Goal: Task Accomplishment & Management: Manage account settings

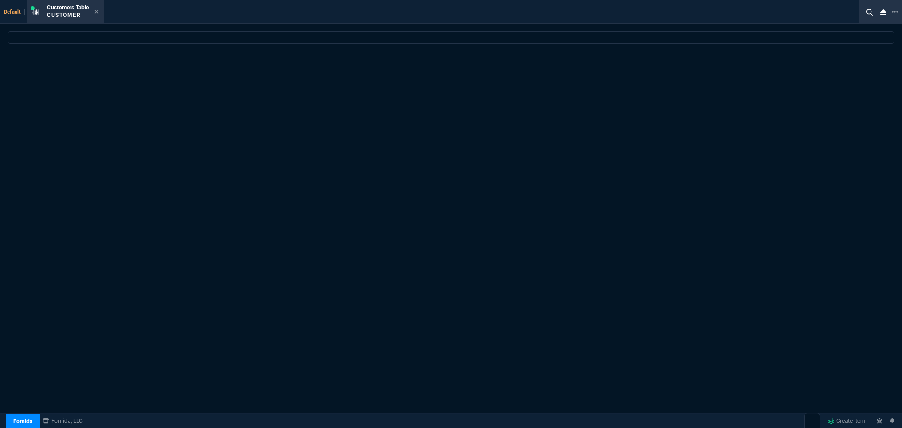
select select "4: SHAD"
select select
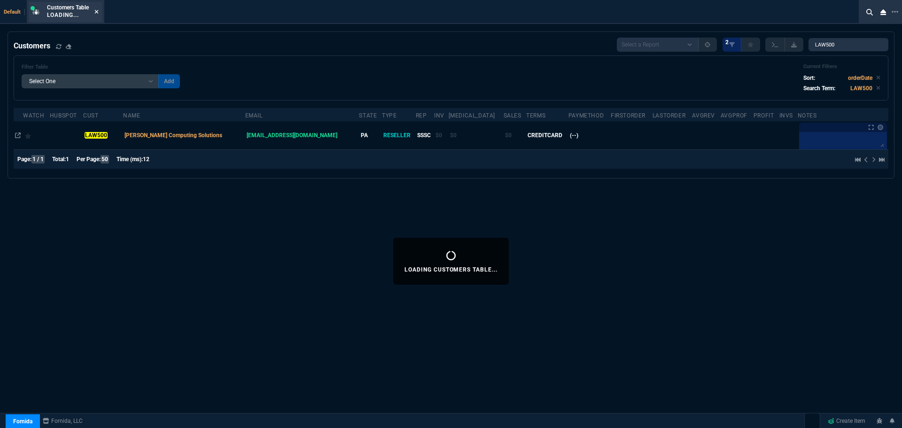
click at [96, 12] on icon at bounding box center [96, 12] width 4 height 6
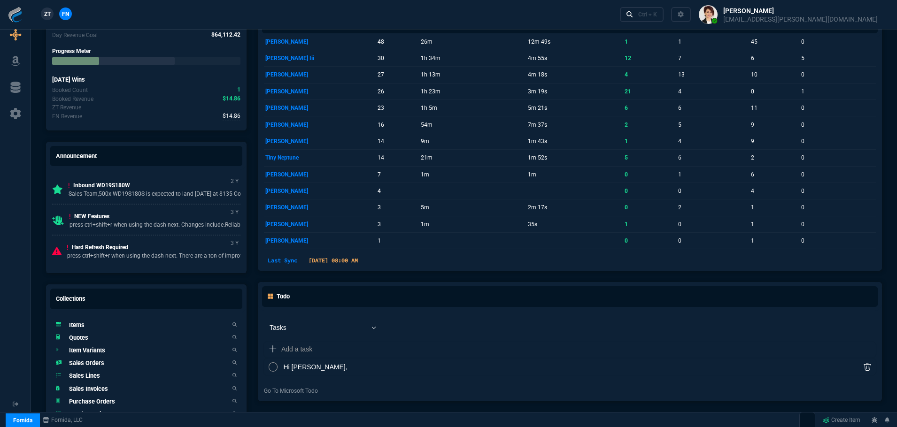
scroll to position [536, 0]
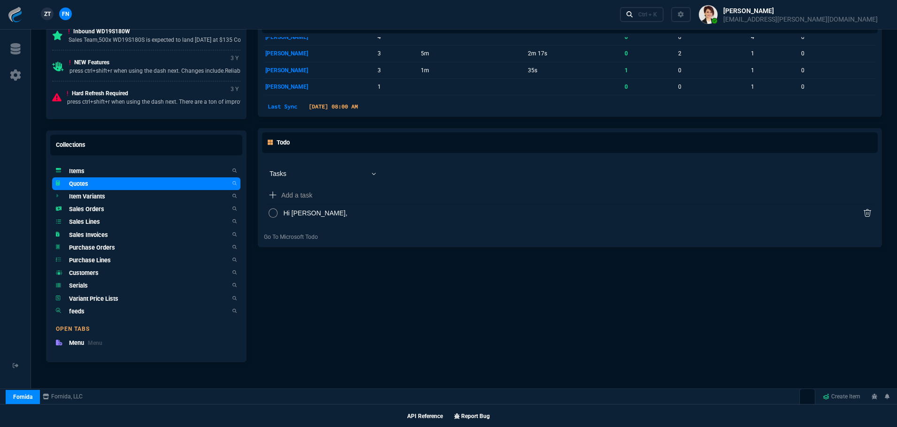
click at [71, 183] on h5 "Quotes" at bounding box center [78, 183] width 19 height 9
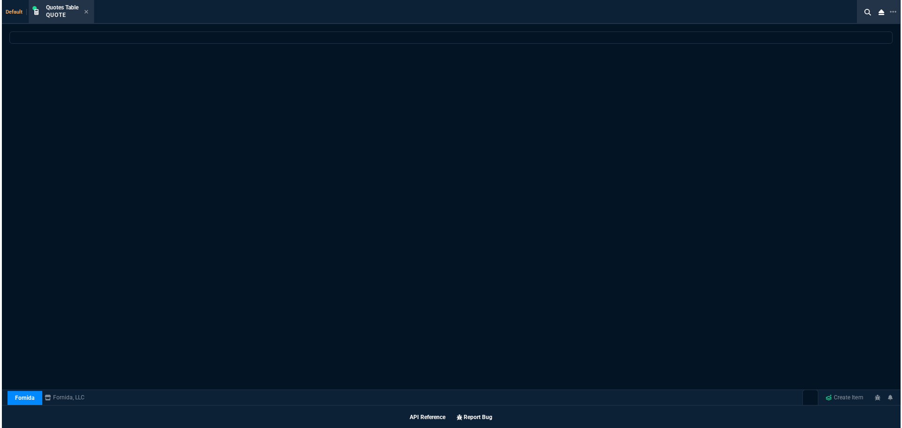
scroll to position [536, 0]
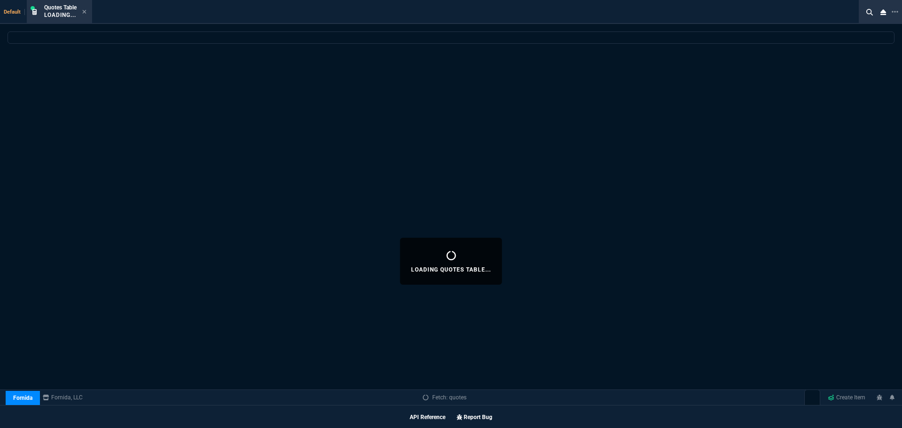
select select
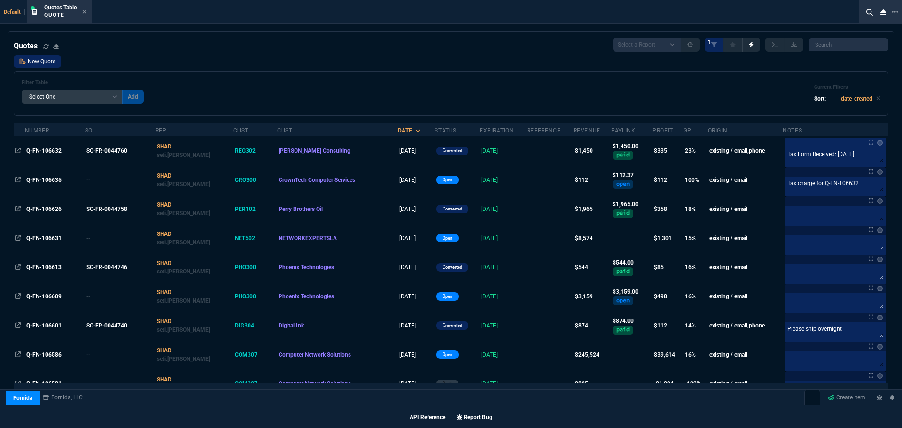
click at [44, 60] on link "New Quote" at bounding box center [37, 61] width 47 height 12
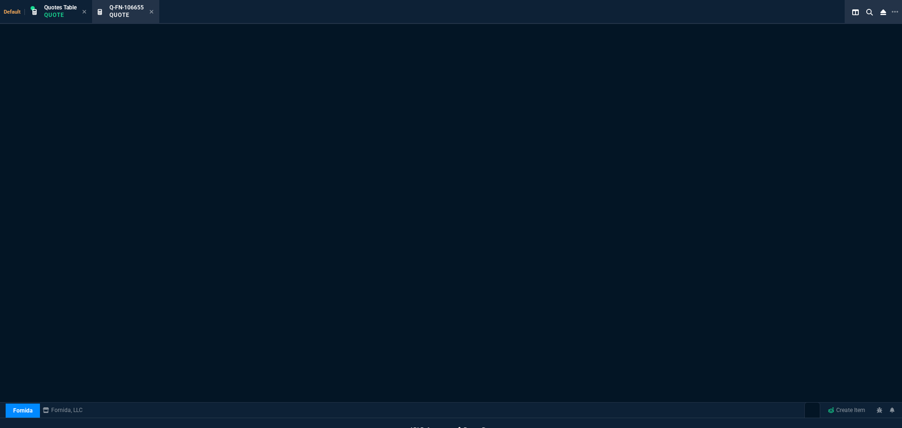
scroll to position [536, 0]
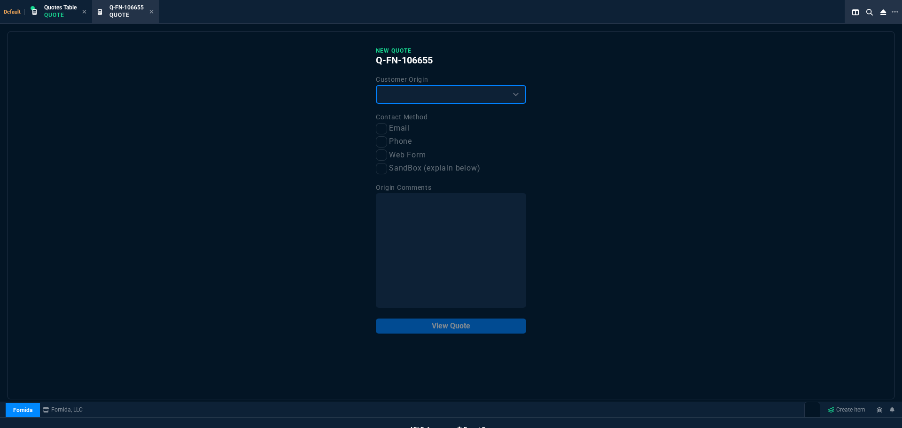
click at [432, 98] on select "Existing Customer Amazon Lead (first order) Website Lead (first order) Called (…" at bounding box center [451, 94] width 150 height 19
select select "existing"
click at [376, 85] on select "Existing Customer Amazon Lead (first order) Website Lead (first order) Called (…" at bounding box center [451, 94] width 150 height 19
click at [387, 127] on input "Email" at bounding box center [381, 128] width 11 height 11
checkbox input "true"
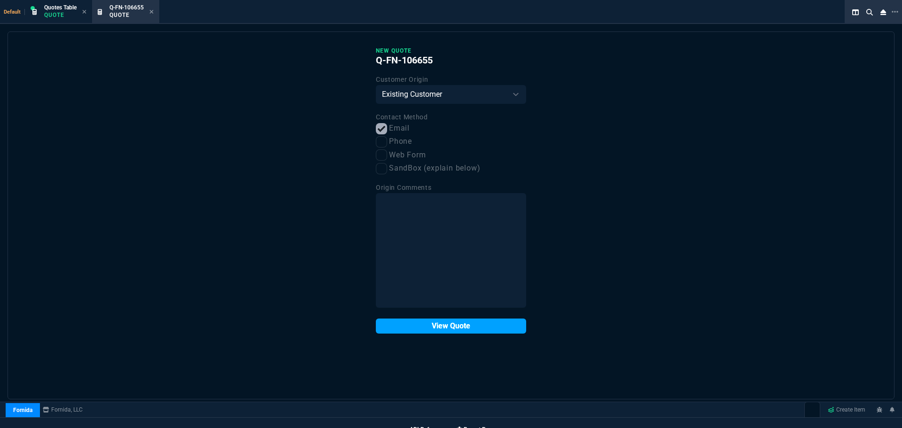
click at [432, 328] on button "View Quote" at bounding box center [451, 325] width 150 height 15
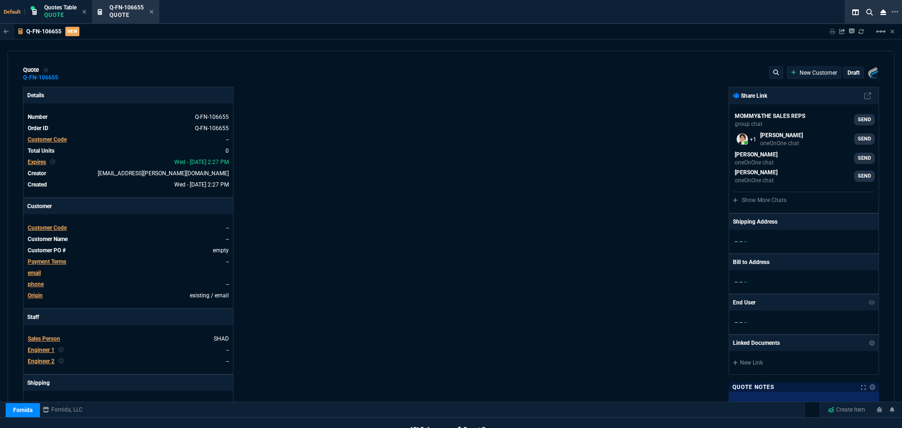
click at [38, 227] on span "Customer Code" at bounding box center [47, 228] width 39 height 7
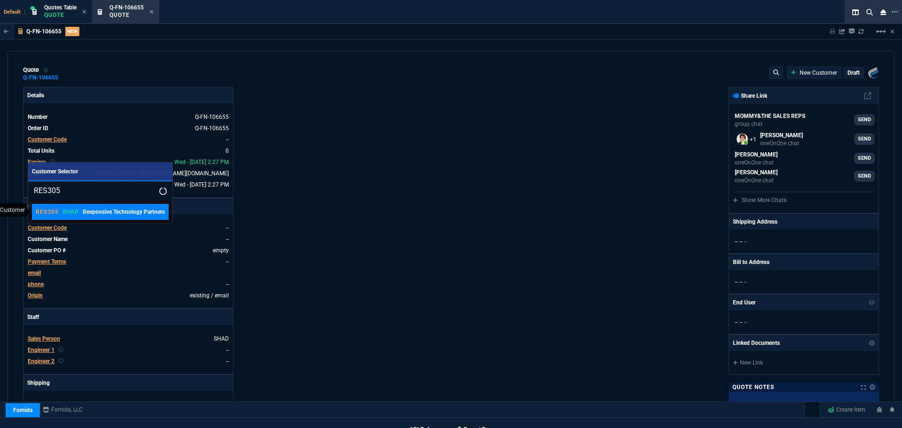
type input "RES305"
click at [50, 214] on p "RES305" at bounding box center [47, 212] width 23 height 8
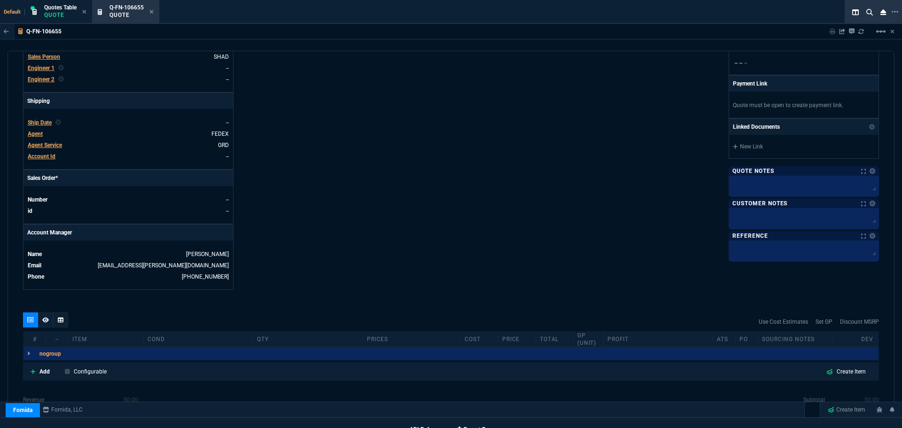
scroll to position [359, 0]
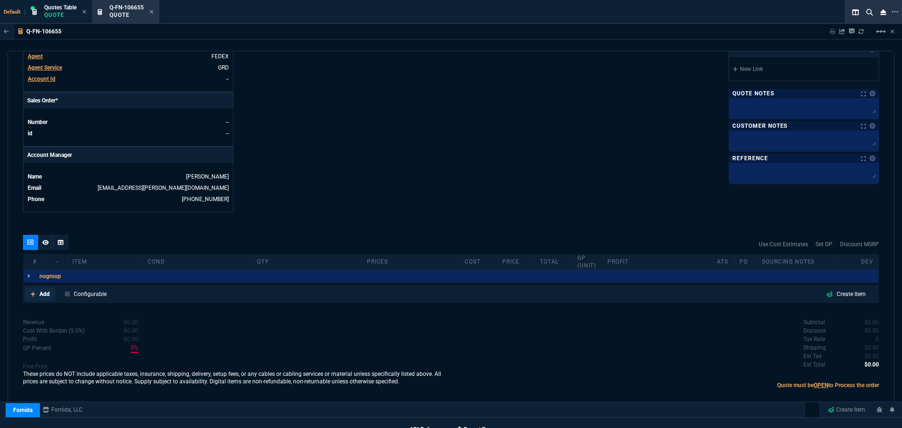
click at [42, 295] on p "Add" at bounding box center [44, 294] width 10 height 8
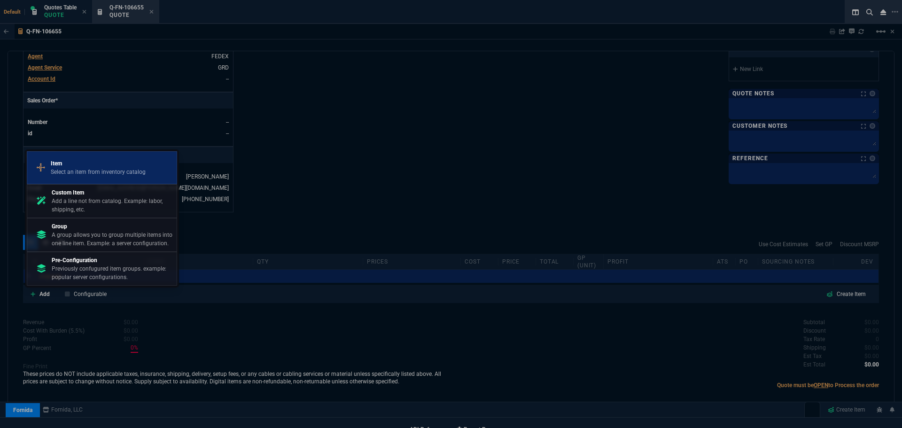
click at [85, 171] on p "Select an item from inventory catalog" at bounding box center [98, 172] width 95 height 8
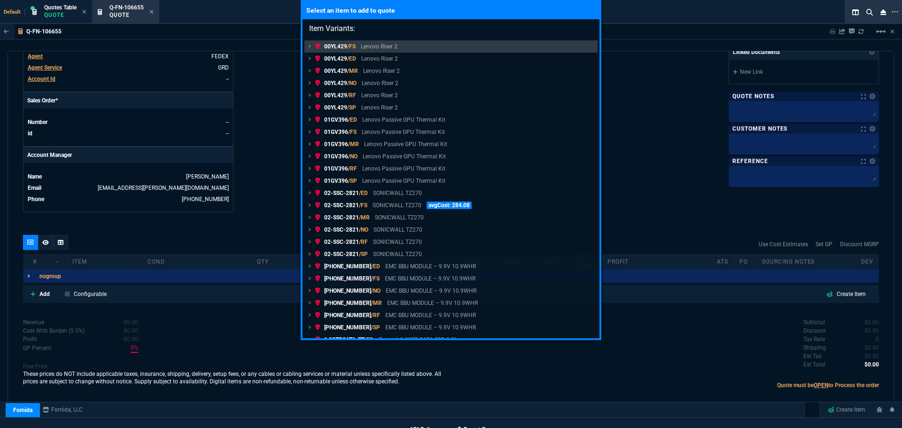
click at [404, 31] on input "Item Variants:" at bounding box center [451, 28] width 297 height 19
paste input "02-SSC-6820"
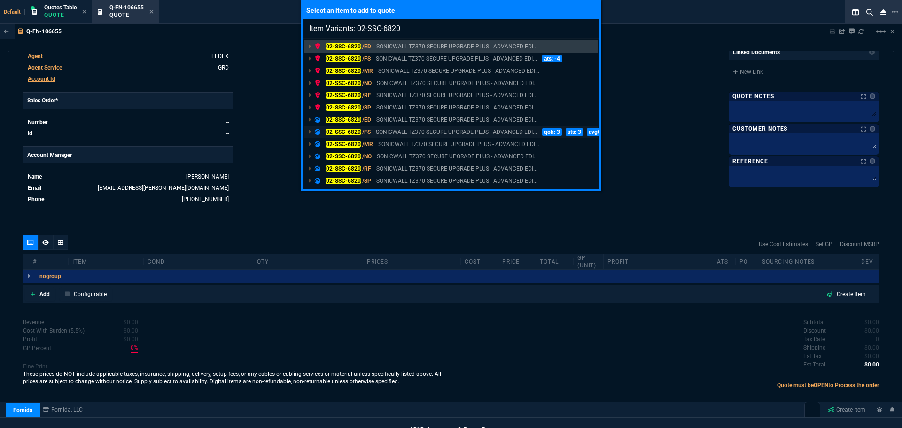
type input "Item Variants: 02-SSC-6820"
click at [348, 130] on mark "02-SSC-6820" at bounding box center [343, 132] width 35 height 7
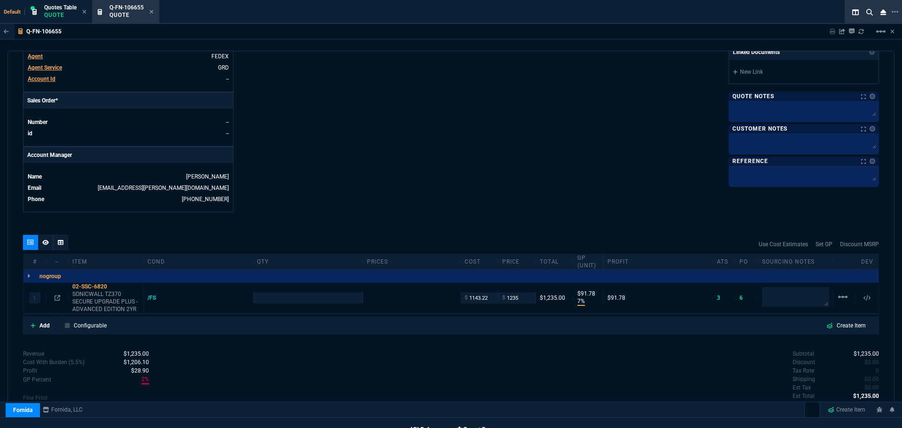
scroll to position [349, 0]
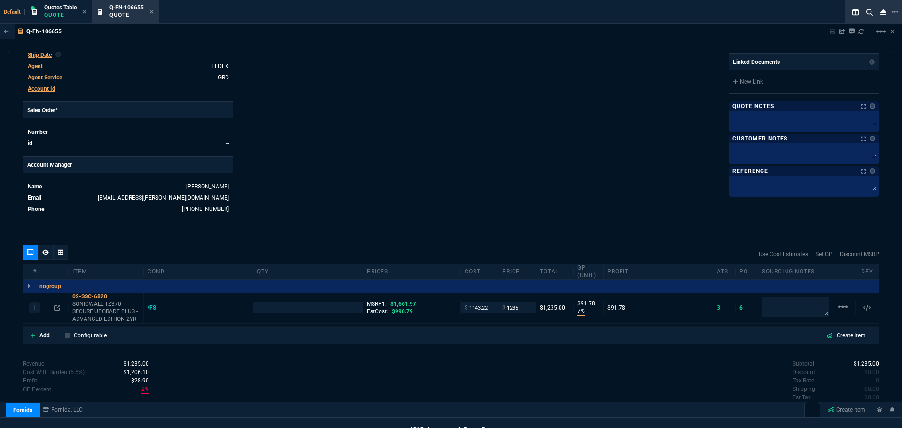
type input "7"
type input "92"
type input "26"
click at [41, 336] on p "Add" at bounding box center [44, 335] width 10 height 8
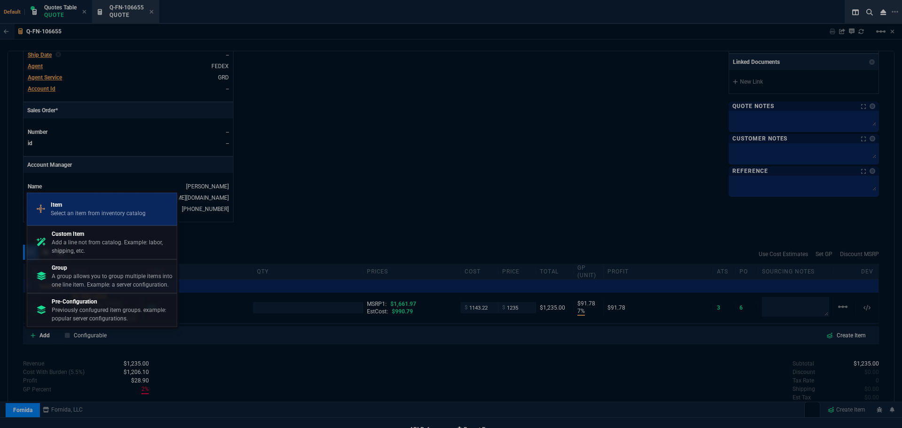
click at [92, 206] on p "Item" at bounding box center [98, 205] width 95 height 8
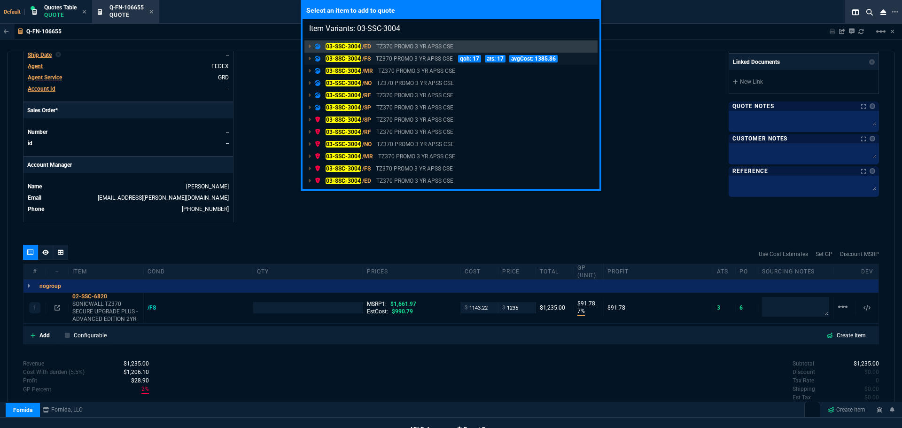
type input "Item Variants: 03-SSC-3004"
click at [344, 56] on mark "03-SSC-3004" at bounding box center [343, 58] width 35 height 7
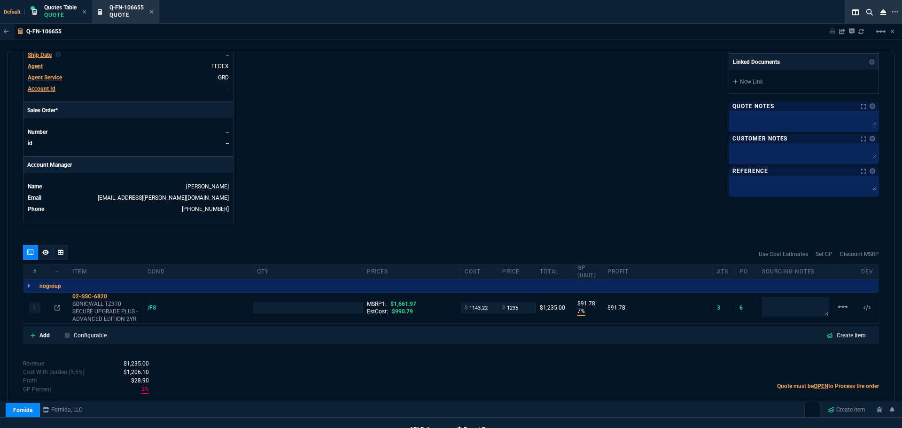
type input "1"
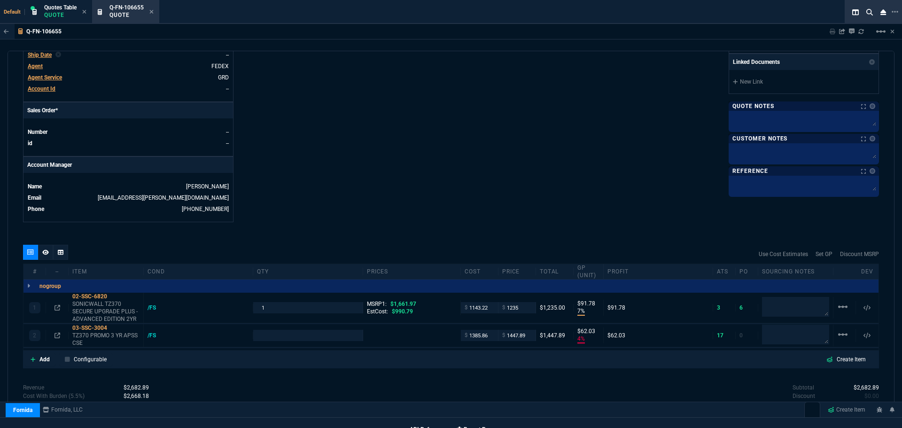
type input "7"
type input "92"
type input "4"
type input "62"
type input "26"
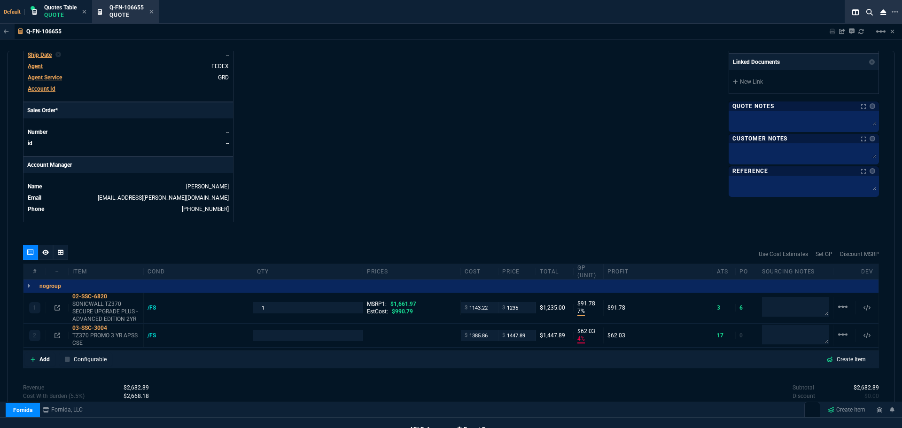
type input "1908.52"
type input "24"
click at [99, 328] on div "03-SSC-3004" at bounding box center [105, 328] width 67 height 8
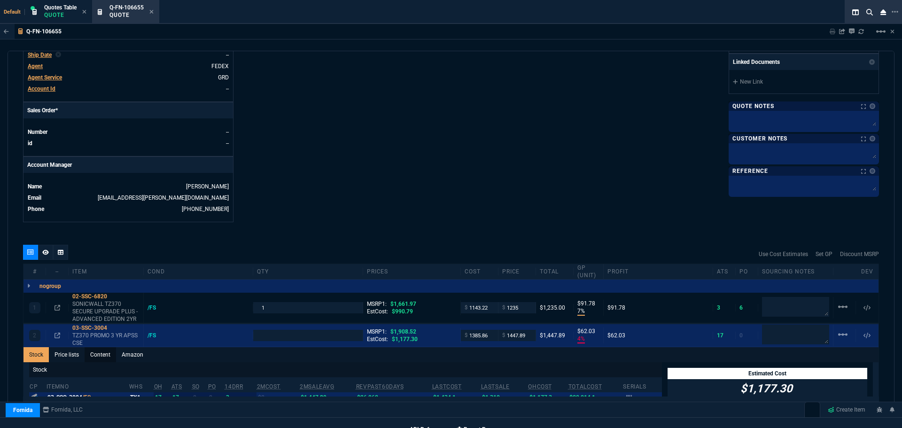
click at [99, 354] on link "Content" at bounding box center [100, 354] width 31 height 15
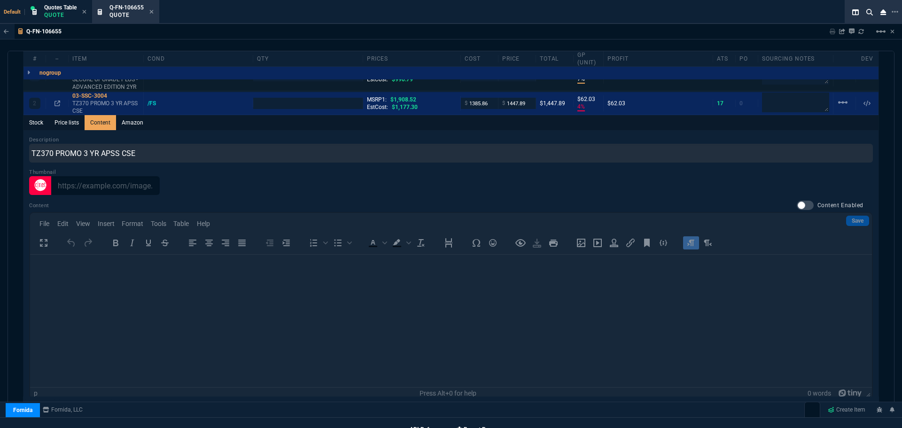
scroll to position [584, 0]
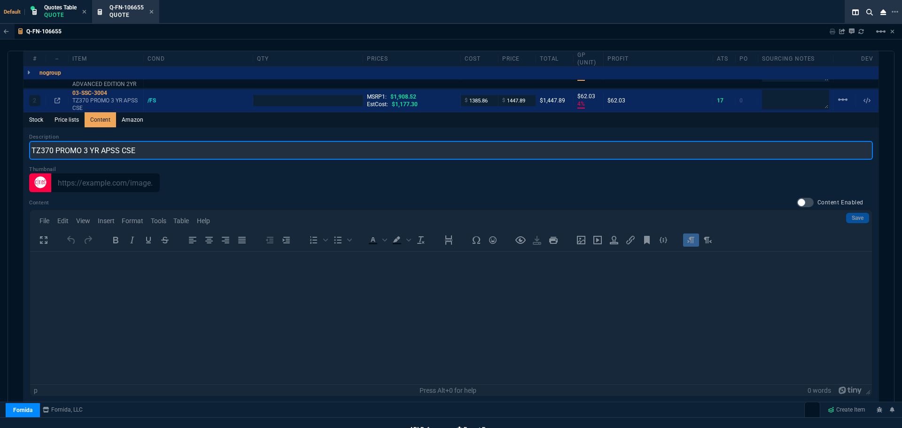
click at [139, 152] on input "TZ370 PROMO 3 YR APSS CSE" at bounding box center [451, 150] width 844 height 19
paste input "SonicWall TZ370 Secure Upgrade Advanced Edition 3Year (Includes 1Year Cse)"
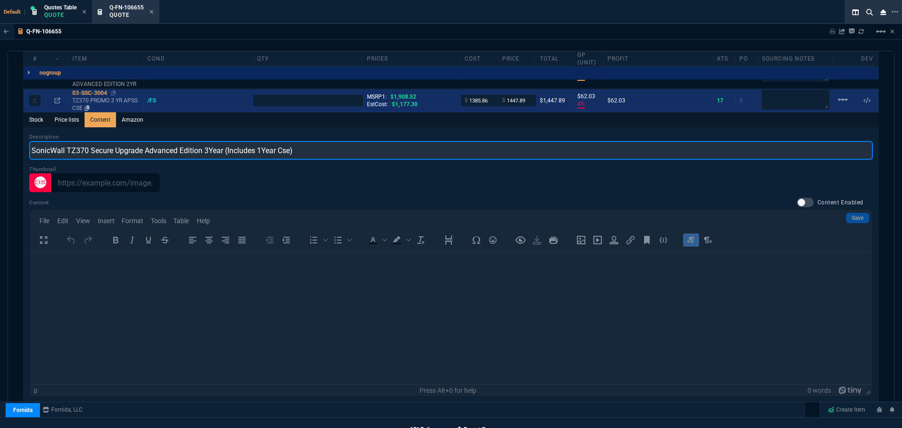
type input "SonicWall TZ370 Secure Upgrade Advanced Edition 3Year (Includes 1Year Cse)"
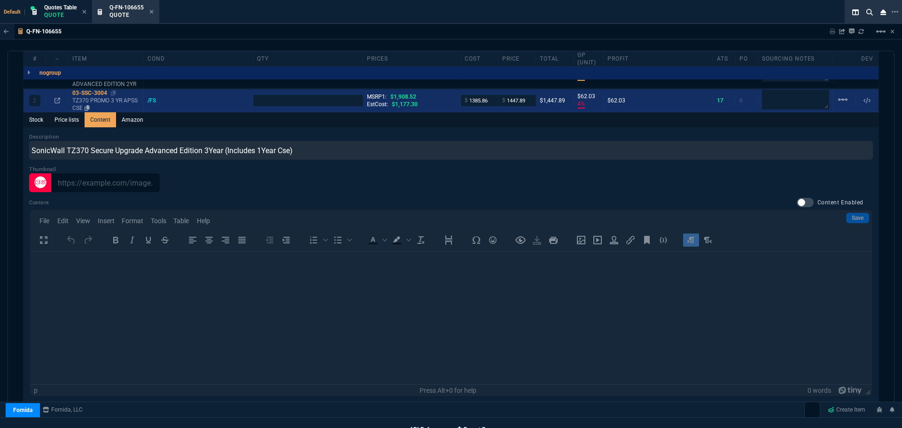
click at [90, 92] on div "03-SSC-3004" at bounding box center [105, 93] width 67 height 8
type input "1"
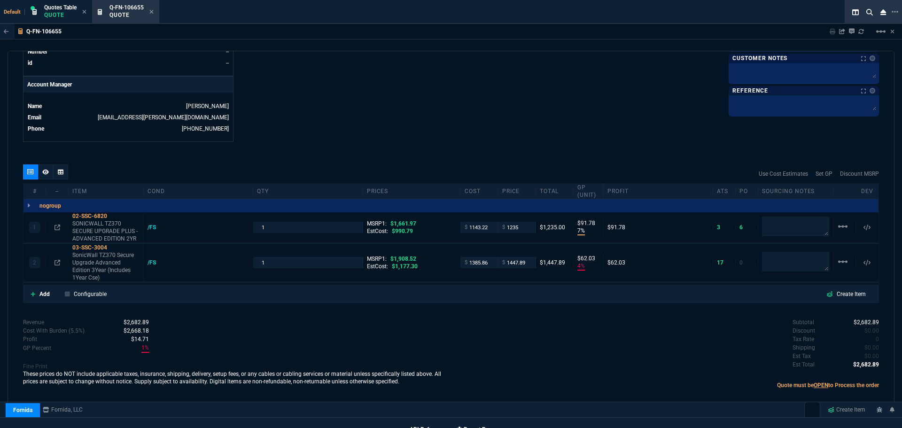
type input "4"
type input "62"
type input "24"
click at [114, 247] on icon at bounding box center [113, 248] width 5 height 6
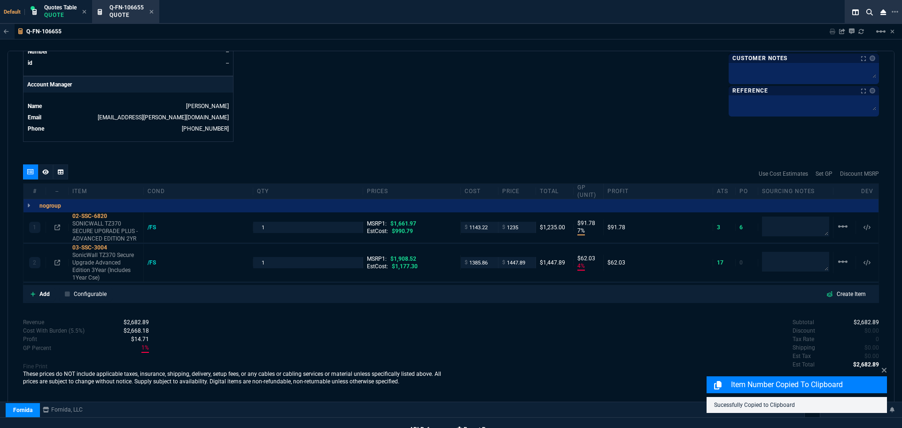
drag, startPoint x: -472, startPoint y: 102, endPoint x: -619, endPoint y: 87, distance: 147.8
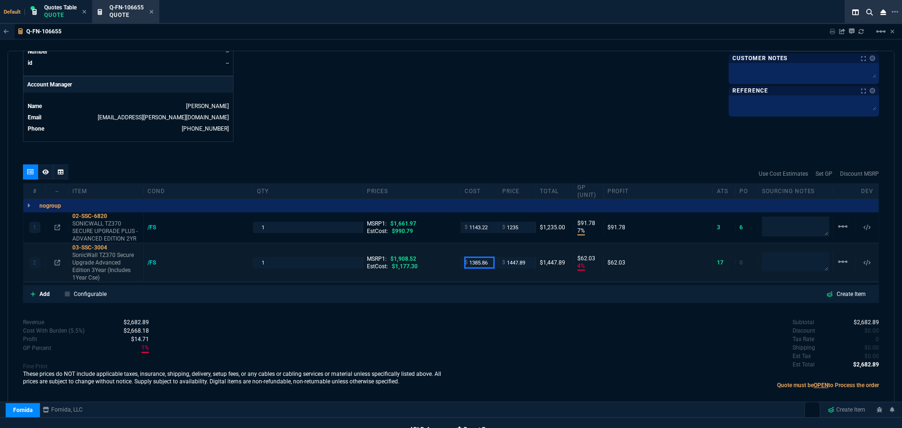
click at [469, 264] on input "1385.86" at bounding box center [480, 262] width 30 height 11
type input "1184"
click at [511, 349] on div "Subtotal $2,682.89 Discount $0.00 Tax Rate 0 Shipping $0.00 Est Tax $0.00 Est T…" at bounding box center [665, 344] width 428 height 52
type input "1184"
type input "18"
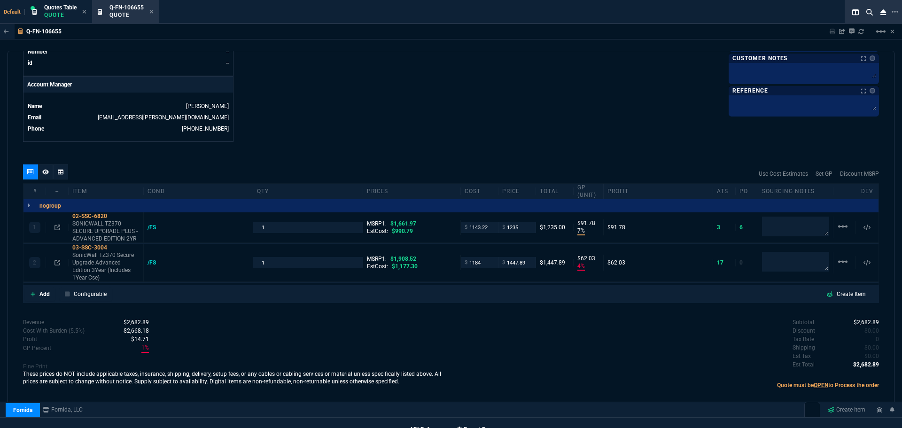
type input "264"
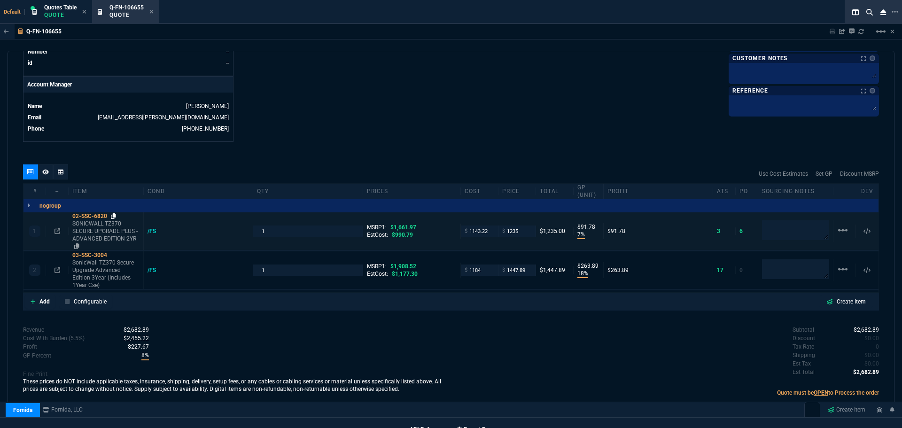
click at [113, 217] on icon at bounding box center [113, 216] width 5 height 6
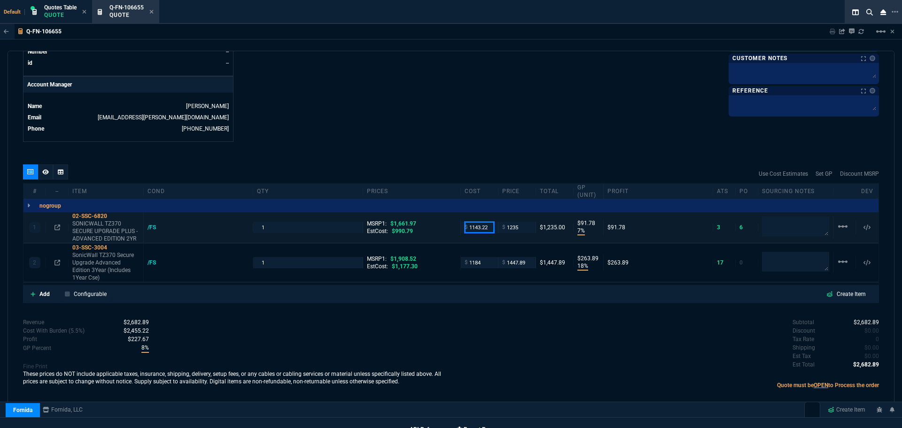
click at [477, 229] on input "1143.22" at bounding box center [480, 227] width 30 height 11
type input "1031"
type input "17"
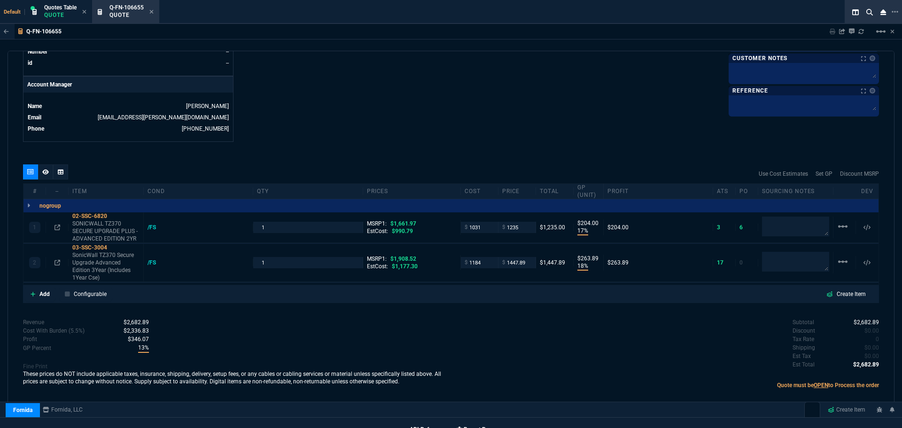
type input "204"
click at [290, 232] on input "1" at bounding box center [307, 227] width 101 height 11
type input "8"
click at [270, 259] on input "1" at bounding box center [307, 262] width 101 height 11
type input "8"
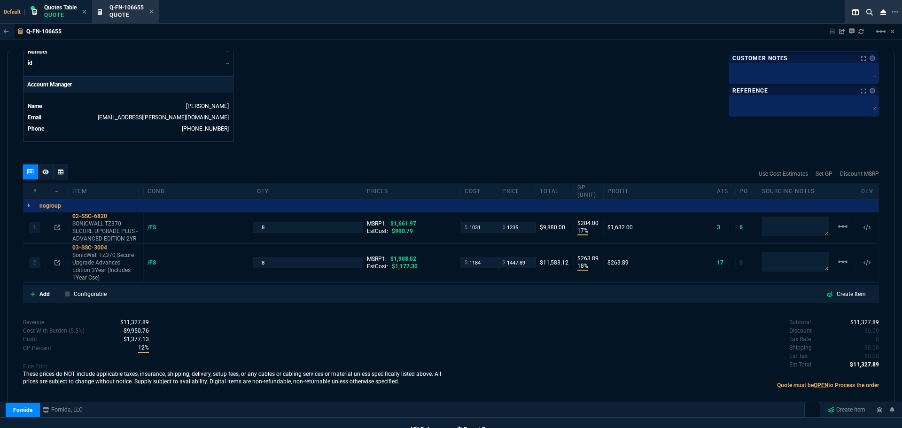
click at [343, 375] on p "These prices do NOT include applicable taxes, insurance, shipping, delivery, se…" at bounding box center [237, 377] width 428 height 15
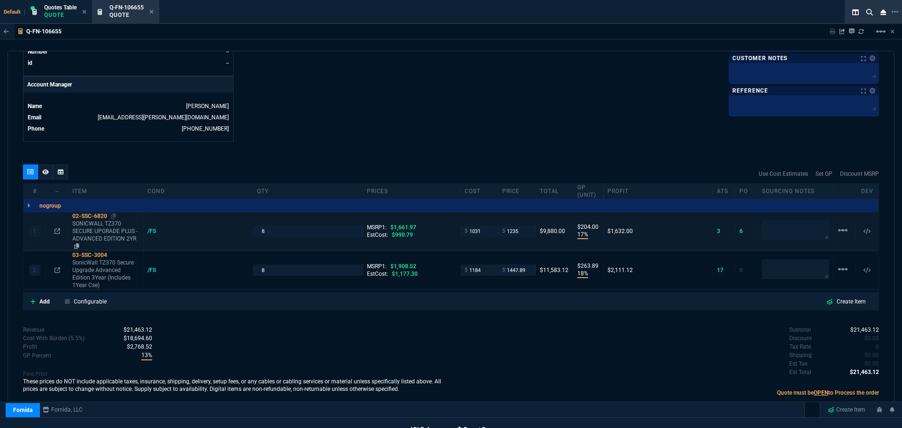
scroll to position [437, 0]
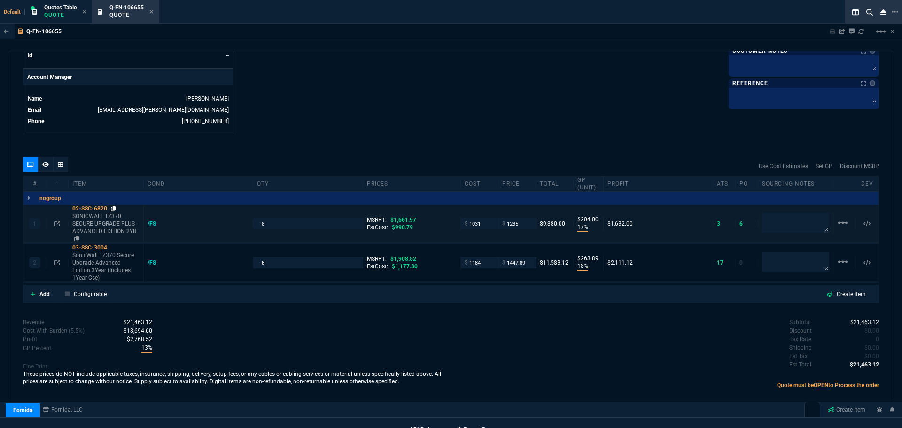
click at [115, 209] on icon at bounding box center [113, 209] width 5 height 6
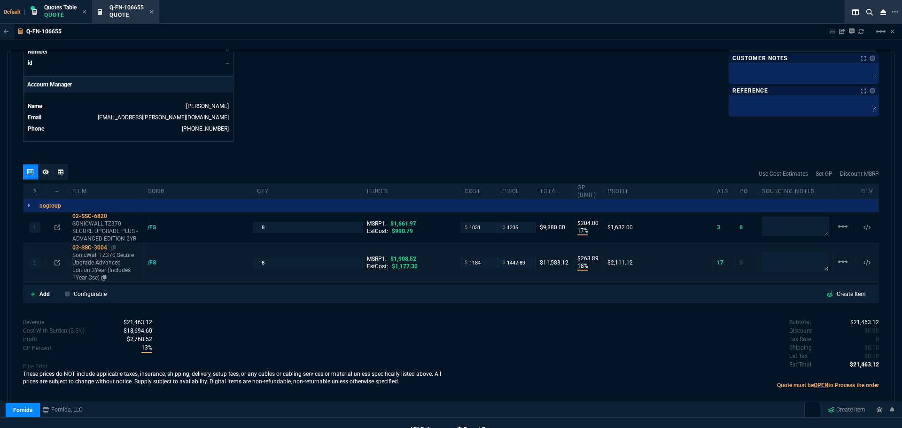
scroll to position [430, 0]
click at [113, 248] on icon at bounding box center [113, 248] width 5 height 6
click at [54, 228] on icon at bounding box center [57, 228] width 6 height 6
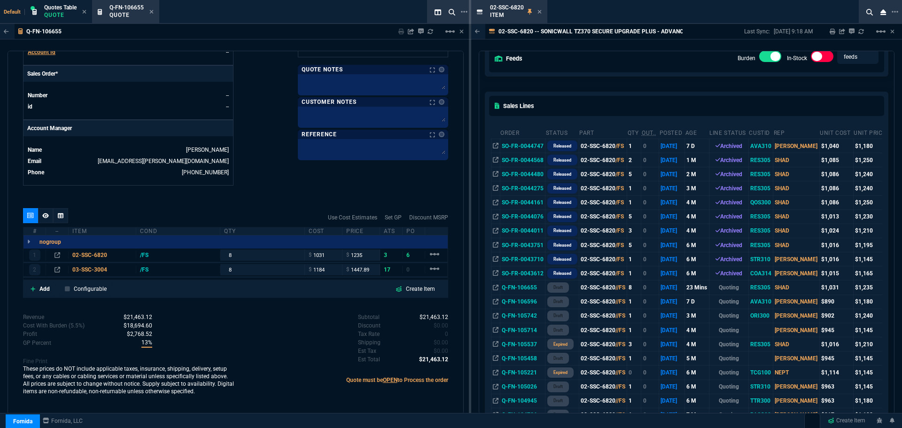
scroll to position [141, 0]
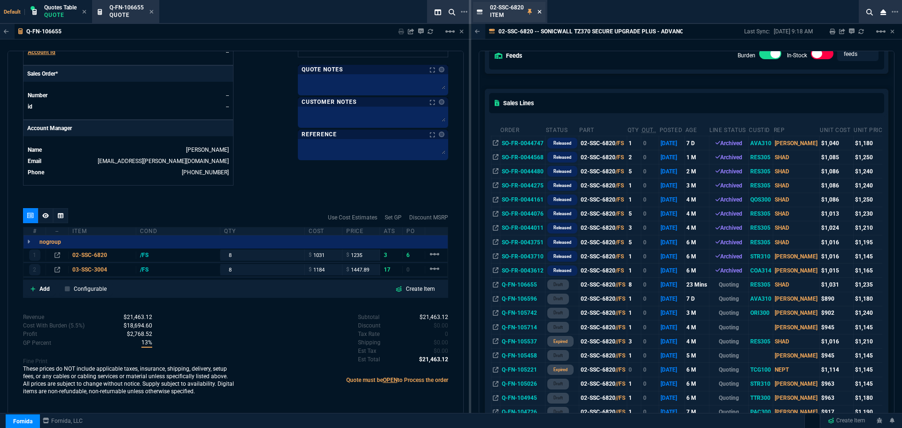
click at [538, 13] on icon at bounding box center [539, 12] width 4 height 4
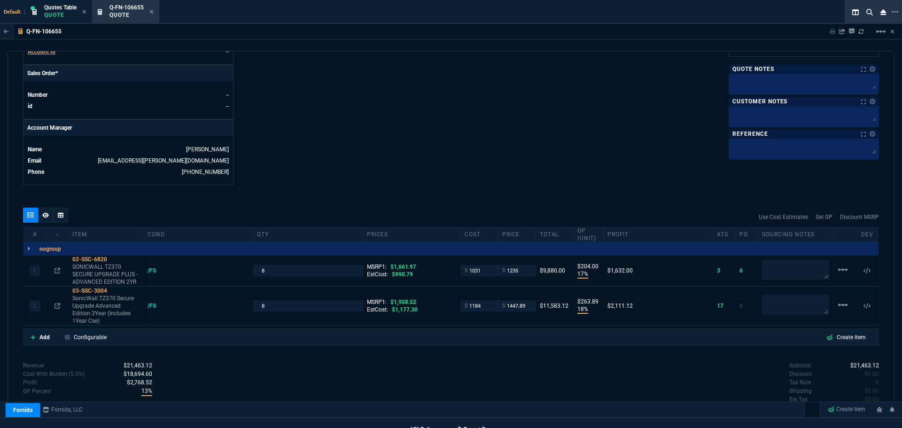
scroll to position [430, 0]
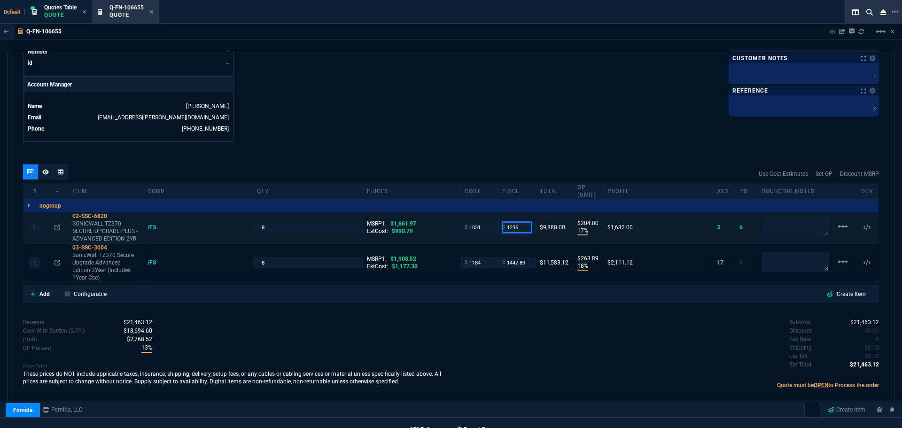
click at [524, 227] on input "1235" at bounding box center [517, 227] width 30 height 11
type input "1250"
type input "18"
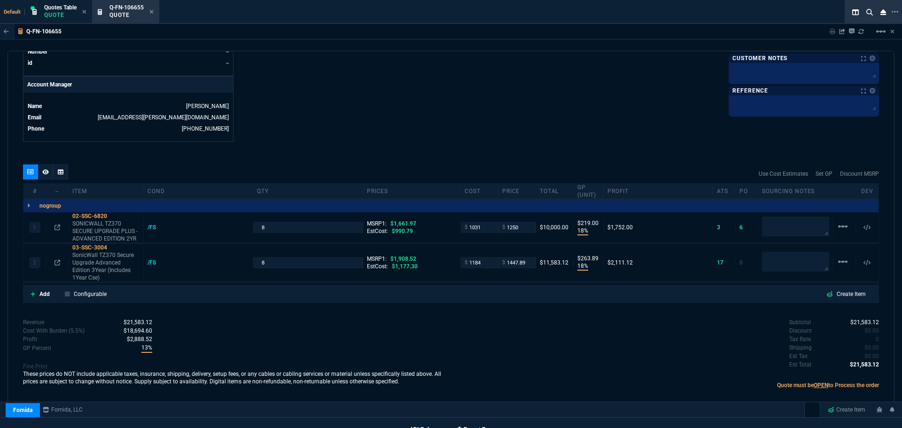
type input "219"
type input "25"
click at [57, 262] on icon at bounding box center [57, 263] width 6 height 6
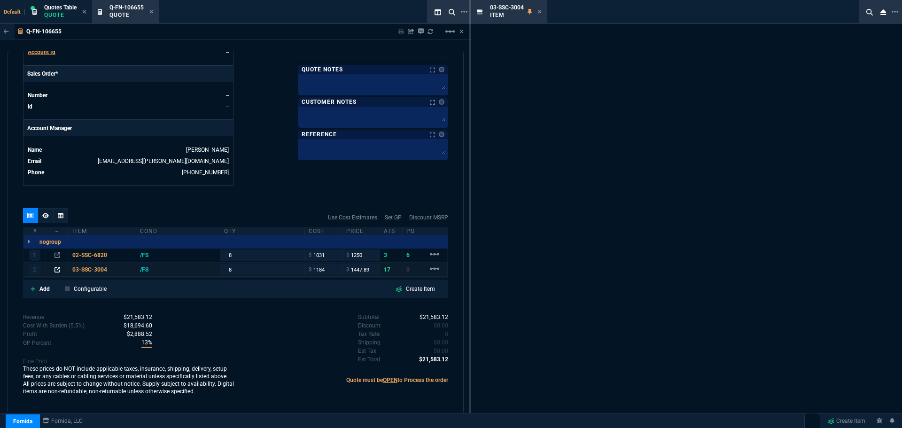
scroll to position [387, 0]
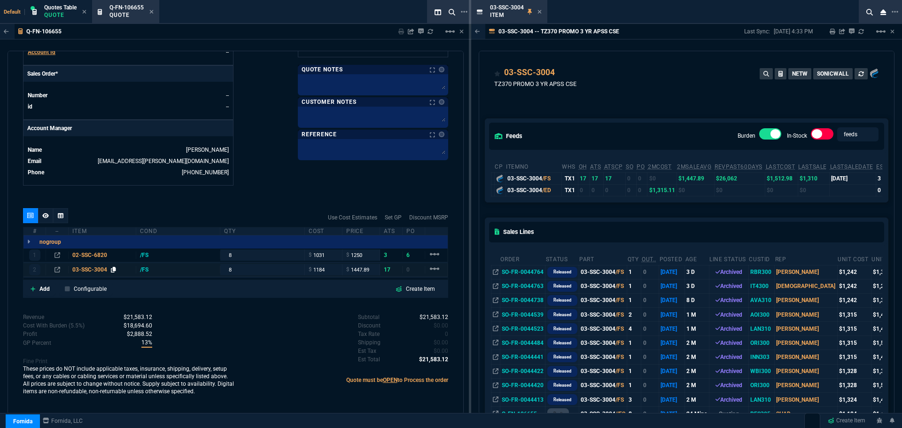
click at [114, 269] on icon at bounding box center [113, 270] width 5 height 6
click at [561, 74] on icon at bounding box center [561, 73] width 5 height 6
click at [539, 9] on icon at bounding box center [539, 12] width 4 height 6
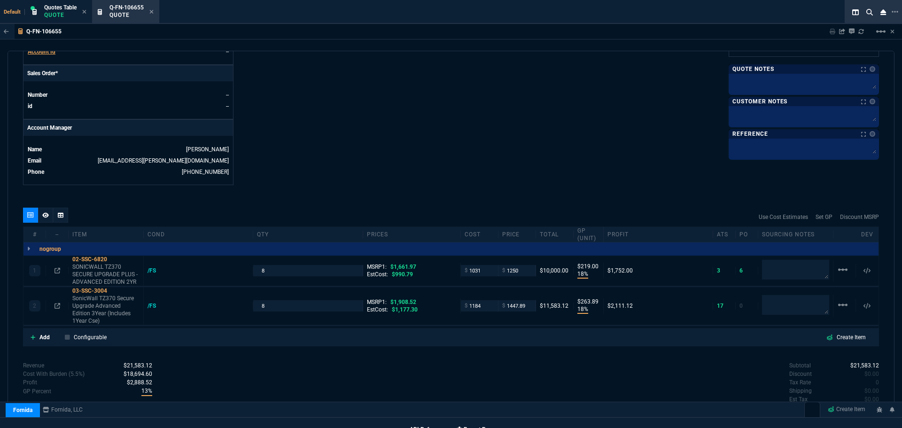
scroll to position [430, 0]
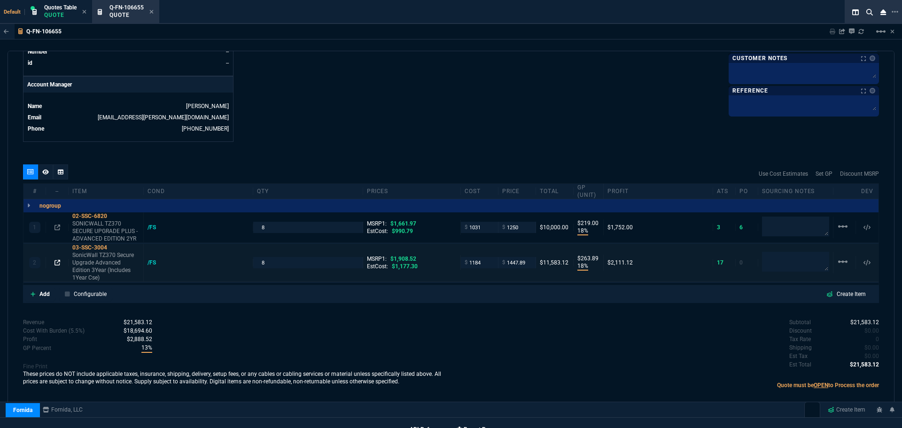
click at [55, 262] on icon at bounding box center [57, 263] width 6 height 6
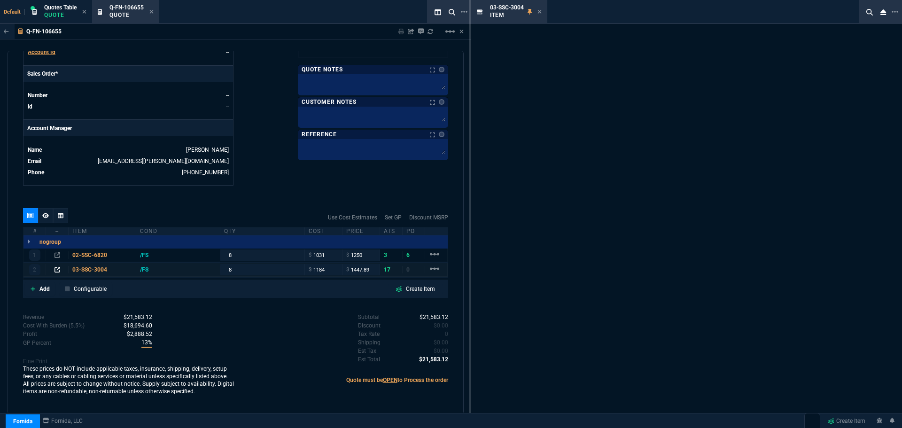
scroll to position [387, 0]
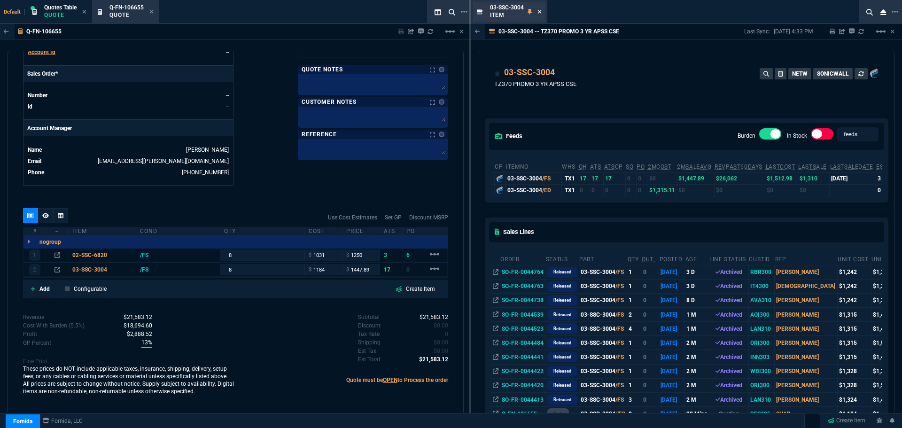
click at [538, 11] on icon at bounding box center [539, 12] width 4 height 6
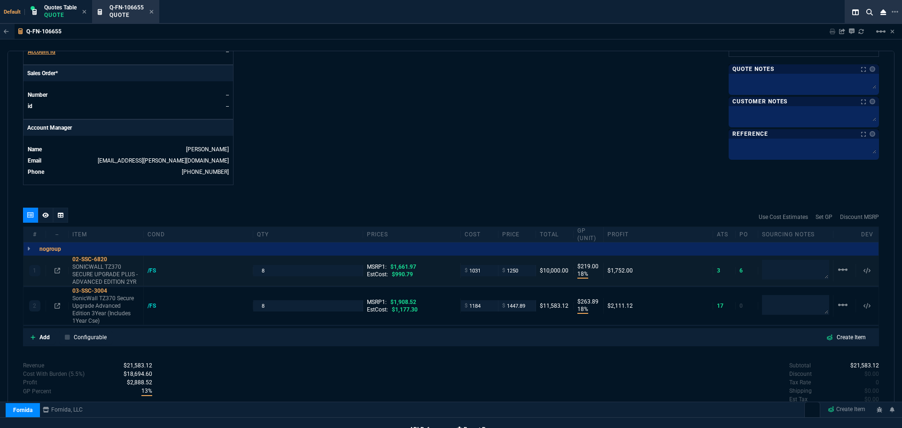
scroll to position [430, 0]
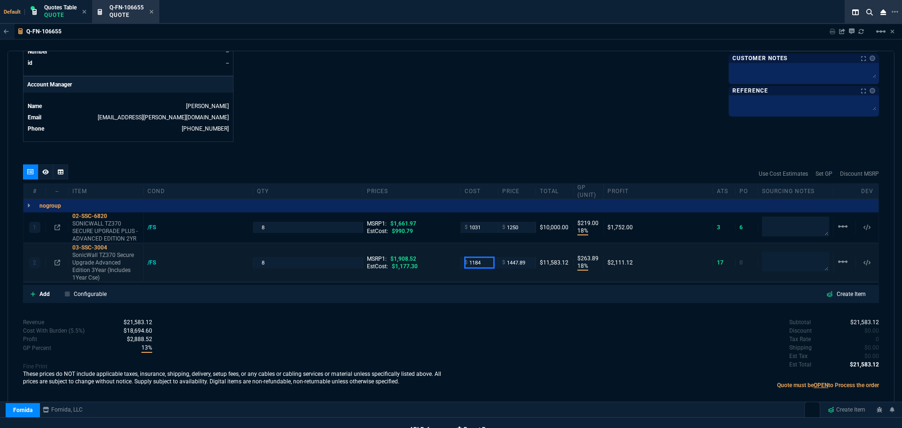
click at [477, 265] on input "1184" at bounding box center [480, 262] width 30 height 11
type input "1242"
type input "14"
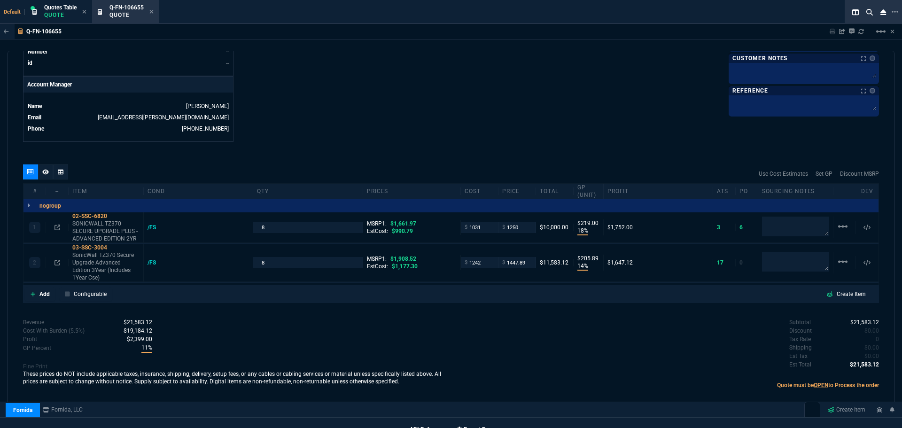
type input "206"
click at [58, 262] on icon at bounding box center [57, 263] width 6 height 6
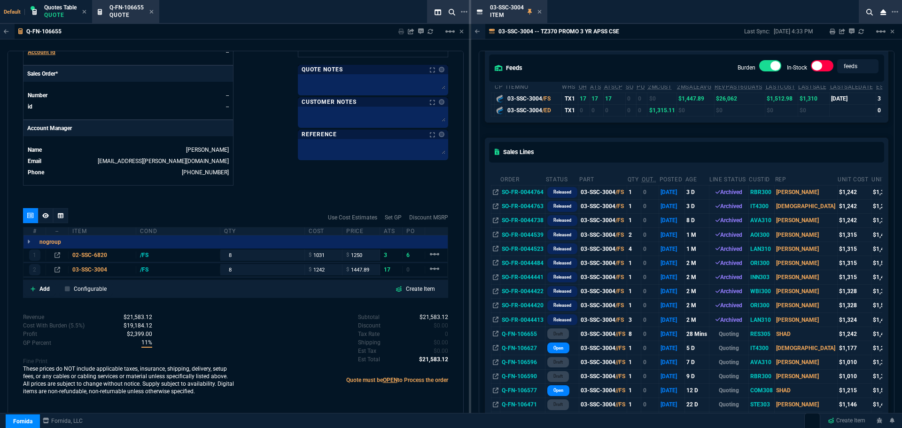
scroll to position [94, 0]
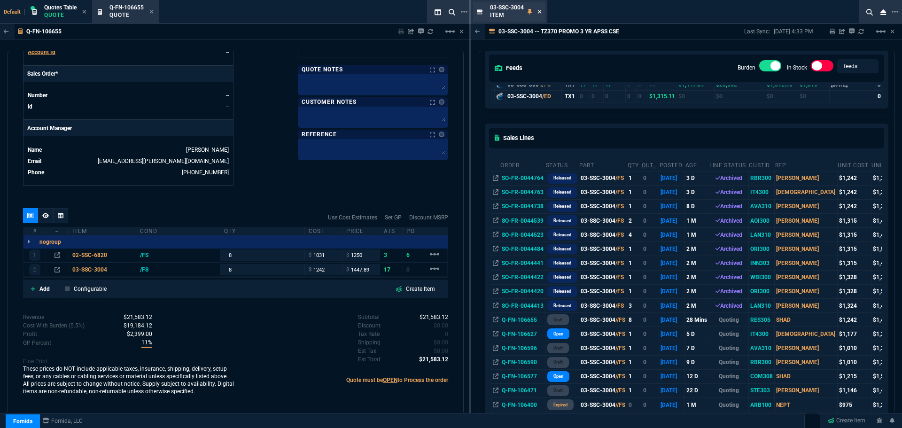
click at [539, 10] on icon at bounding box center [539, 12] width 4 height 6
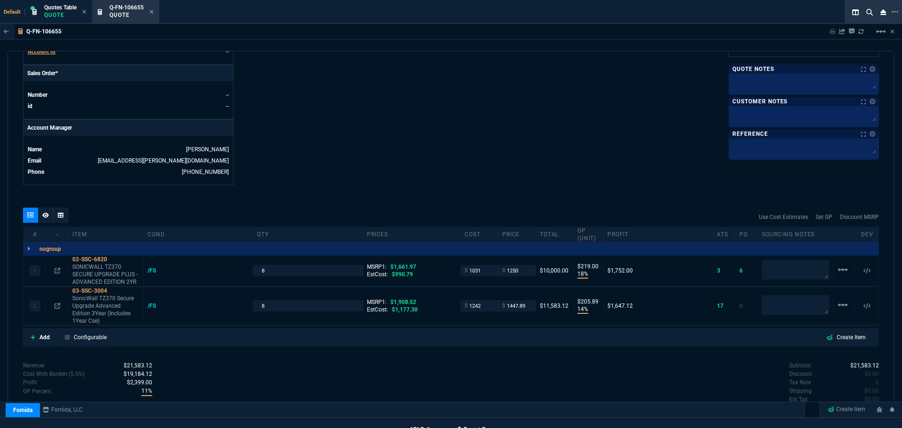
scroll to position [430, 0]
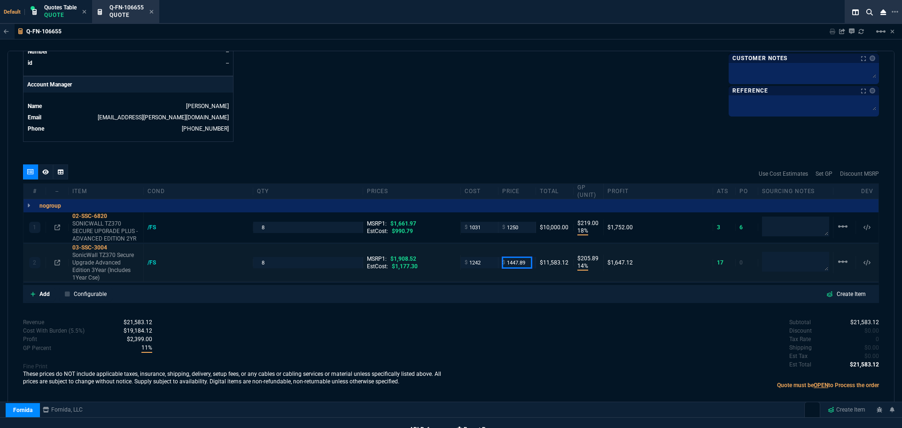
click at [524, 263] on input "1447.89" at bounding box center [517, 262] width 30 height 11
type input "1450"
click at [538, 342] on div "Subtotal $21,583.12 Discount $0.00 Tax Rate 0 Shipping $0.00 Est Tax $0.00 Est …" at bounding box center [665, 344] width 428 height 52
type input "1450"
type input "208"
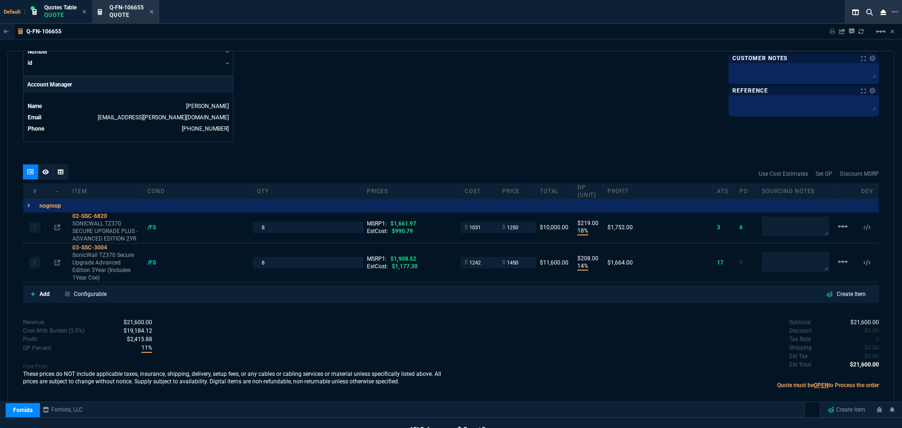
click at [489, 342] on div "Subtotal $21,600.00 Discount $0.00 Tax Rate 0 Shipping $0.00 Est Tax $0.00 Est …" at bounding box center [665, 344] width 428 height 52
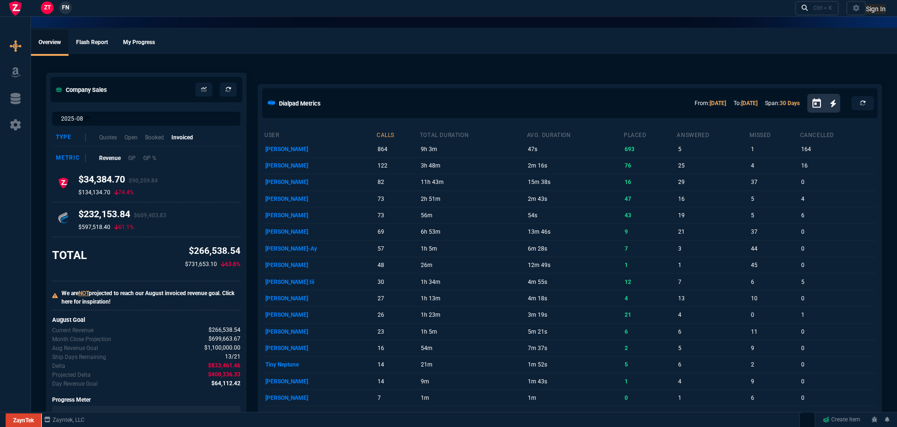
select select "4: SHAD"
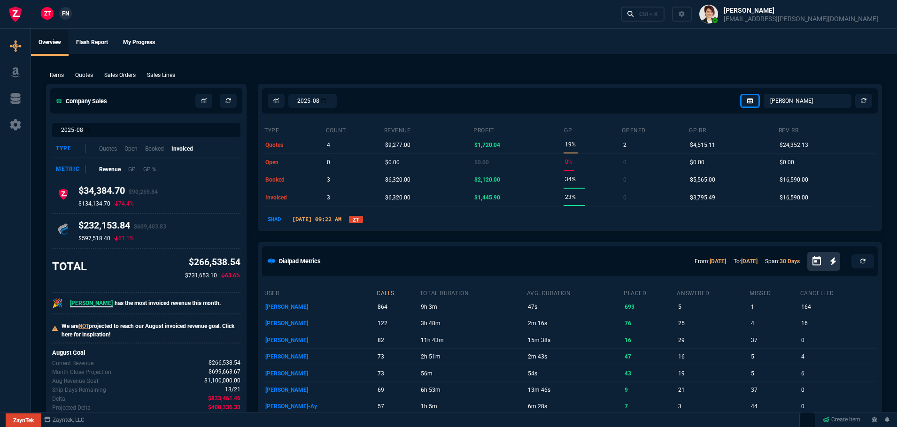
select select
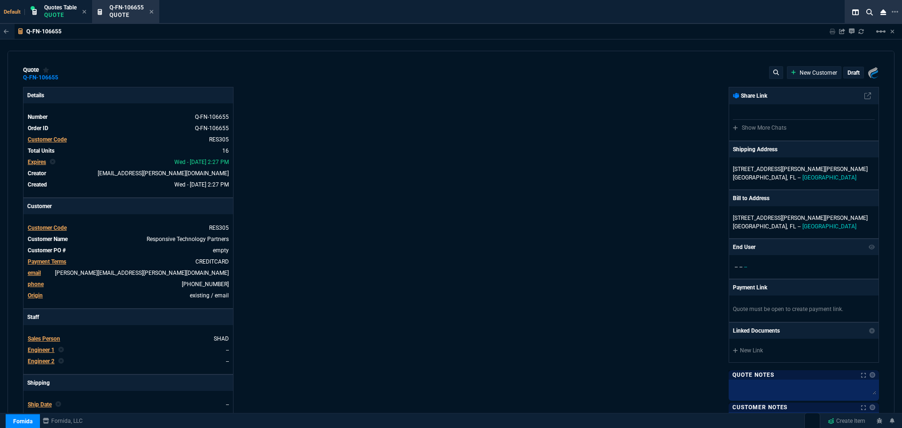
select select "4: SHAD"
type input "18"
type input "219"
type input "14"
type input "208"
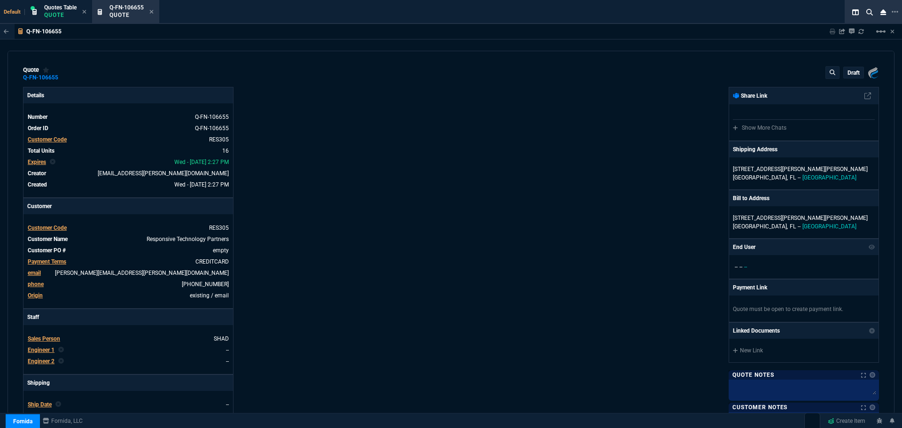
type input "25"
type input "24"
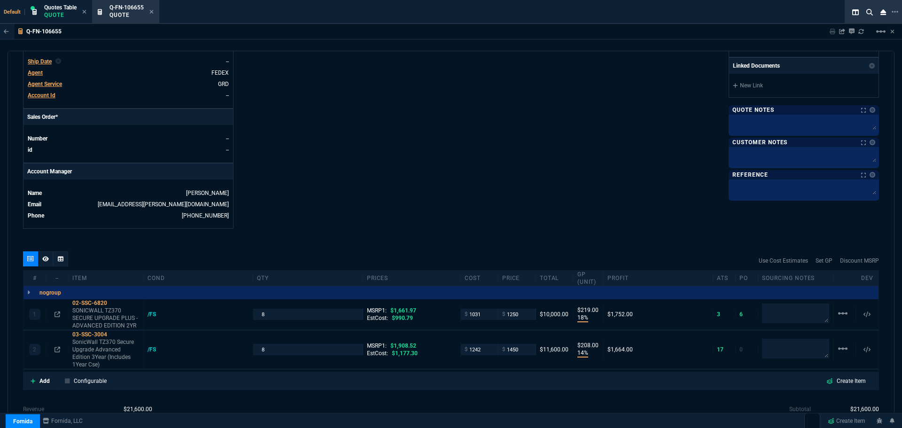
scroll to position [430, 0]
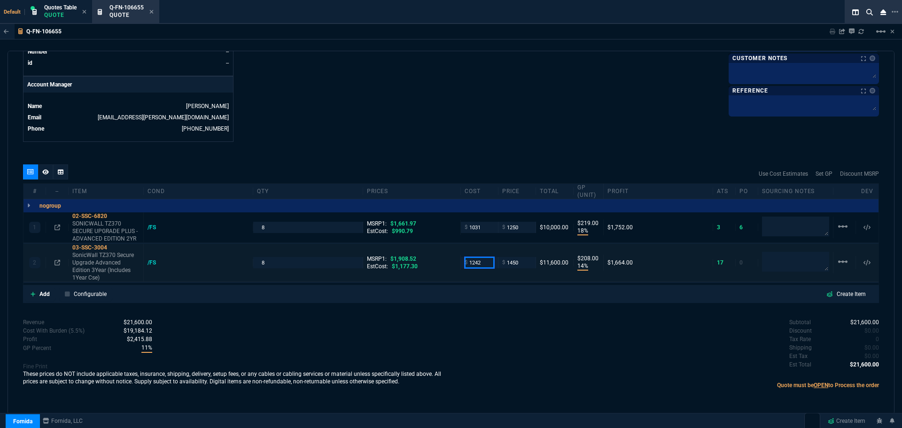
click at [487, 264] on input "1242" at bounding box center [480, 262] width 30 height 11
type input "1184"
click at [492, 329] on div "Subtotal $21,600.00 Discount $0.00 Tax Rate 0 Shipping $0.00 Est Tax $0.00 Est …" at bounding box center [665, 344] width 428 height 52
type input "1184"
type input "18"
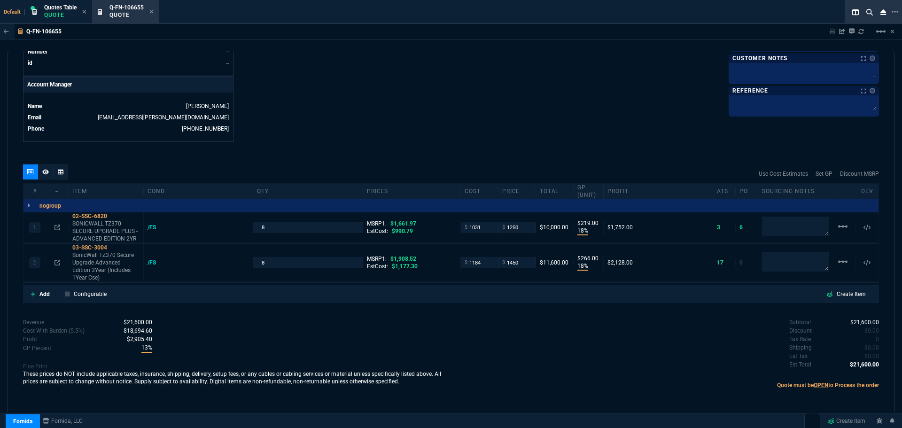
type input "266"
click at [481, 261] on input "1184" at bounding box center [480, 262] width 30 height 11
type input "1242"
click at [495, 326] on div "Subtotal $21,600.00 Discount $0.00 Tax Rate 0 Shipping $0.00 Est Tax $0.00 Est …" at bounding box center [665, 344] width 428 height 52
type input "1242"
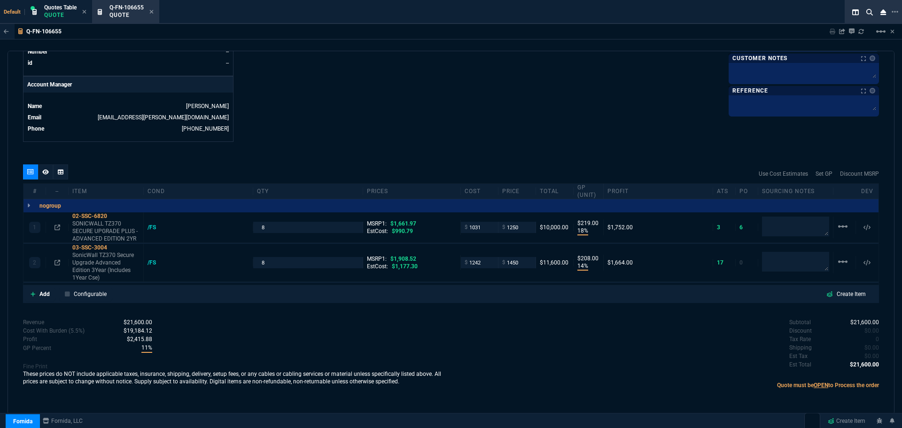
type input "14"
type input "208"
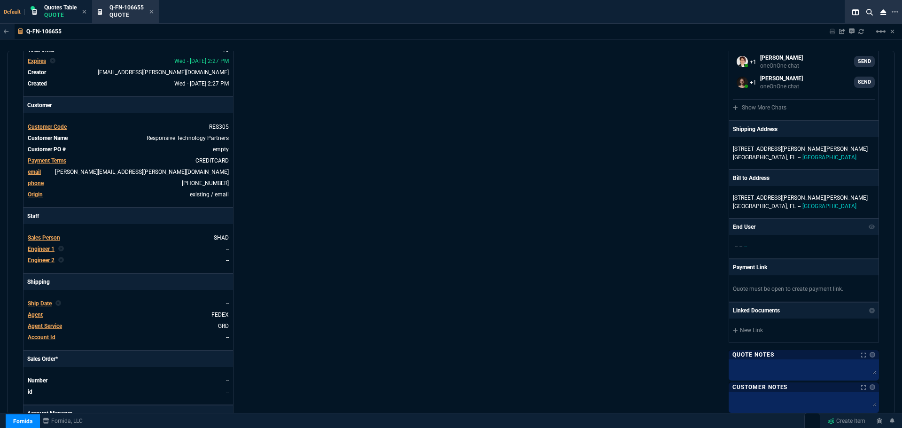
scroll to position [0, 0]
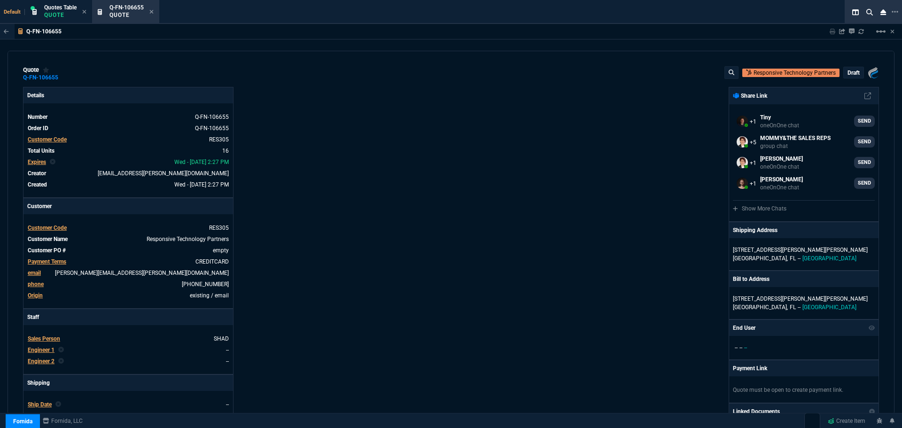
click at [847, 73] on p "draft" at bounding box center [853, 73] width 12 height 8
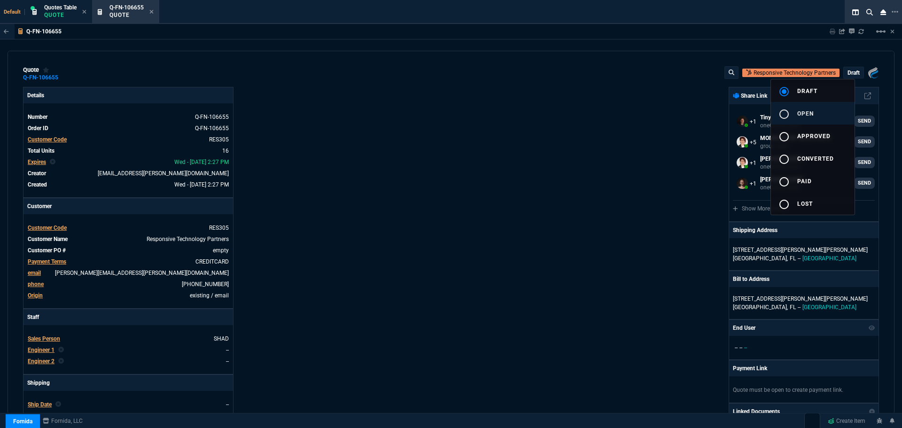
click at [784, 116] on mat-icon "radio_button_unchecked" at bounding box center [783, 114] width 11 height 11
type input "18"
type input "219"
type input "14"
type input "208"
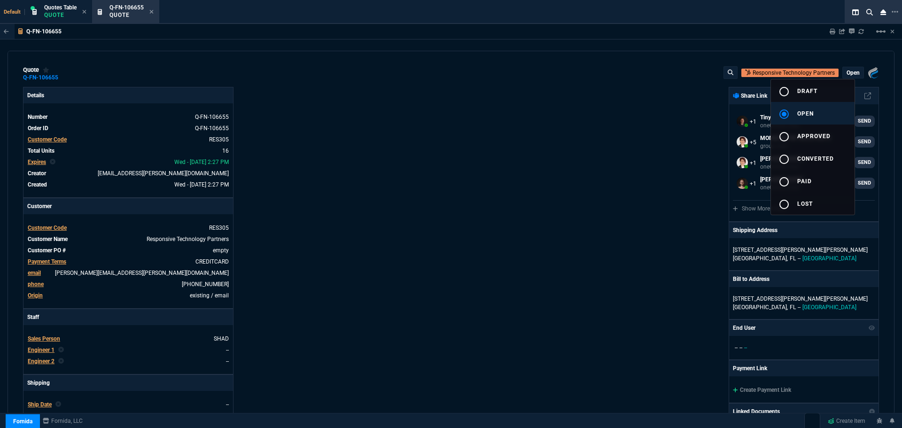
type input "25"
type input "24"
click at [504, 229] on div at bounding box center [451, 214] width 902 height 428
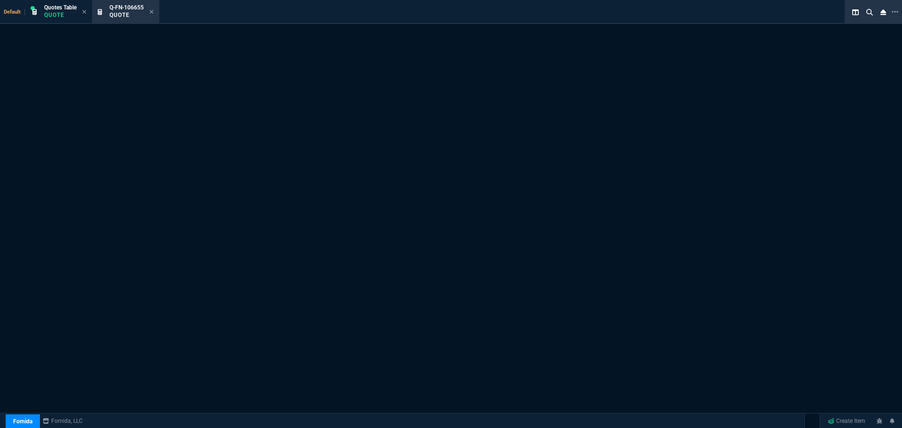
select select "4: SHAD"
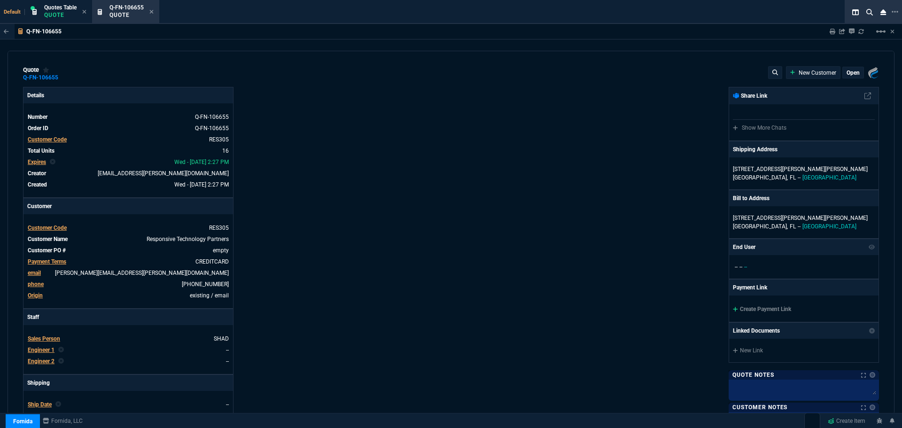
type input "1661.97"
type input "1908.52"
type input "18"
type input "219"
type input "14"
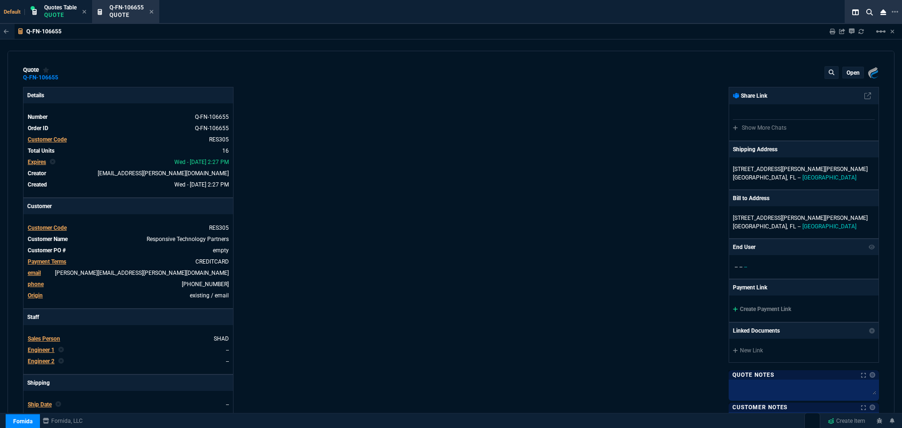
type input "208"
type input "25"
type input "24"
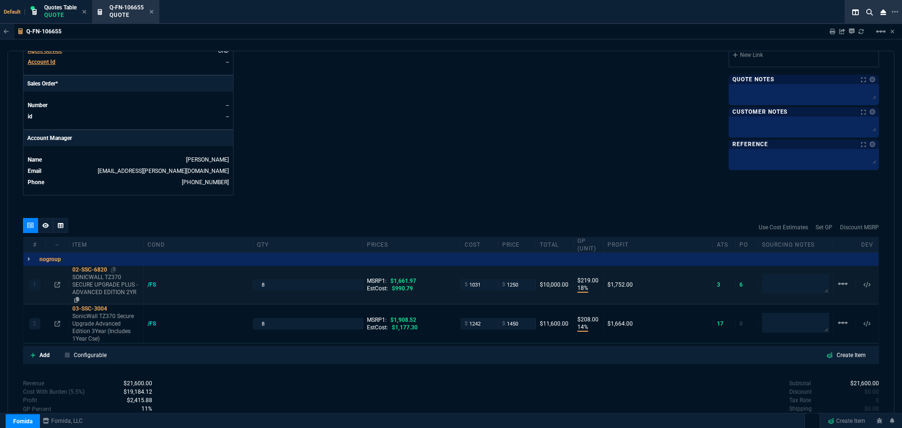
scroll to position [420, 0]
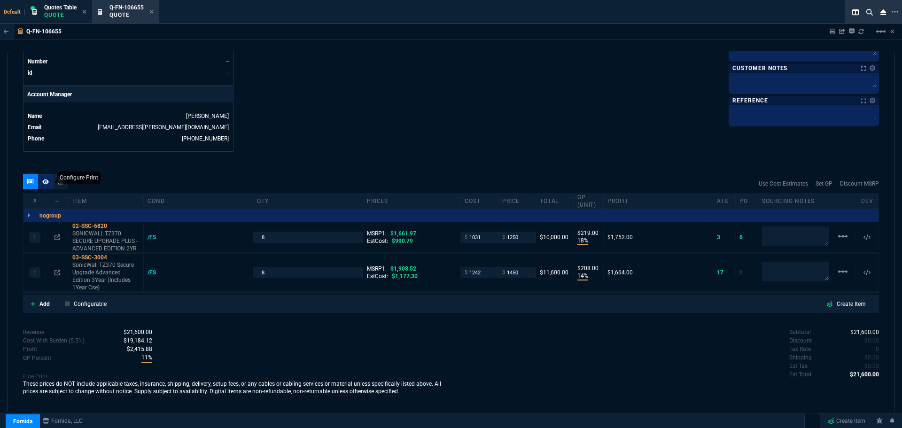
click at [44, 182] on icon at bounding box center [45, 182] width 7 height 6
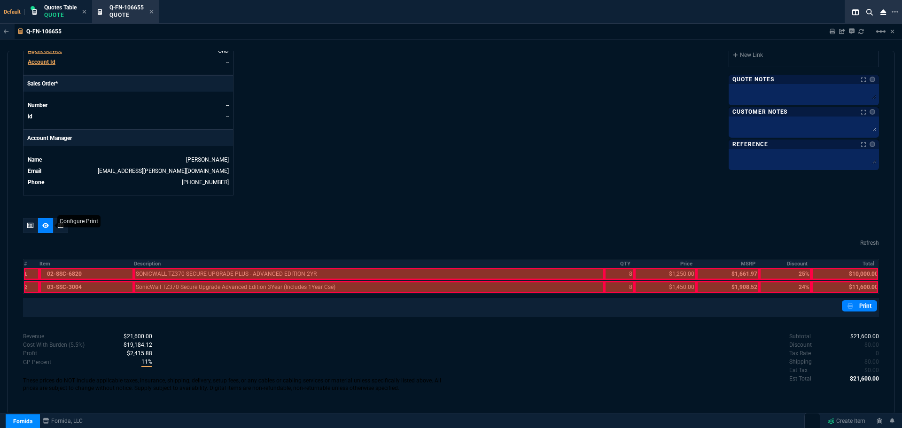
scroll to position [376, 0]
click at [136, 266] on th "Description" at bounding box center [369, 264] width 470 height 8
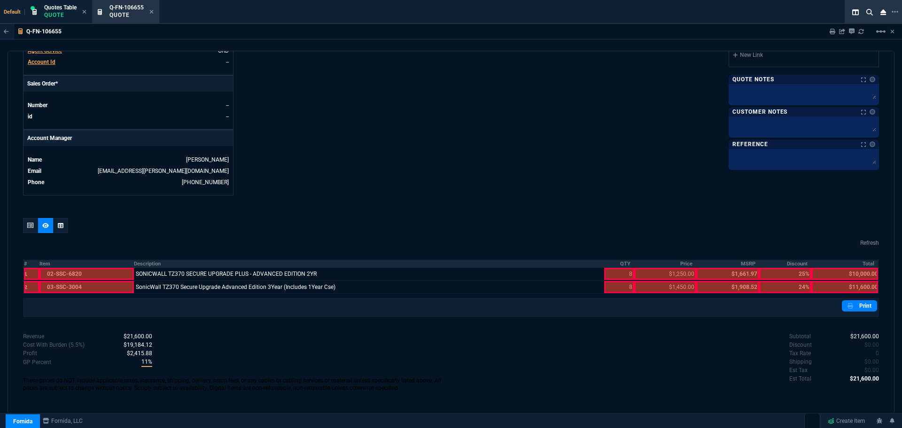
click at [619, 265] on th "QTY" at bounding box center [619, 264] width 30 height 8
click at [687, 263] on th "Price" at bounding box center [665, 264] width 62 height 8
click at [862, 264] on th "Total" at bounding box center [844, 264] width 67 height 8
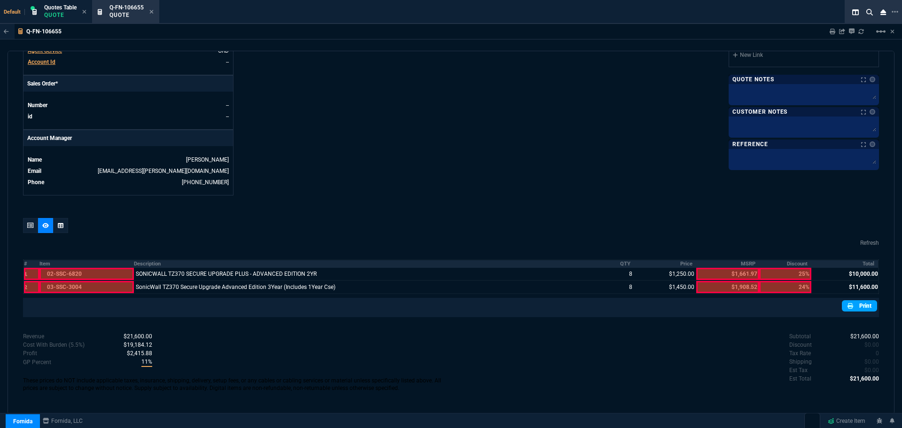
click at [860, 306] on link "Print" at bounding box center [859, 305] width 35 height 11
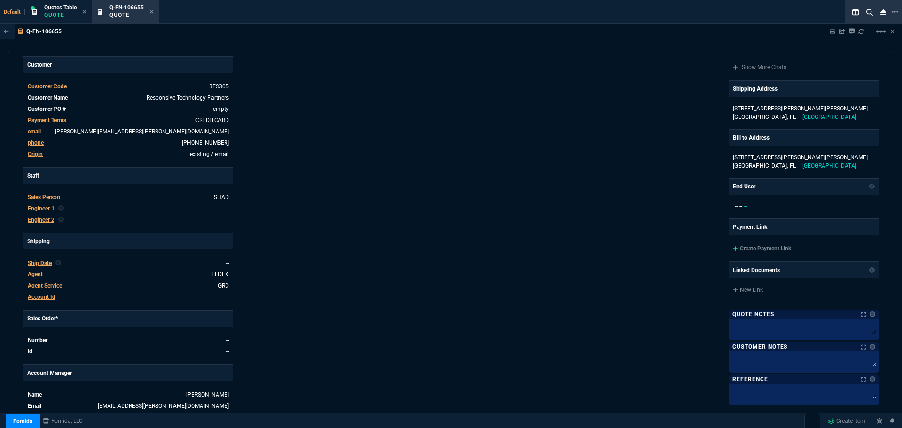
scroll to position [0, 0]
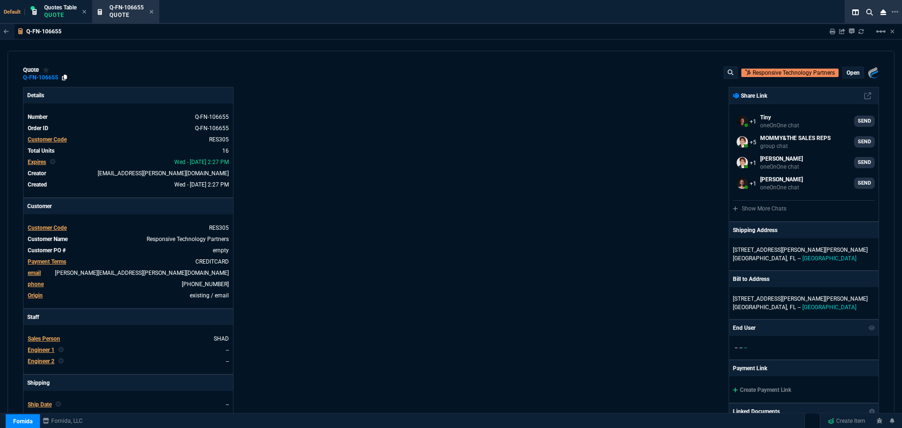
click at [65, 77] on icon at bounding box center [64, 78] width 5 height 6
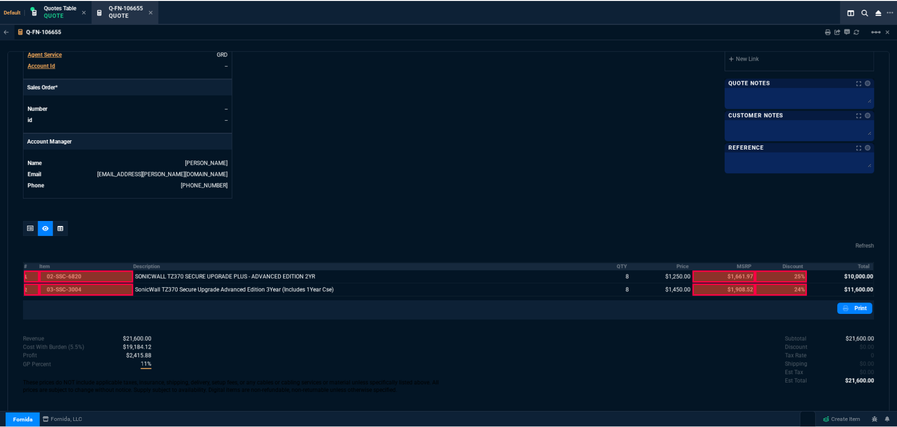
scroll to position [376, 0]
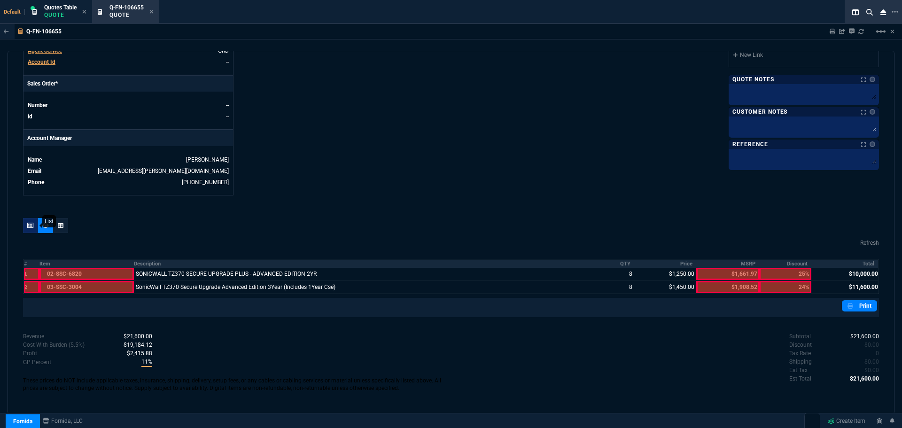
click at [30, 228] on icon at bounding box center [30, 226] width 7 height 6
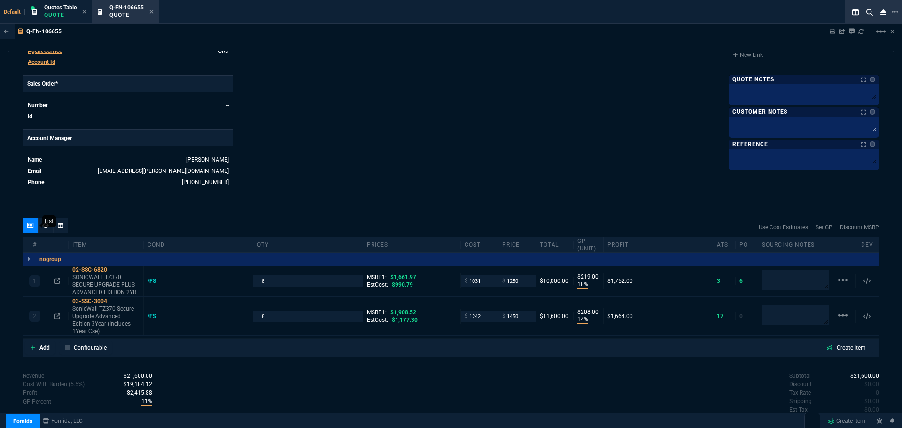
type input "18"
type input "219"
type input "14"
type input "208"
type input "25"
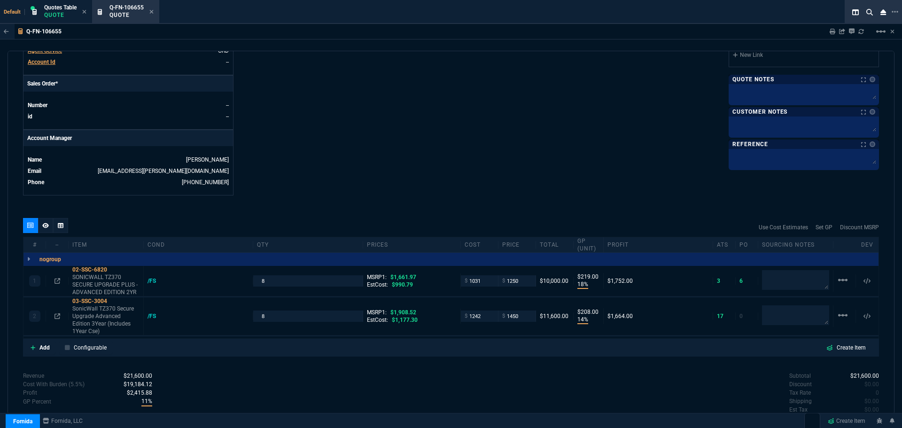
type input "24"
click at [151, 12] on icon at bounding box center [151, 12] width 4 height 6
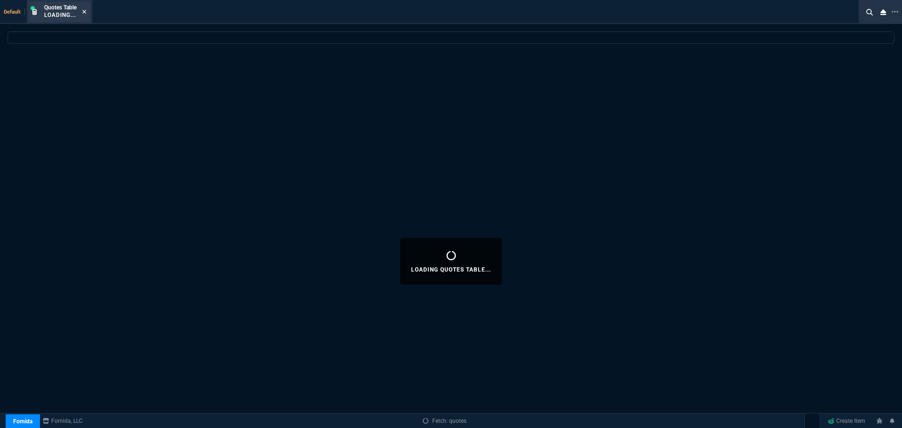
click at [84, 11] on icon at bounding box center [84, 12] width 4 height 6
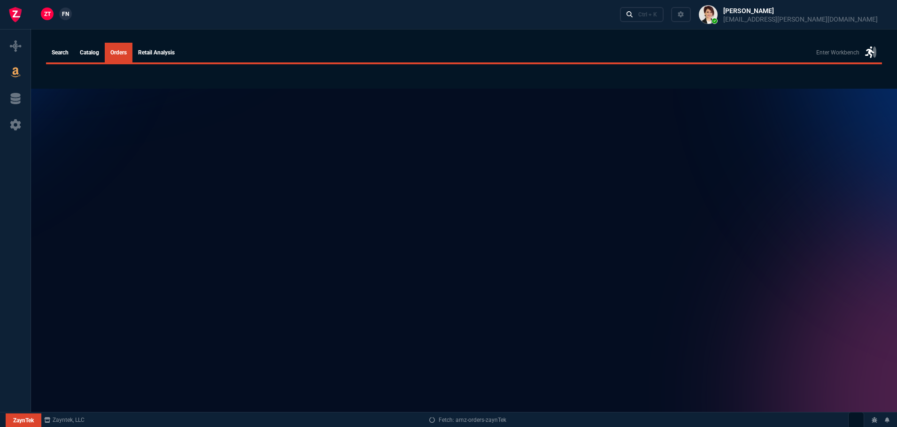
select select
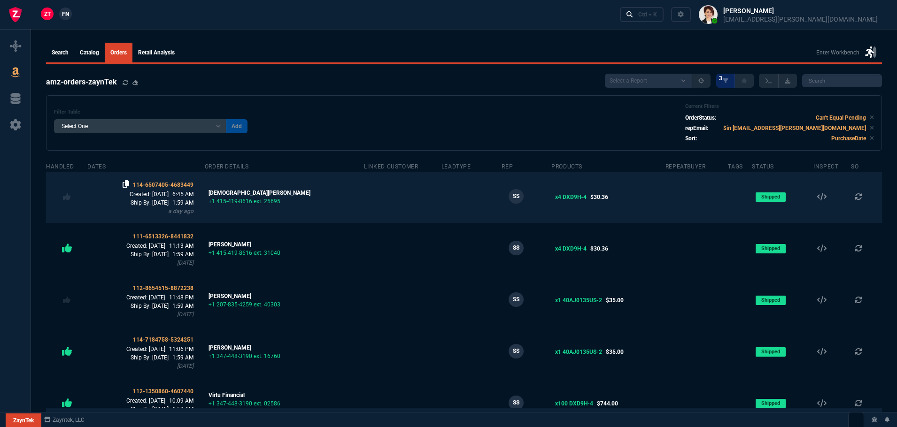
click at [129, 182] on icon at bounding box center [126, 184] width 7 height 8
click at [167, 180] on div "114-6507405-4683449" at bounding box center [142, 184] width 102 height 11
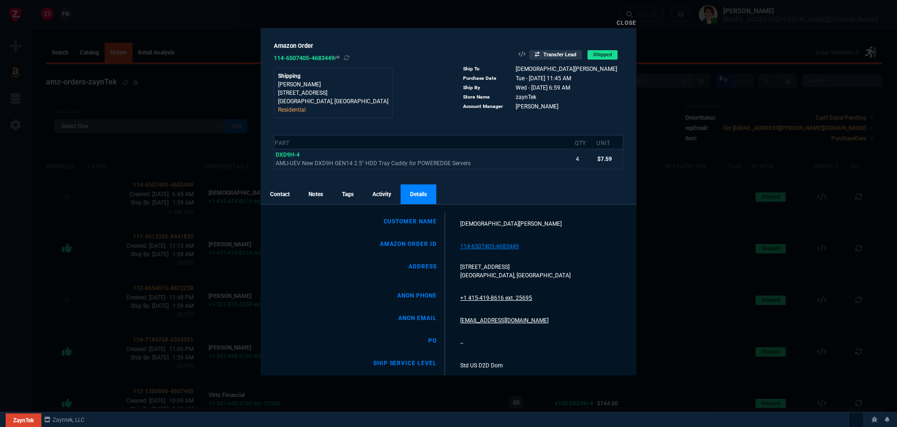
click at [280, 195] on link "Contact" at bounding box center [280, 195] width 39 height 20
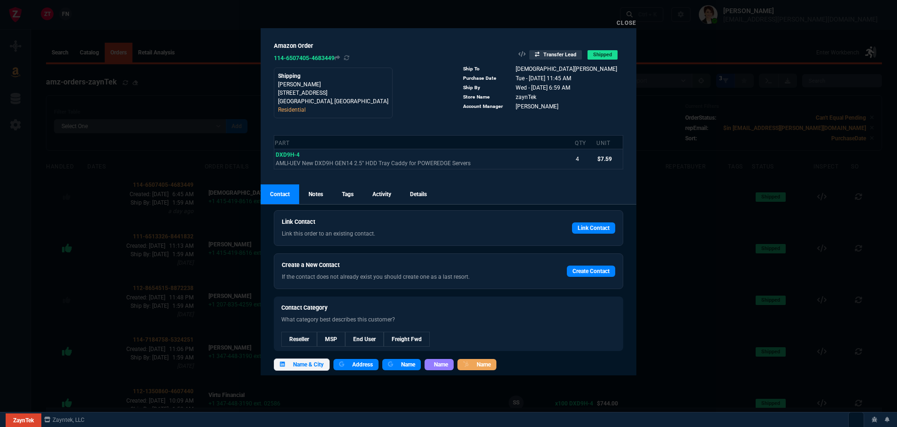
scroll to position [23, 0]
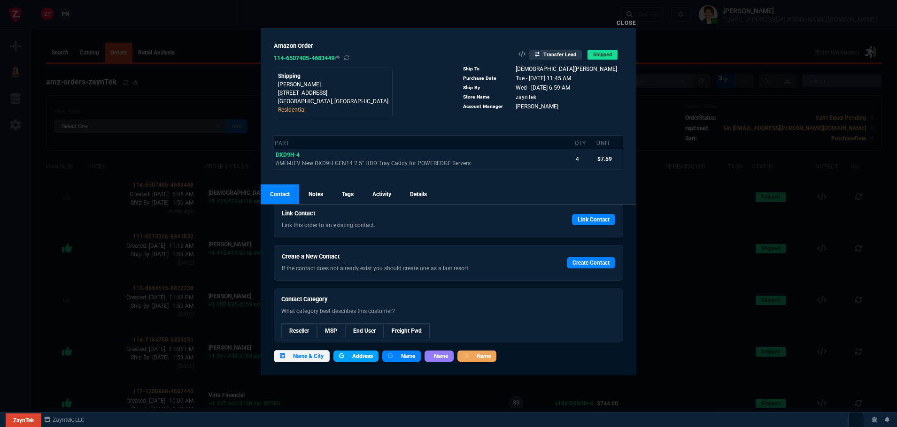
click at [357, 356] on span "Address" at bounding box center [362, 356] width 21 height 8
click at [307, 360] on span "Name & City" at bounding box center [308, 356] width 31 height 8
click at [597, 264] on link "Create Contact" at bounding box center [591, 262] width 48 height 11
select select
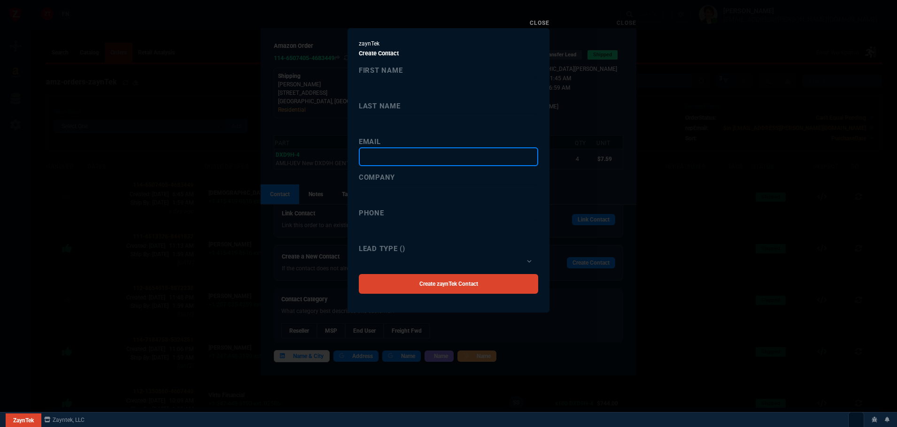
paste input "[EMAIL_ADDRESS][DOMAIN_NAME]"
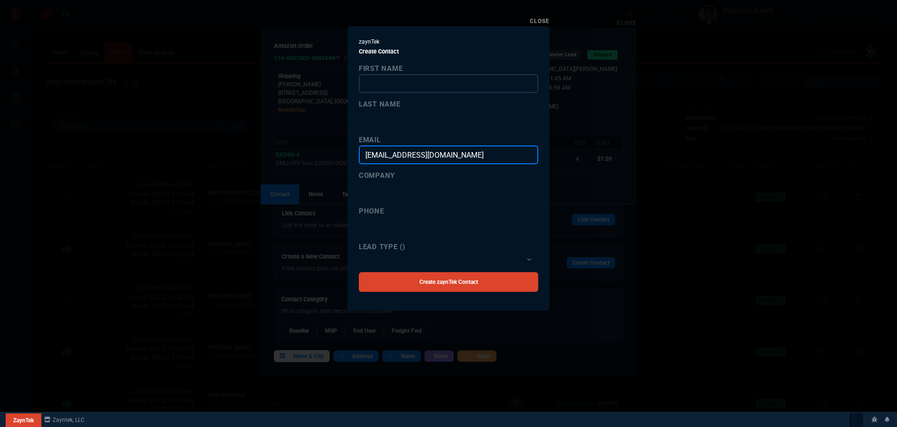
type input "[EMAIL_ADDRESS][DOMAIN_NAME]"
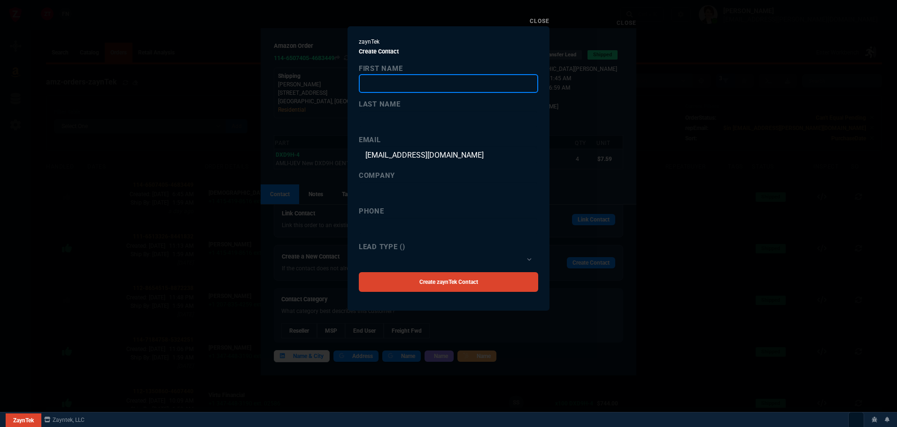
click at [381, 83] on input "first name" at bounding box center [448, 83] width 179 height 19
type input "[DEMOGRAPHIC_DATA]"
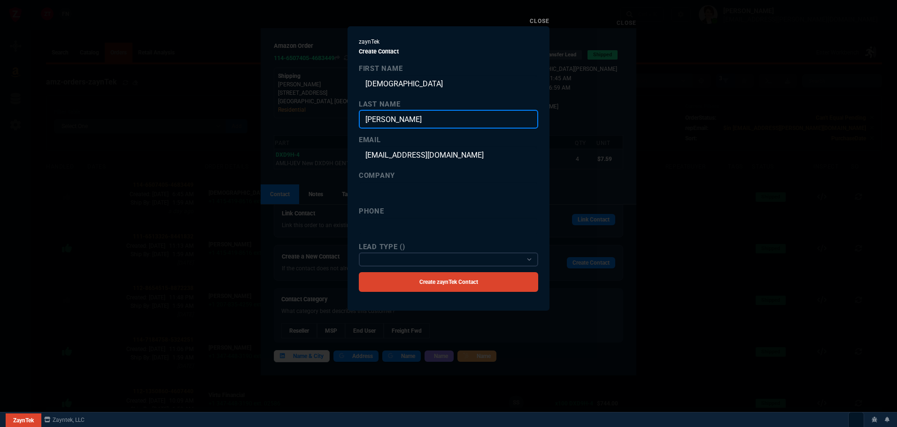
type input "[PERSON_NAME]"
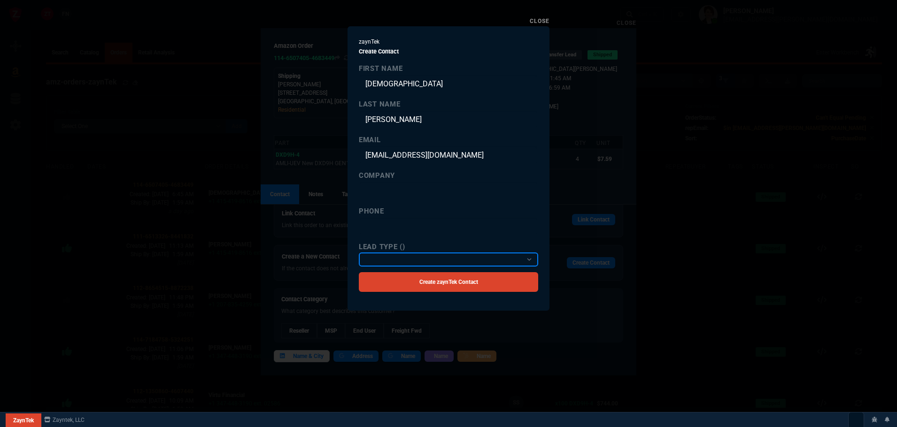
click at [382, 262] on select "Reseller MSP End User Freight Fwd" at bounding box center [448, 260] width 179 height 14
select select "1: Object"
click at [359, 253] on select "Reseller MSP End User Freight Fwd" at bounding box center [448, 260] width 179 height 14
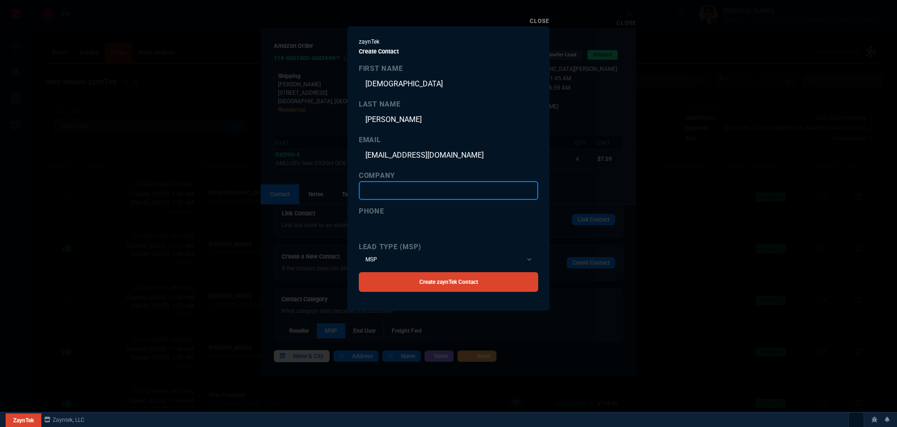
click at [384, 194] on input "company" at bounding box center [448, 190] width 179 height 19
paste input "Technet Consultants"
type input "Technet Consultants"
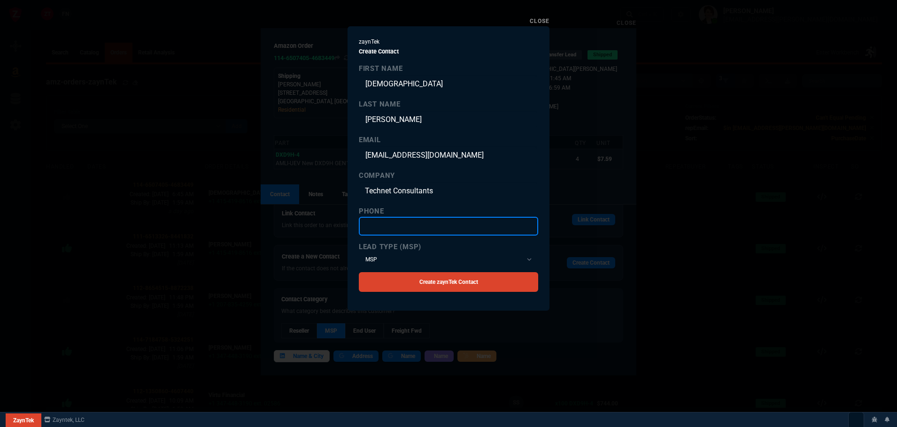
click at [378, 230] on input "text" at bounding box center [448, 226] width 179 height 19
paste input "[PHONE_NUMBER]"
type input "[PHONE_NUMBER]"
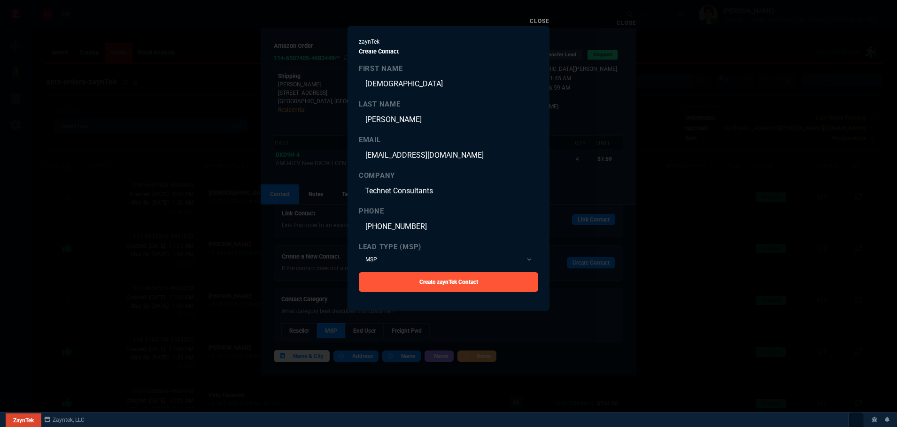
click at [427, 284] on link "Create zaynTek Contact" at bounding box center [448, 282] width 179 height 20
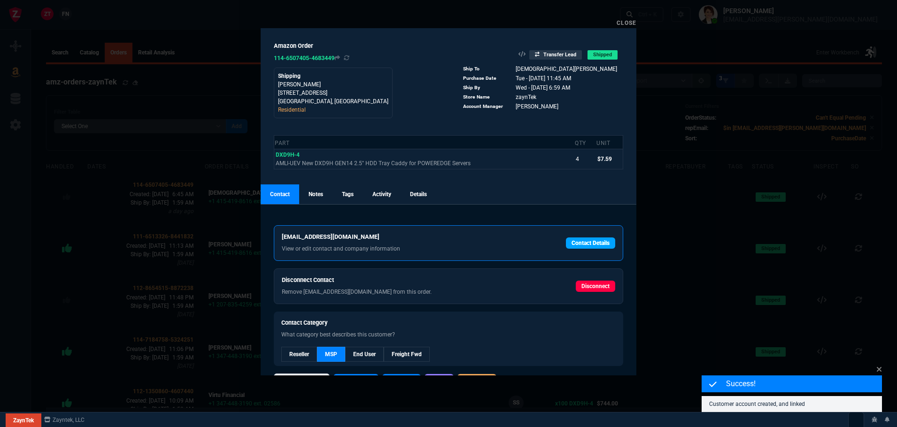
click at [583, 242] on link "Contact Details" at bounding box center [590, 243] width 49 height 11
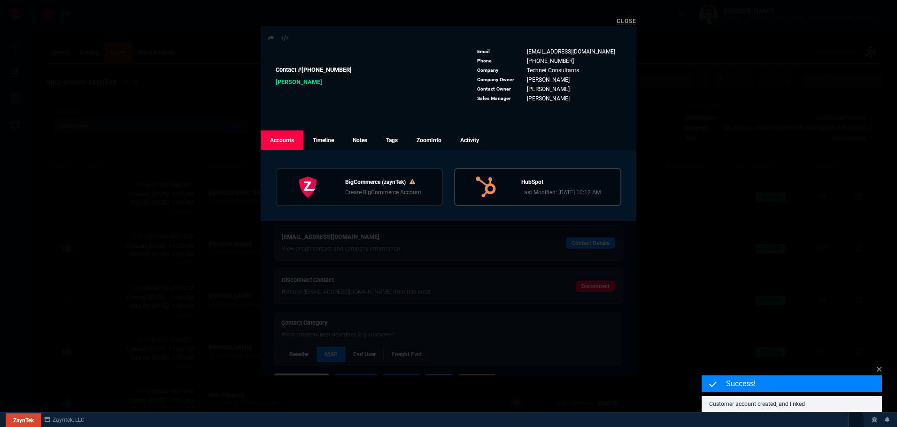
click at [510, 194] on div "HubSpot Last Modified: 8/13/25, 10:12 AM" at bounding box center [561, 187] width 104 height 19
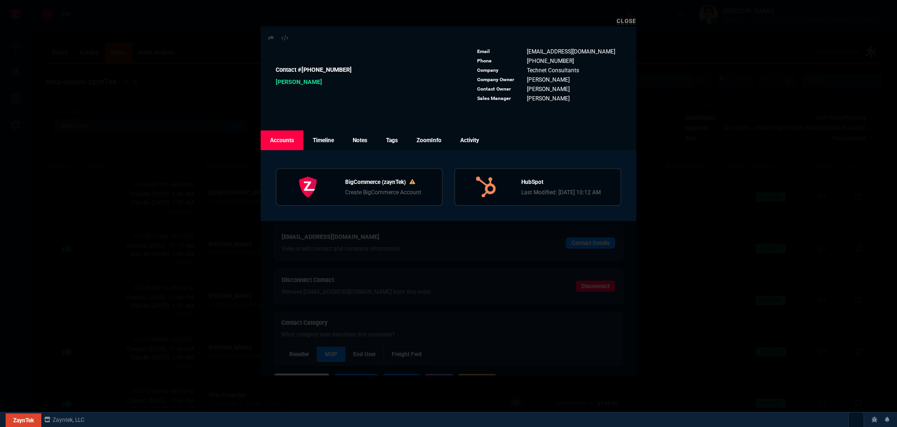
click at [621, 20] on link "Close" at bounding box center [627, 21] width 20 height 7
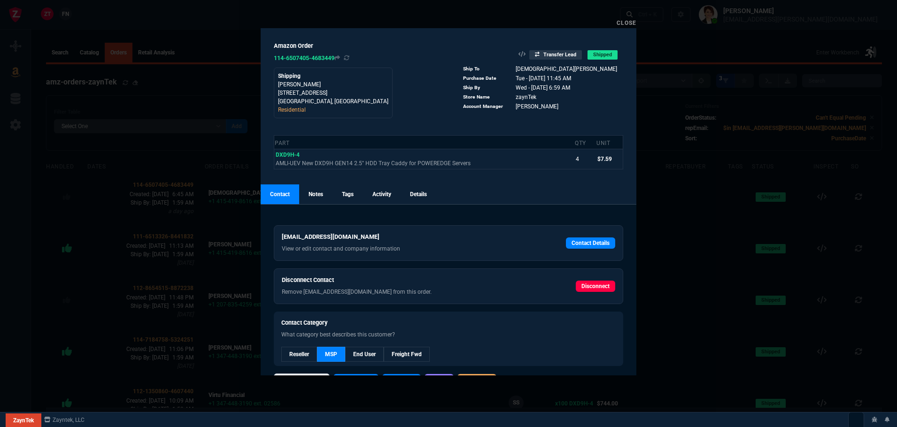
click at [632, 23] on link "Close" at bounding box center [627, 23] width 20 height 7
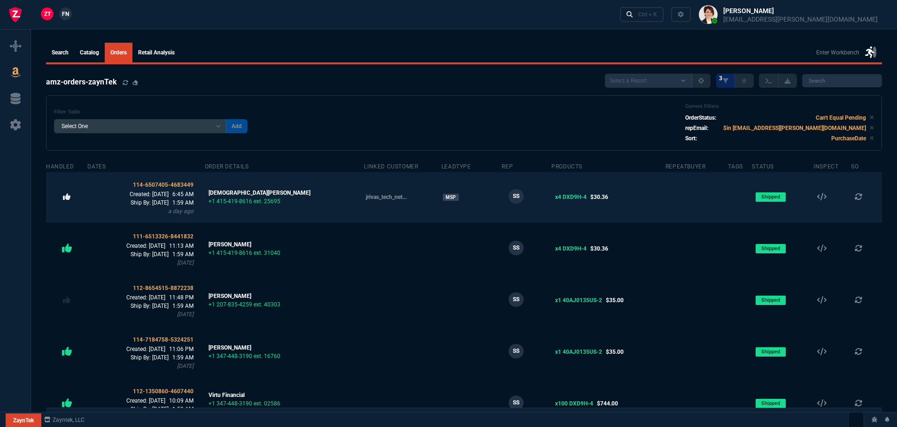
click at [67, 198] on icon at bounding box center [67, 197] width 8 height 7
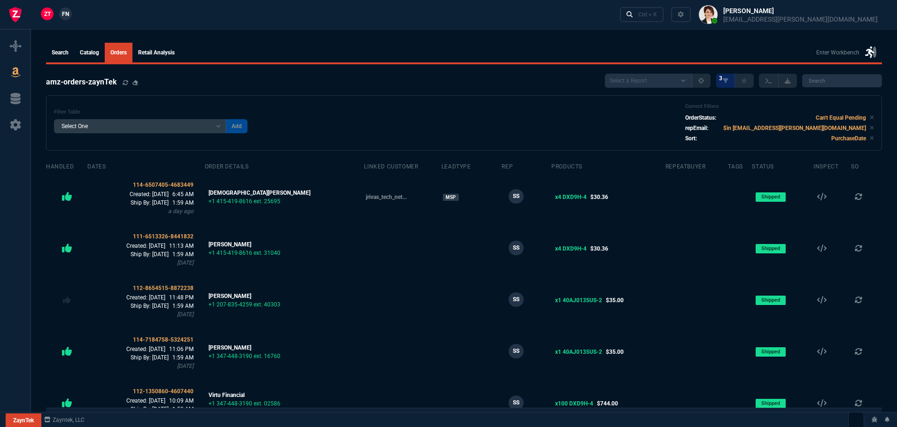
click at [65, 12] on span "FN" at bounding box center [65, 14] width 7 height 8
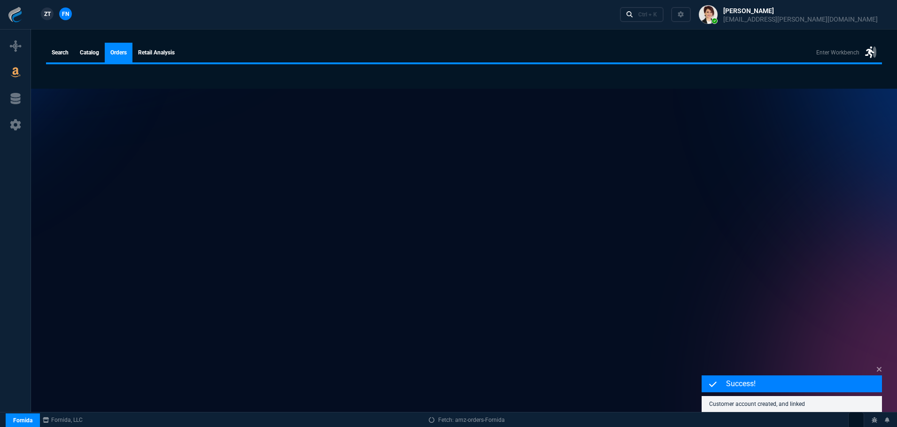
select select
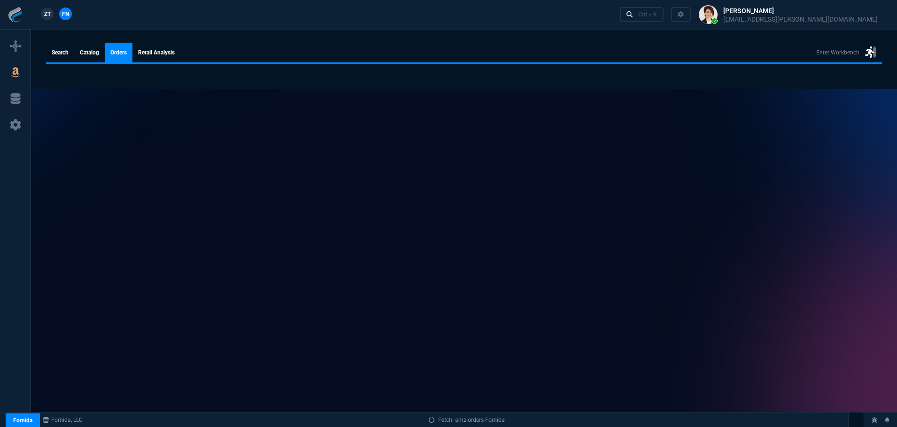
select select
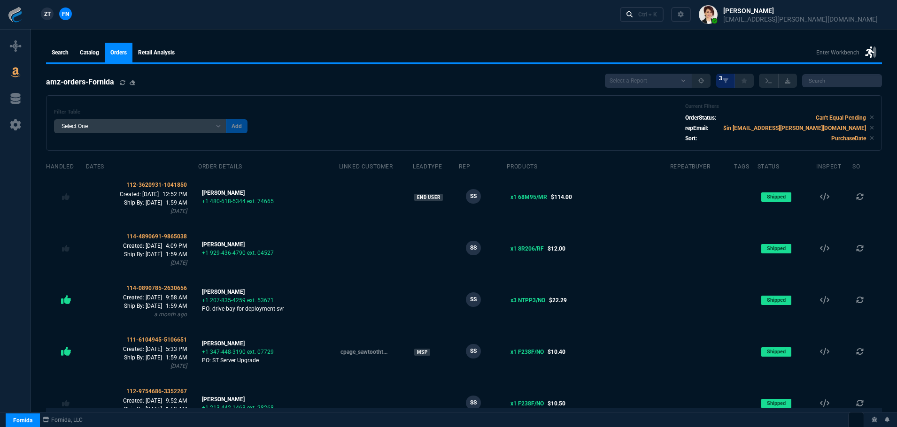
click at [46, 13] on span "ZT" at bounding box center [47, 14] width 7 height 8
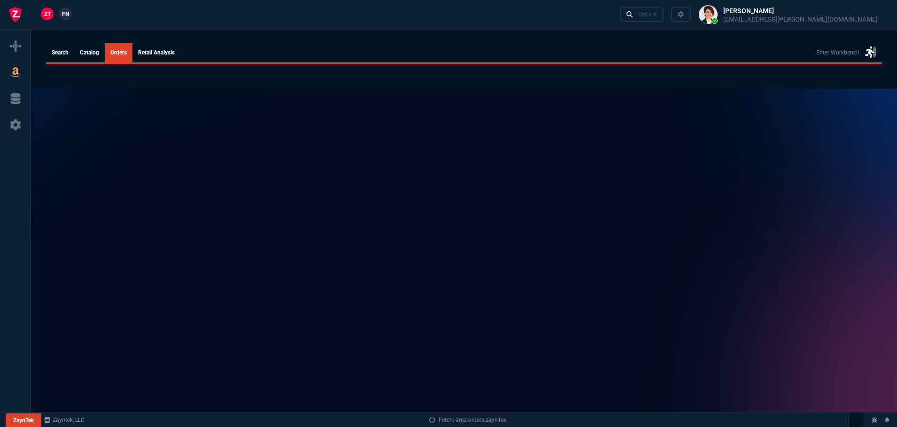
select select
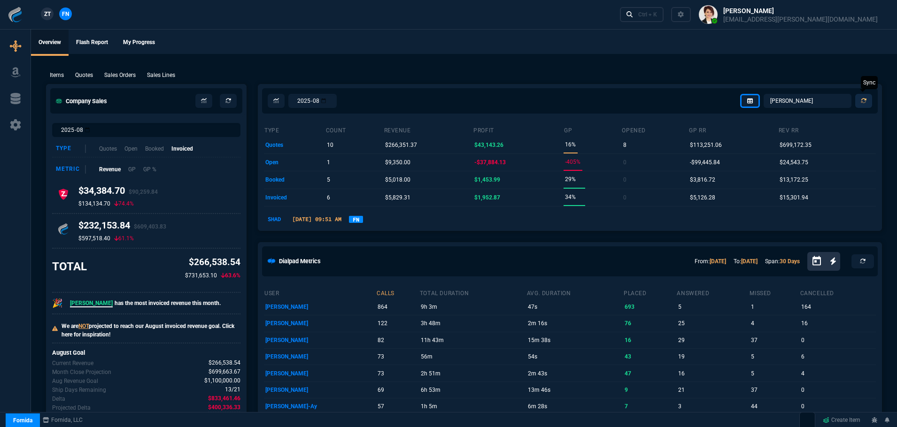
click at [864, 100] on icon at bounding box center [864, 101] width 6 height 6
click at [363, 217] on link "FN" at bounding box center [356, 219] width 14 height 7
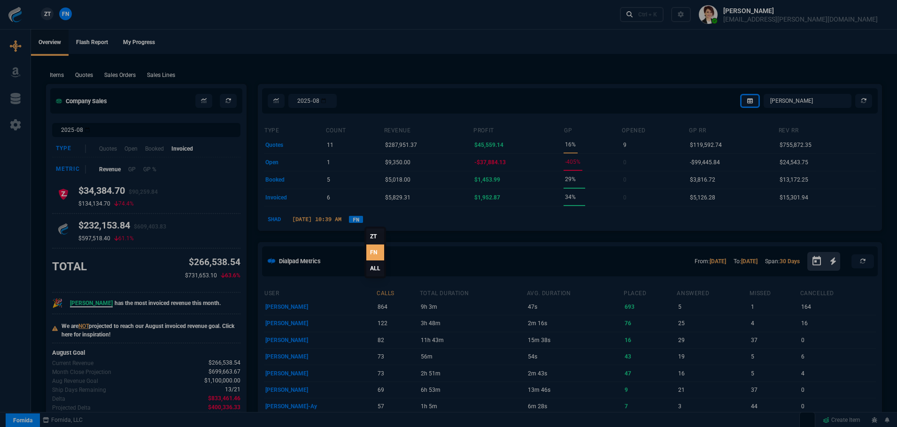
click at [370, 269] on link "ALL" at bounding box center [375, 269] width 18 height 16
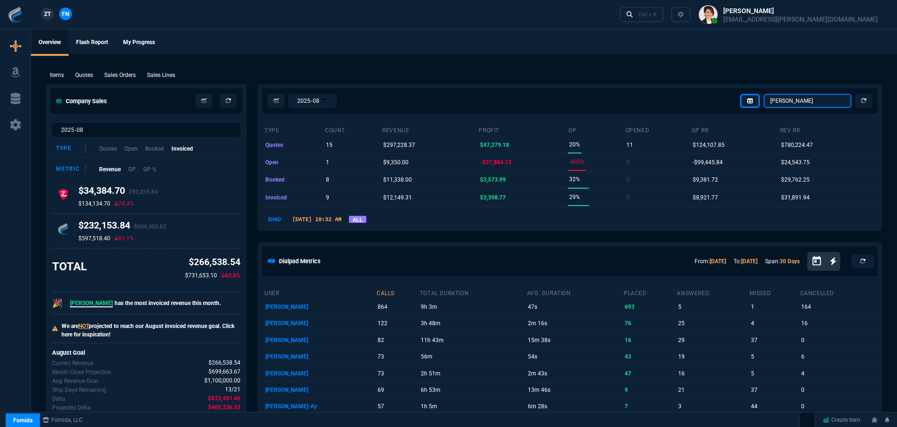
click at [806, 103] on select "Omar Brian Over Farzad Vahid Steven Huang Seti Shadab Alicia Bostic Wafek Moham…" at bounding box center [808, 101] width 88 height 14
click at [764, 94] on select "Omar Brian Over Farzad Vahid Steven Huang Seti Shadab Alicia Bostic Wafek Moham…" at bounding box center [808, 101] width 88 height 14
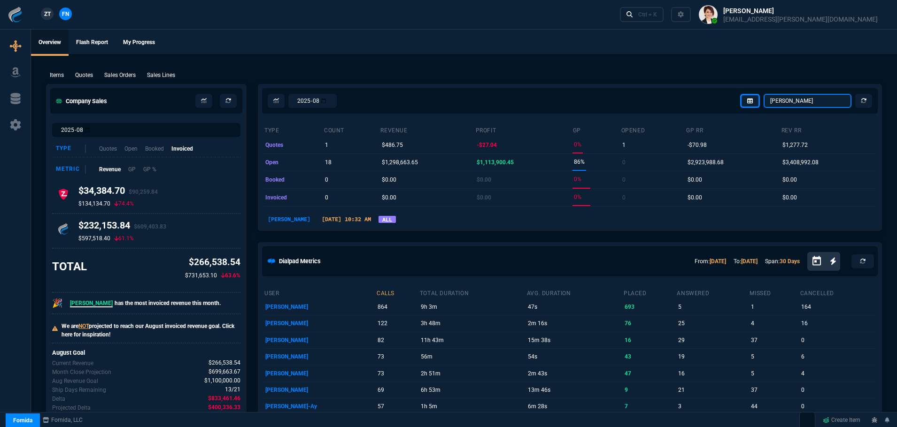
click at [791, 102] on select "Omar Brian Over Farzad Vahid Steven Huang Seti Shadab Alicia Bostic Wafek Moham…" at bounding box center [808, 101] width 88 height 14
click at [764, 94] on select "Omar Brian Over Farzad Vahid Steven Huang Seti Shadab Alicia Bostic Wafek Moham…" at bounding box center [808, 101] width 88 height 14
click at [781, 100] on select "Omar Brian Over Farzad Vahid Steven Huang Seti Shadab Alicia Bostic Wafek Moham…" at bounding box center [808, 101] width 88 height 14
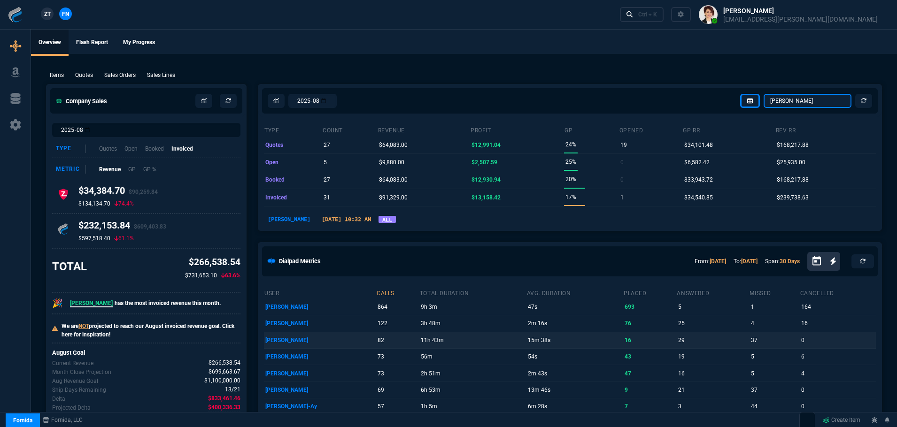
click at [764, 94] on select "Omar Brian Over Farzad Vahid Steven Huang Seti Shadab Alicia Bostic Wafek Moham…" at bounding box center [808, 101] width 88 height 14
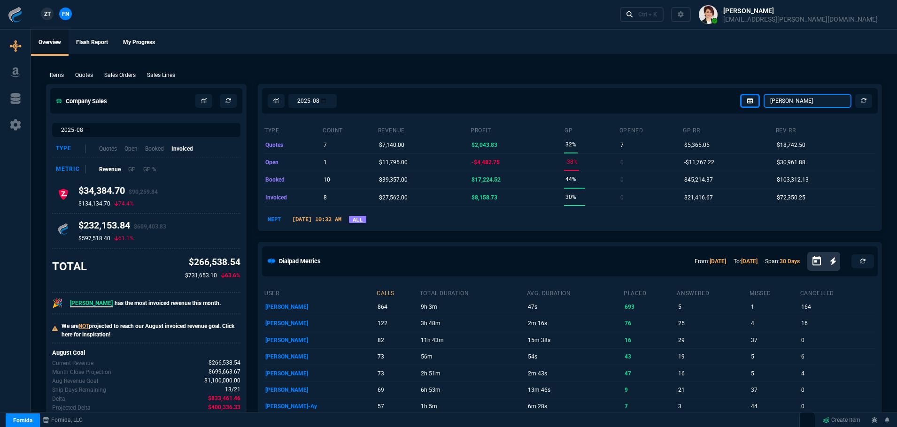
click at [784, 103] on select "Omar Brian Over Farzad Vahid Steven Huang Seti Shadab Alicia Bostic Wafek Moham…" at bounding box center [808, 101] width 88 height 14
click at [764, 94] on select "Omar Brian Over Farzad Vahid Steven Huang Seti Shadab Alicia Bostic Wafek Moham…" at bounding box center [808, 101] width 88 height 14
click at [777, 102] on select "Omar Brian Over Farzad Vahid Steven Huang Seti Shadab Alicia Bostic Wafek Moham…" at bounding box center [808, 101] width 88 height 14
click at [764, 94] on select "Omar Brian Over Farzad Vahid Steven Huang Seti Shadab Alicia Bostic Wafek Moham…" at bounding box center [808, 101] width 88 height 14
click at [786, 101] on select "Omar Brian Over Farzad Vahid Steven Huang Seti Shadab Alicia Bostic Wafek Moham…" at bounding box center [808, 101] width 88 height 14
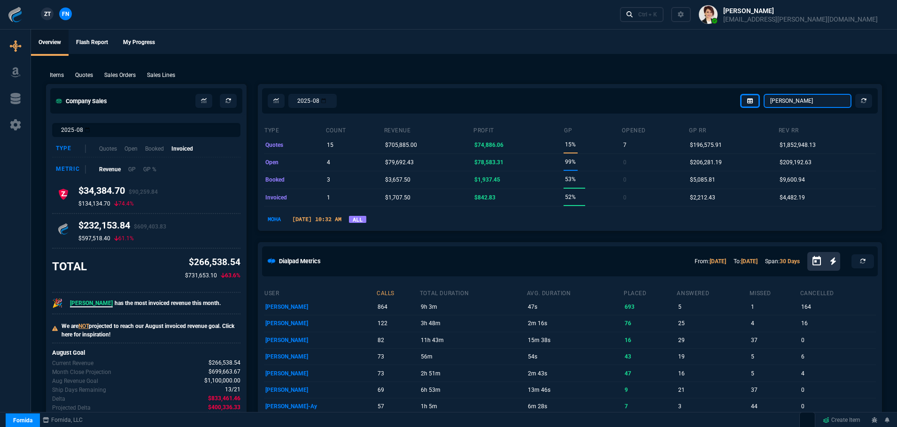
click at [764, 94] on select "Omar Brian Over Farzad Vahid Steven Huang Seti Shadab Alicia Bostic Wafek Moham…" at bounding box center [808, 101] width 88 height 14
click at [776, 98] on select "Omar Brian Over Farzad Vahid Steven Huang Seti Shadab Alicia Bostic Wafek Moham…" at bounding box center [808, 101] width 88 height 14
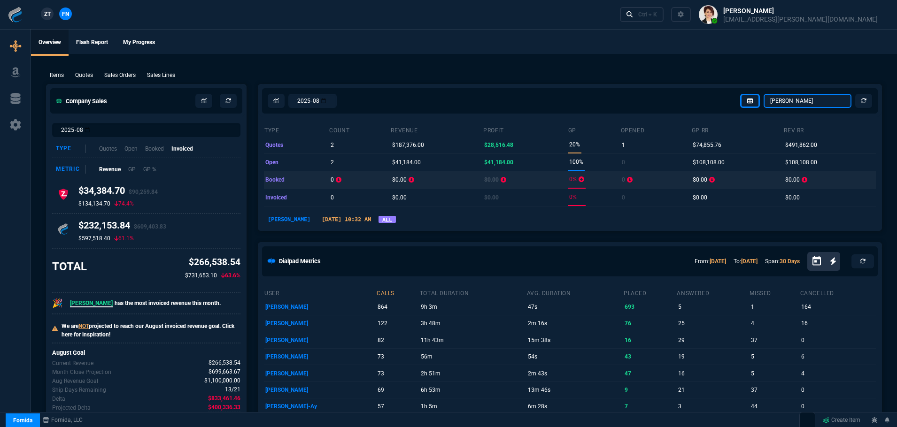
click at [764, 94] on select "Omar Brian Over Farzad Vahid Steven Huang Seti Shadab Alicia Bostic Wafek Moham…" at bounding box center [808, 101] width 88 height 14
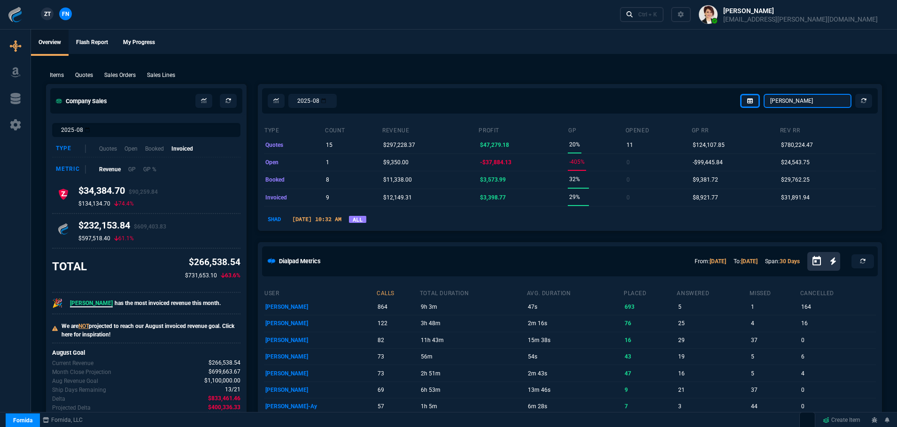
click at [807, 99] on select "Omar Brian Over Farzad Vahid Steven Huang Seti Shadab Alicia Bostic Wafek Moham…" at bounding box center [808, 101] width 88 height 14
click at [764, 94] on select "Omar Brian Over Farzad Vahid Steven Huang Seti Shadab Alicia Bostic Wafek Moham…" at bounding box center [808, 101] width 88 height 14
click at [785, 101] on select "Omar Brian Over Farzad Vahid Steven Huang Seti Shadab Alicia Bostic Wafek Moham…" at bounding box center [808, 101] width 88 height 14
click at [764, 94] on select "Omar Brian Over Farzad Vahid Steven Huang Seti Shadab Alicia Bostic Wafek Moham…" at bounding box center [808, 101] width 88 height 14
click at [796, 99] on select "Omar Brian Over Farzad Vahid Steven Huang Seti Shadab Alicia Bostic Wafek Moham…" at bounding box center [808, 101] width 88 height 14
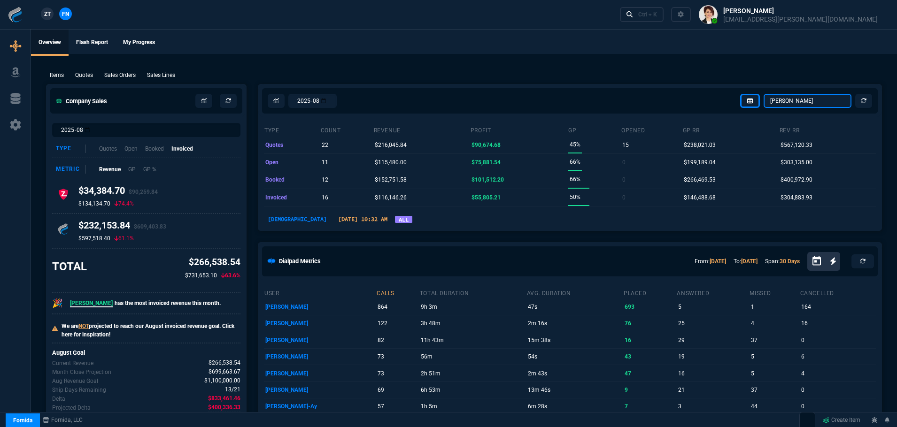
select select "4: SHAD"
click at [764, 94] on select "Omar Brian Over Farzad Vahid Steven Huang Seti Shadab Alicia Bostic Wafek Moham…" at bounding box center [808, 101] width 88 height 14
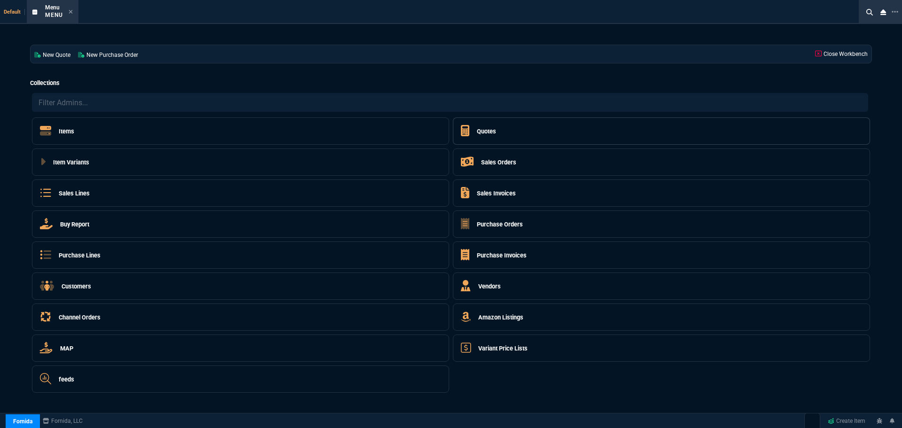
click at [485, 132] on h5 "Quotes" at bounding box center [486, 131] width 19 height 9
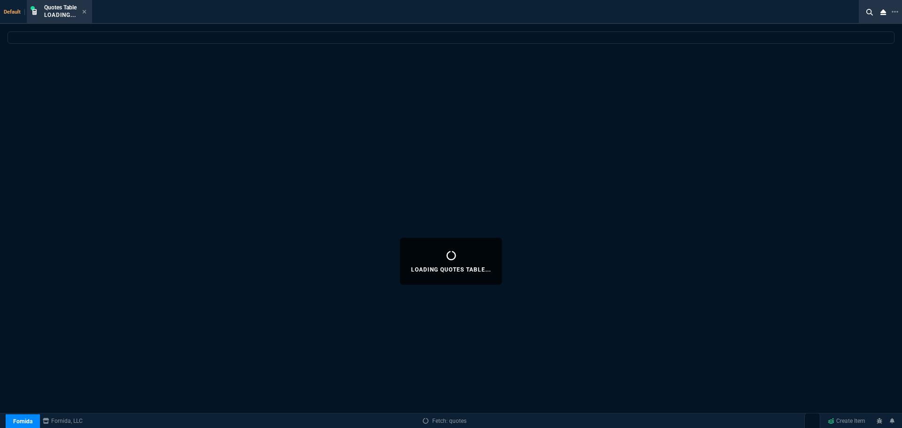
select select
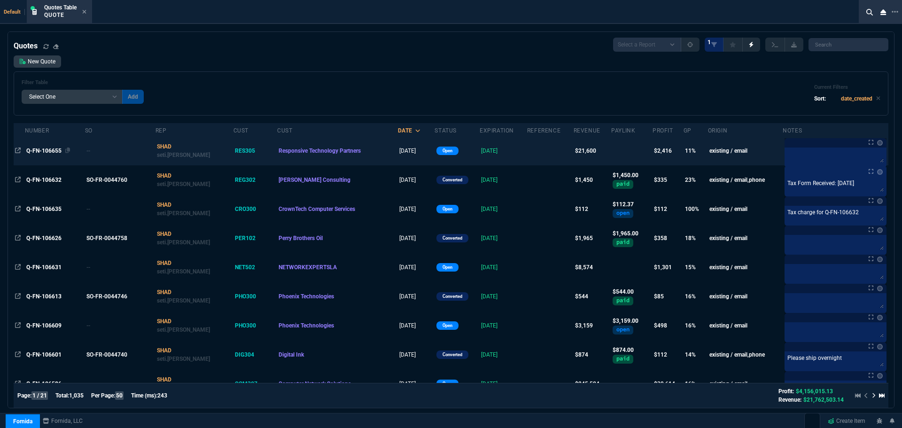
click at [45, 152] on span "Q-FN-106655" at bounding box center [43, 151] width 35 height 7
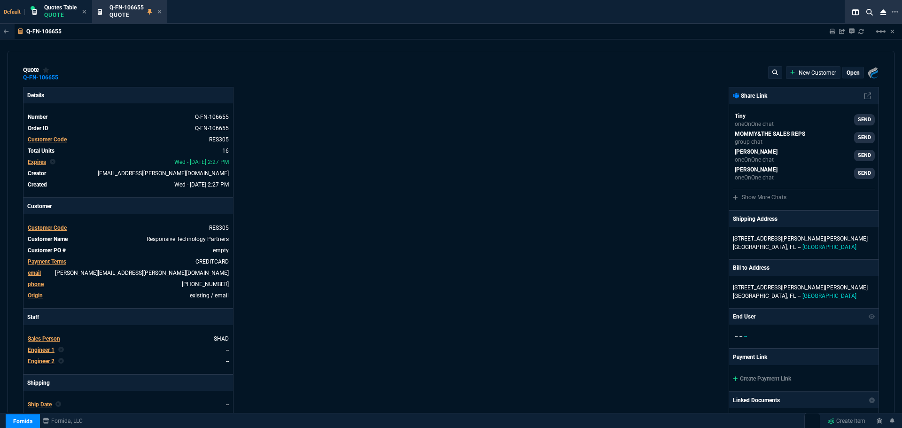
type input "1661.97"
type input "1908.52"
type input "18"
type input "219"
type input "14"
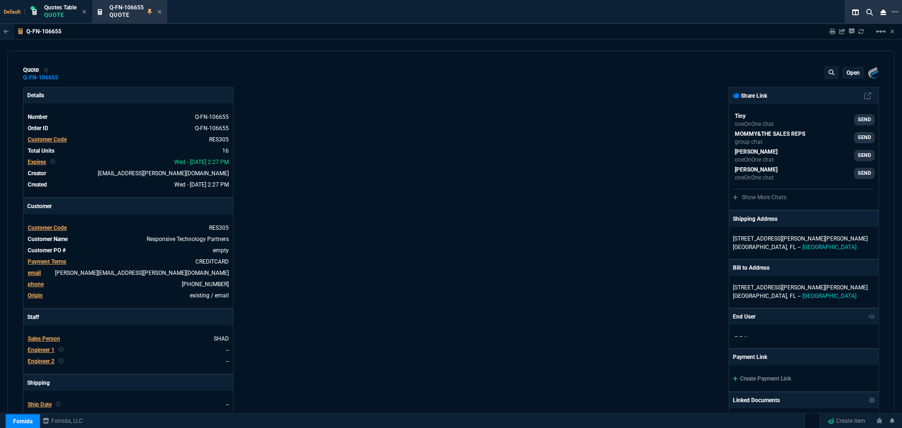
type input "208"
type input "25"
type input "24"
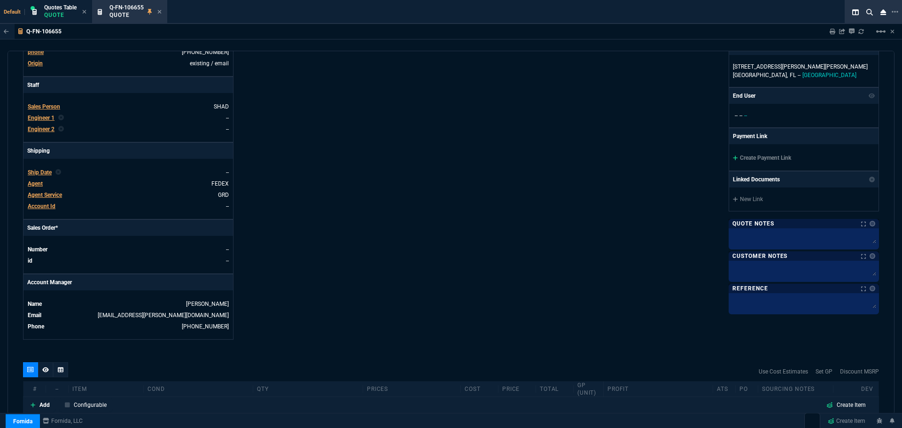
scroll to position [376, 0]
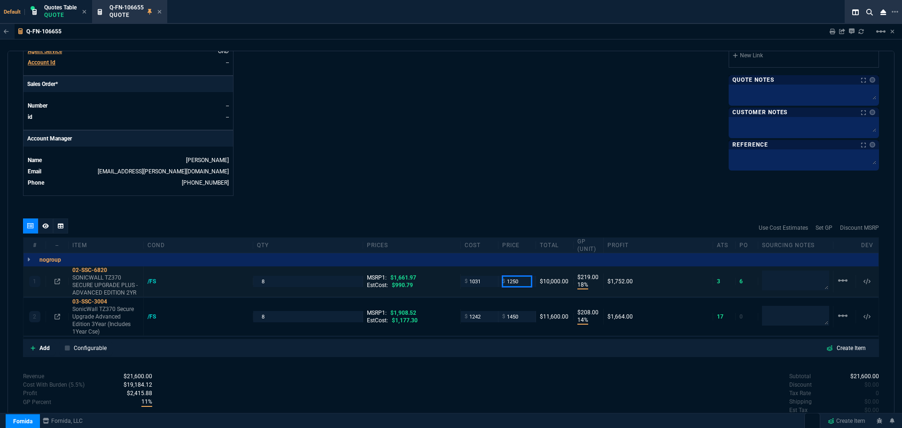
click at [524, 279] on input "1250" at bounding box center [517, 281] width 30 height 11
type input "1200"
type input "14"
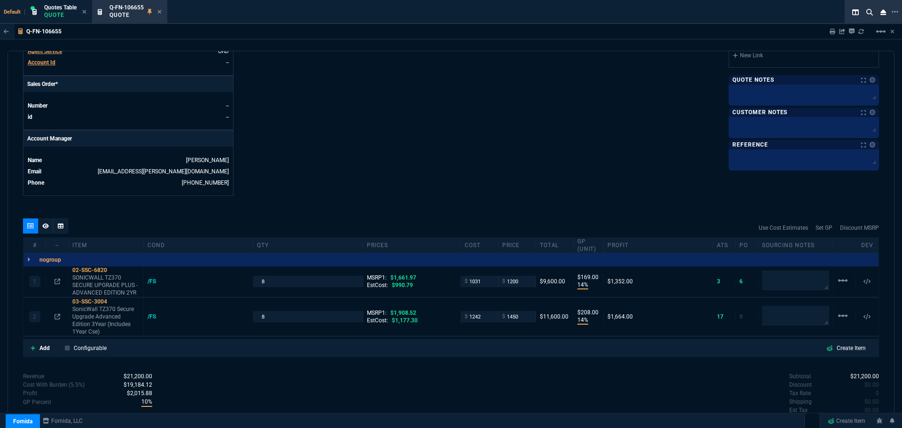
type input "169"
type input "28"
click at [57, 281] on icon at bounding box center [57, 282] width 6 height 6
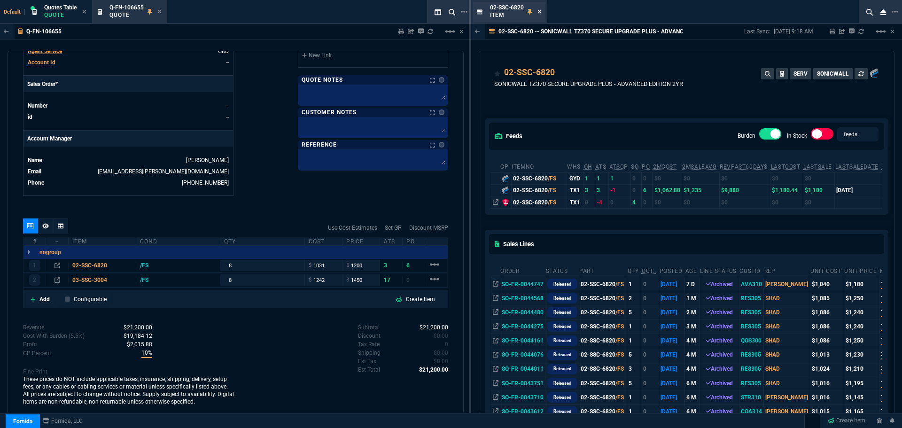
click at [538, 12] on icon at bounding box center [539, 12] width 4 height 6
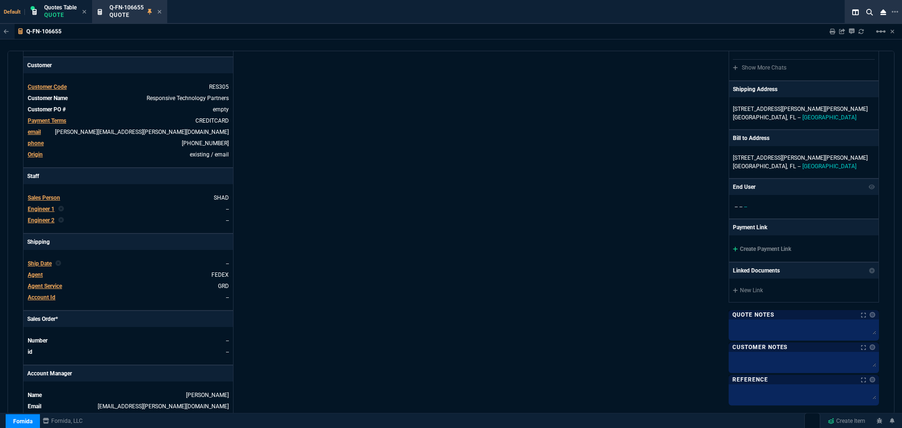
scroll to position [0, 0]
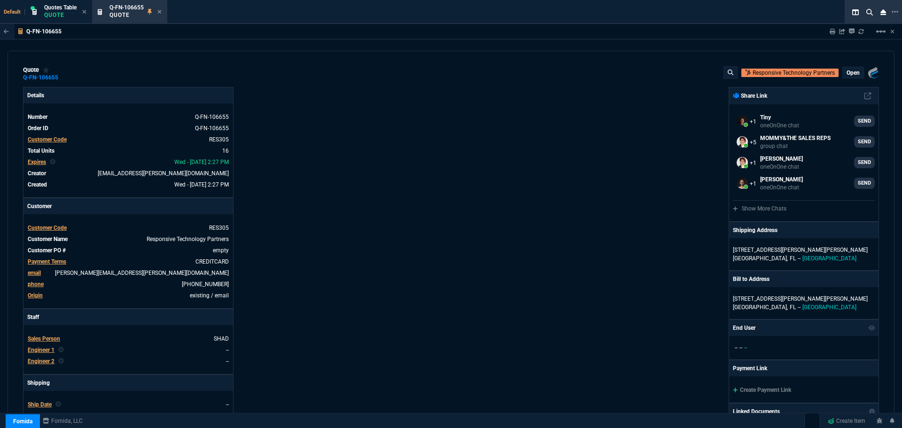
click at [854, 69] on p "open" at bounding box center [852, 73] width 13 height 8
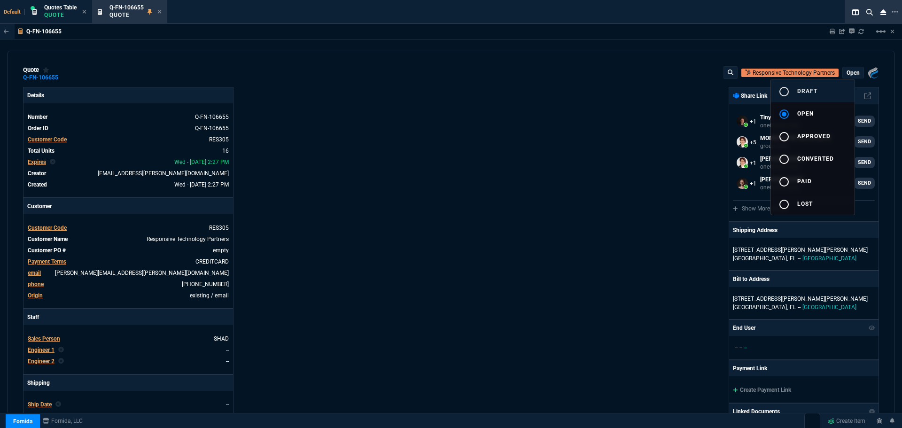
click at [812, 94] on button "radio_button_unchecked draft" at bounding box center [813, 90] width 84 height 23
click at [545, 172] on div at bounding box center [451, 214] width 902 height 428
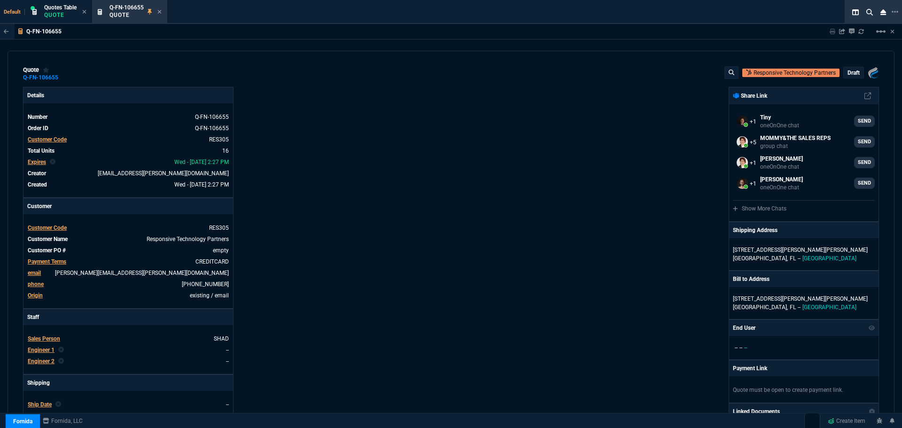
type input "1661.97"
type input "1908.52"
type input "14"
type input "169"
type input "14"
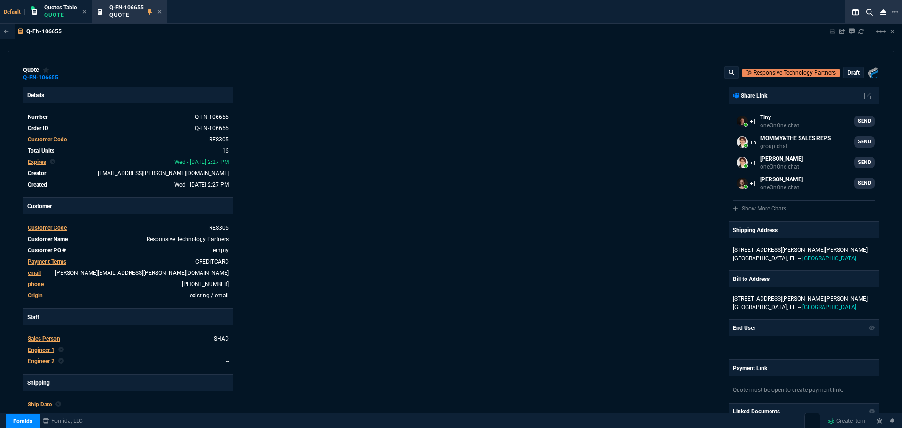
type input "208"
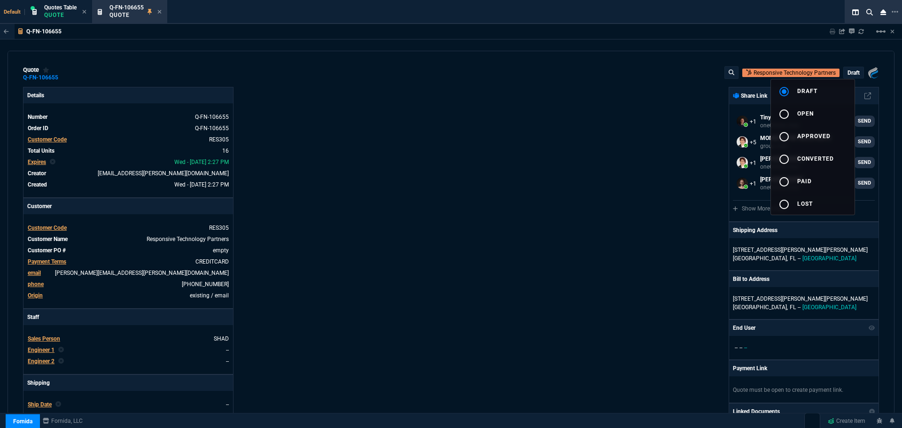
type input "28"
type input "24"
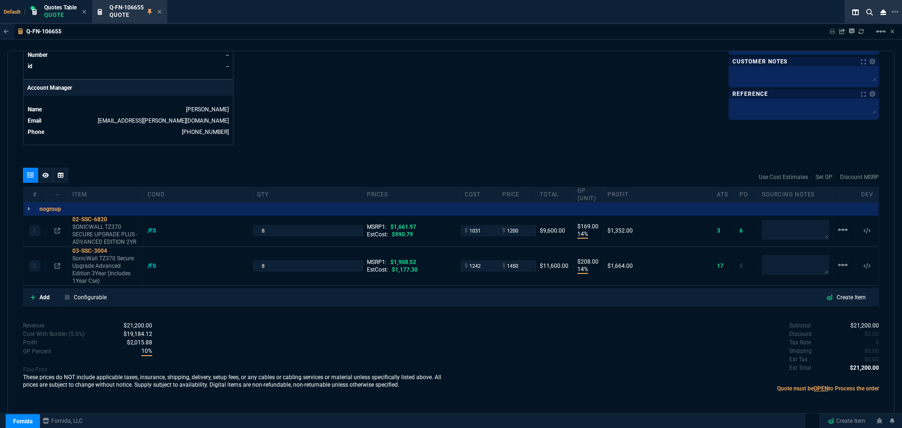
scroll to position [430, 0]
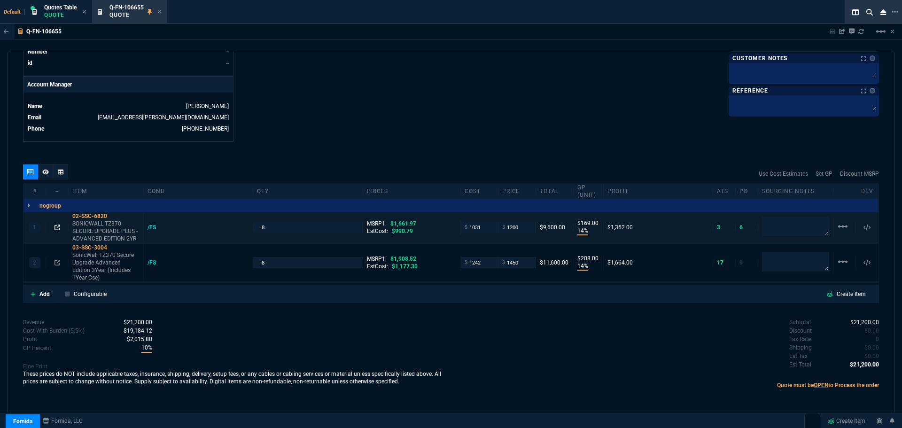
click at [54, 228] on icon at bounding box center [57, 228] width 6 height 6
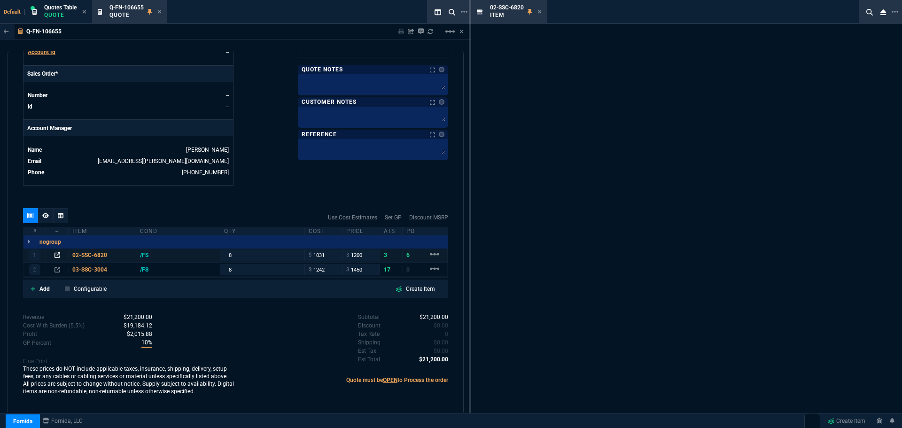
scroll to position [387, 0]
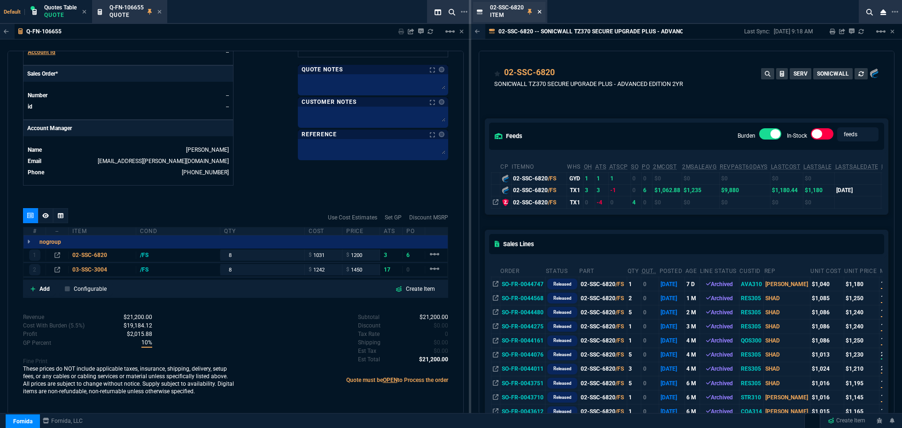
click at [540, 12] on icon at bounding box center [539, 12] width 4 height 6
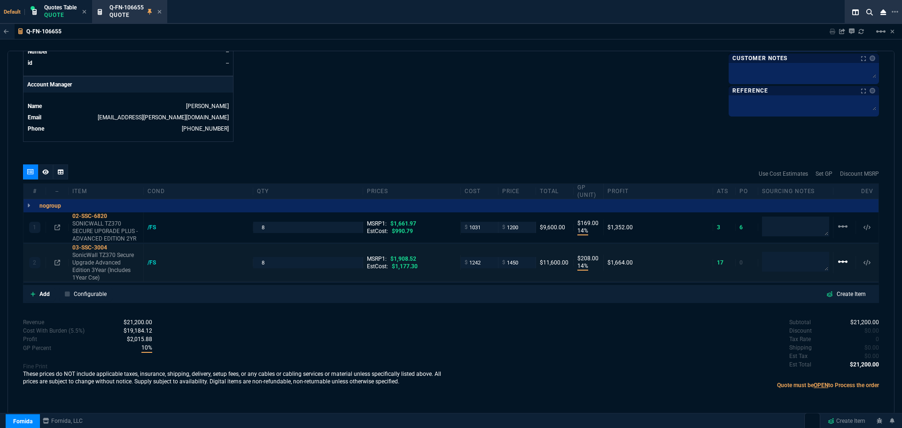
click at [837, 232] on mat-icon "linear_scale" at bounding box center [842, 226] width 11 height 11
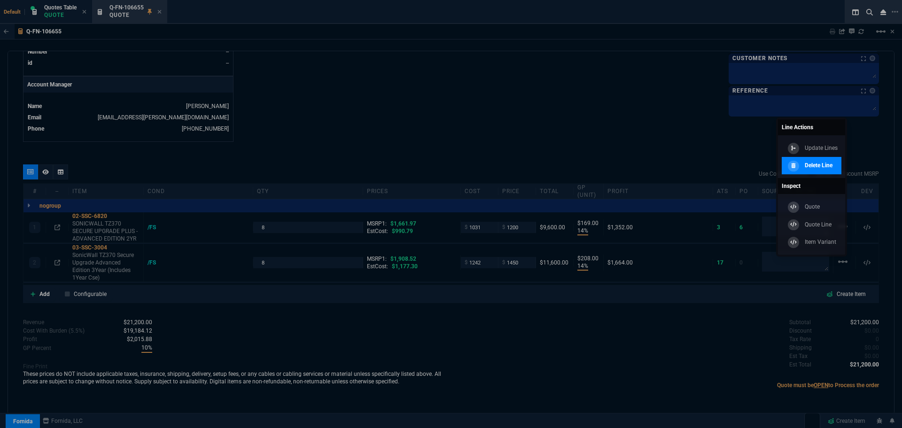
click at [812, 165] on p "Delete Line" at bounding box center [819, 165] width 28 height 8
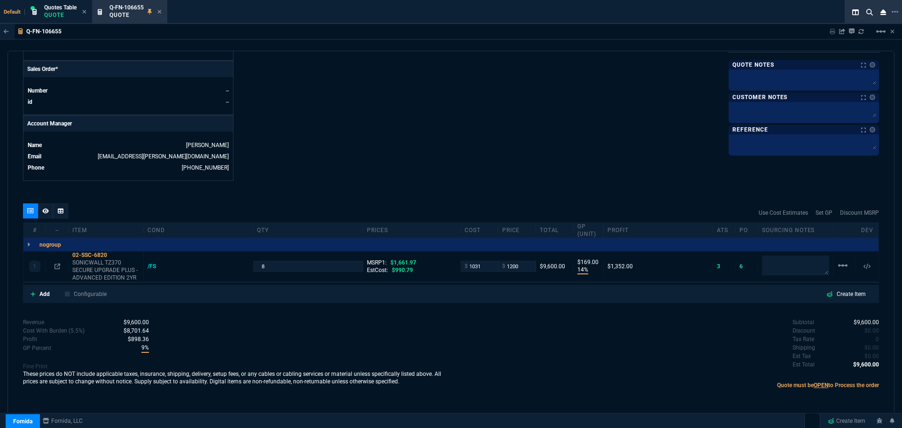
scroll to position [391, 0]
type input "14"
type input "169"
type input "28"
click at [57, 269] on icon at bounding box center [57, 267] width 6 height 6
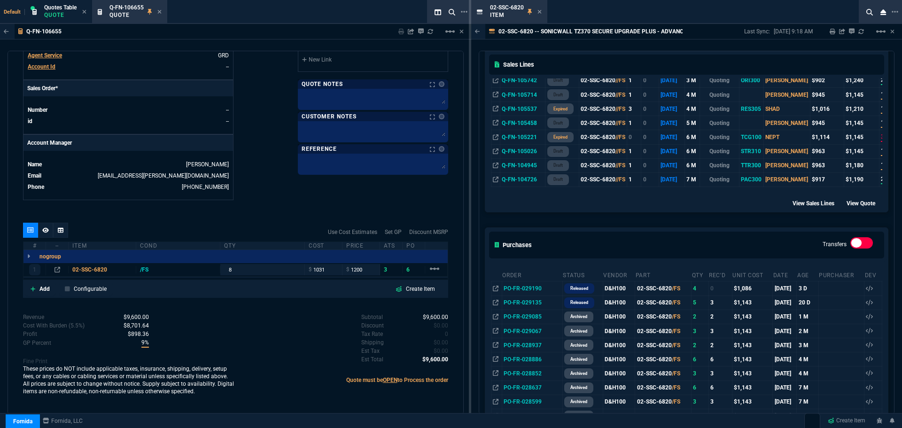
scroll to position [470, 0]
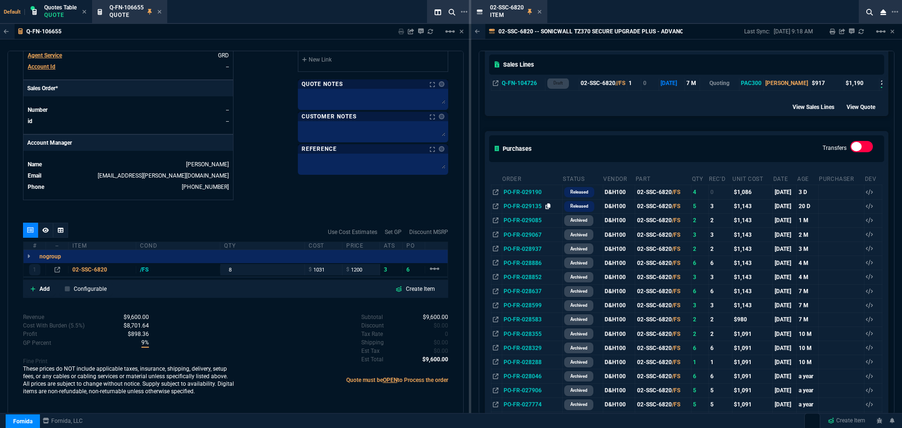
click at [546, 208] on icon at bounding box center [547, 206] width 5 height 6
click at [540, 12] on icon at bounding box center [539, 12] width 4 height 6
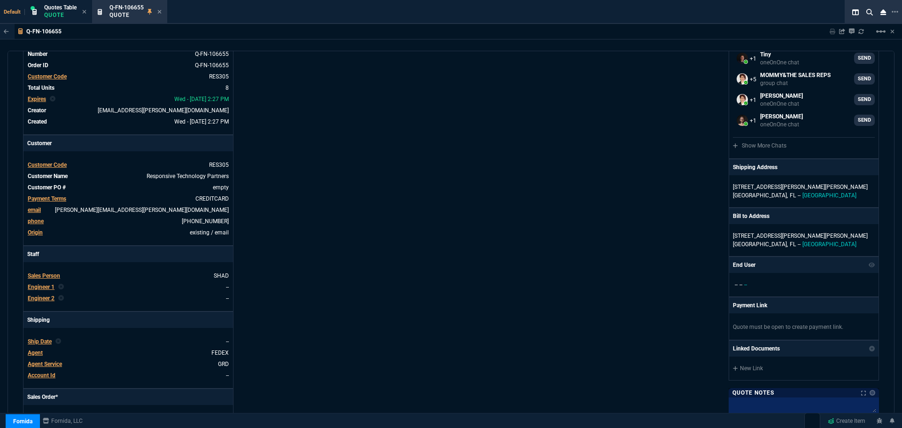
scroll to position [0, 0]
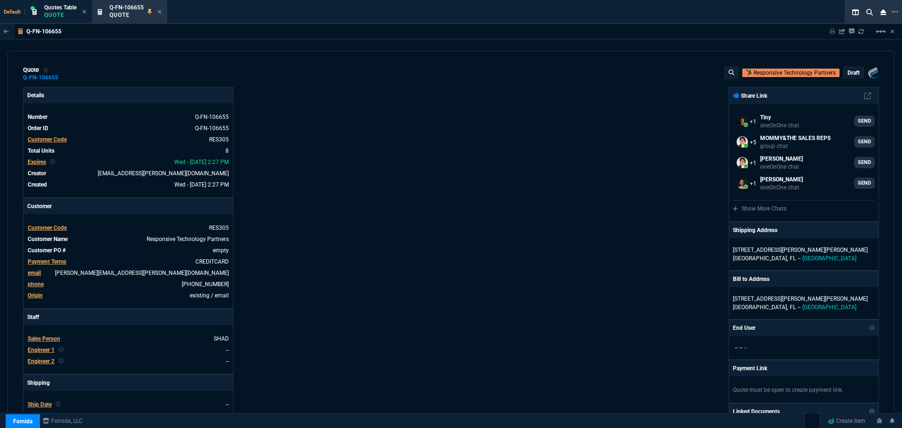
click at [847, 74] on p "draft" at bounding box center [853, 73] width 12 height 8
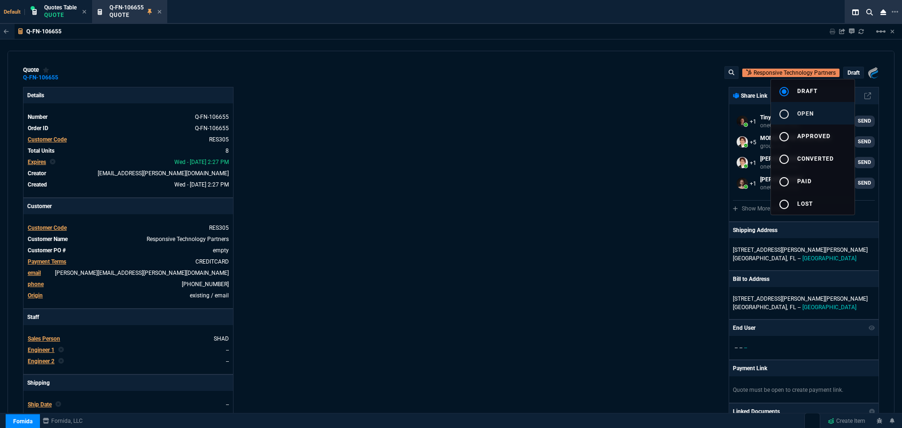
click at [798, 116] on span "open" at bounding box center [805, 113] width 16 height 7
type input "1661.97"
click at [525, 224] on div at bounding box center [451, 214] width 902 height 428
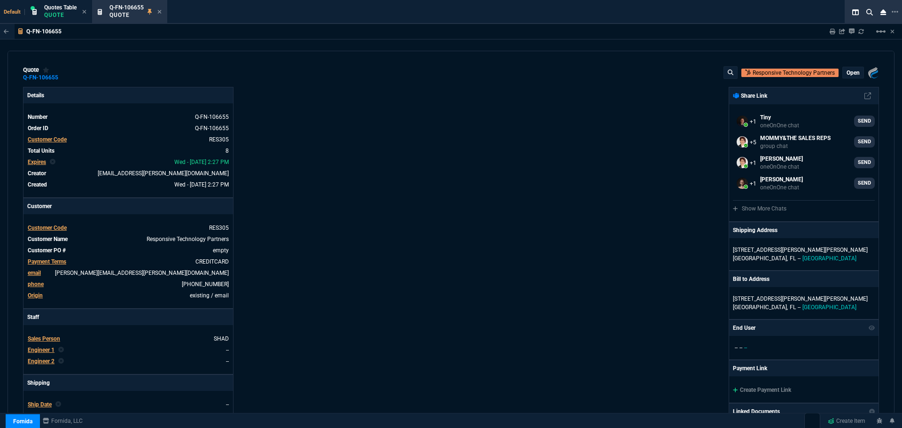
type input "14"
type input "169"
type input "28"
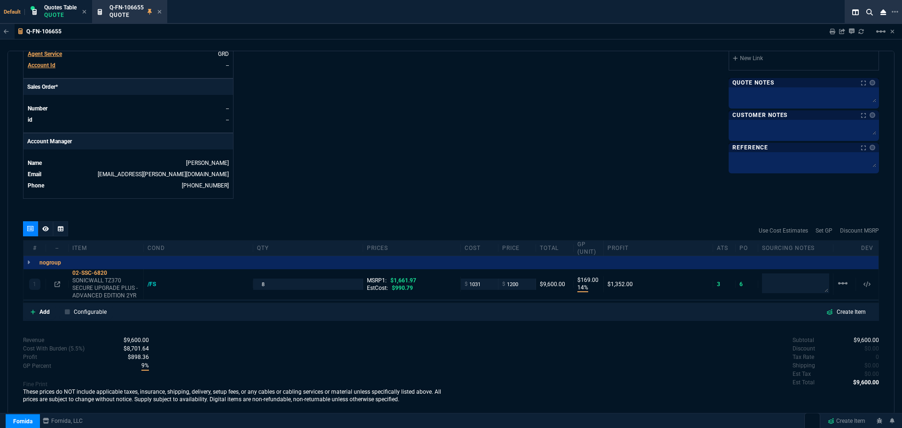
scroll to position [381, 0]
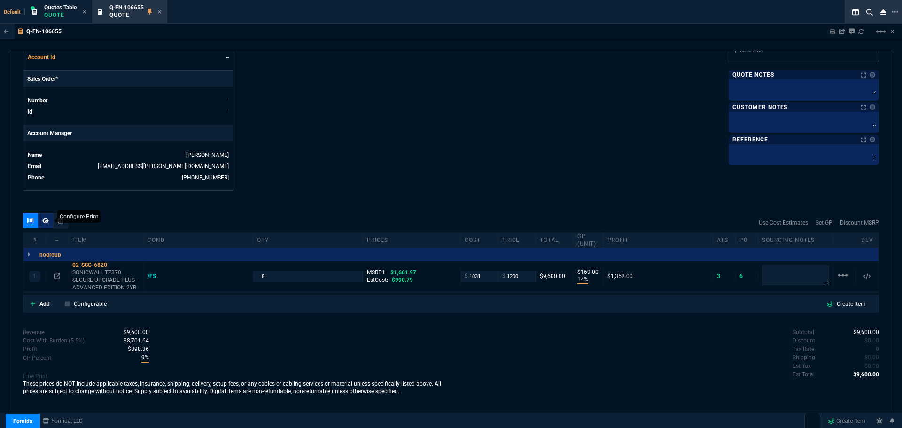
click at [48, 223] on icon at bounding box center [45, 221] width 7 height 6
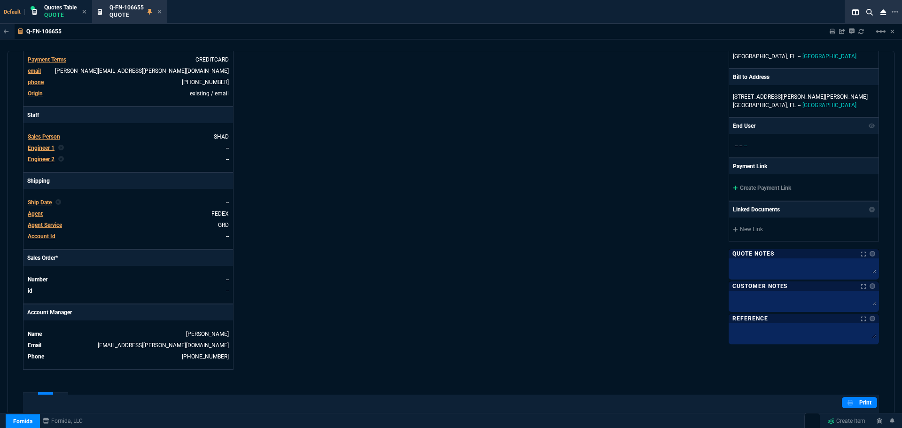
scroll to position [175, 0]
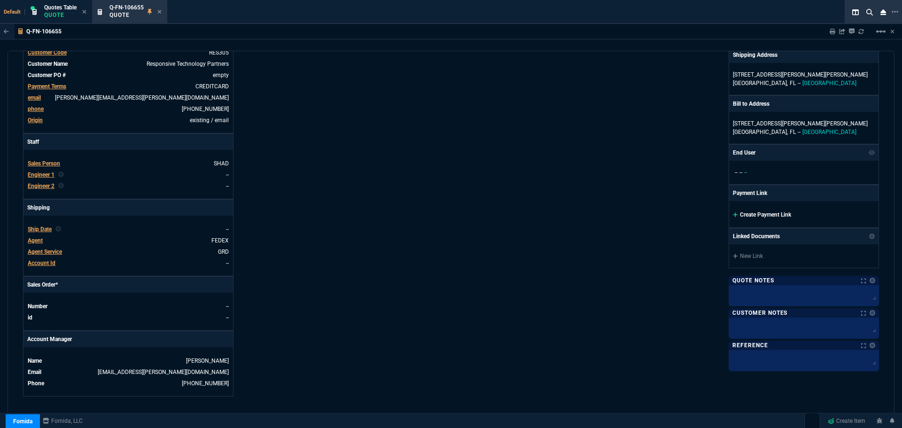
click at [757, 216] on link "Create Payment Link" at bounding box center [762, 214] width 58 height 7
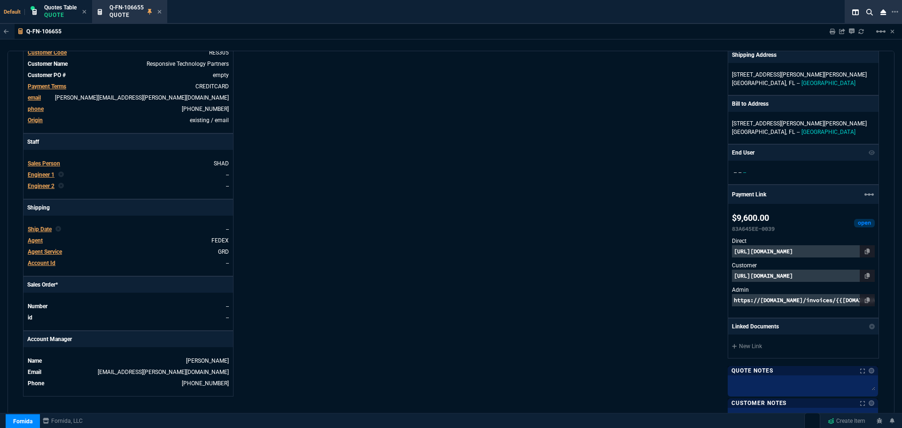
scroll to position [457, 0]
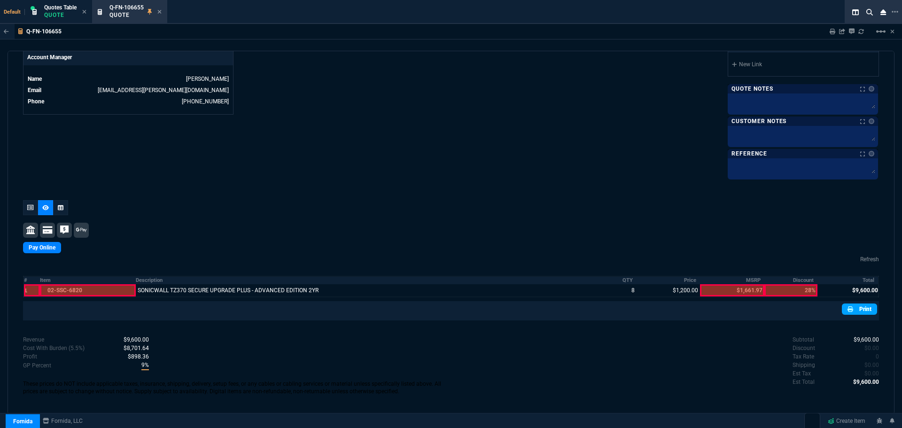
click at [854, 312] on link "Print" at bounding box center [859, 308] width 35 height 11
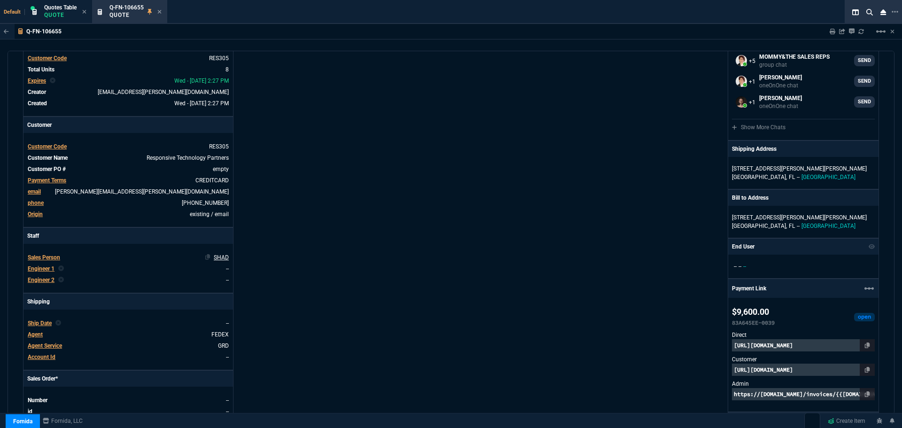
scroll to position [0, 0]
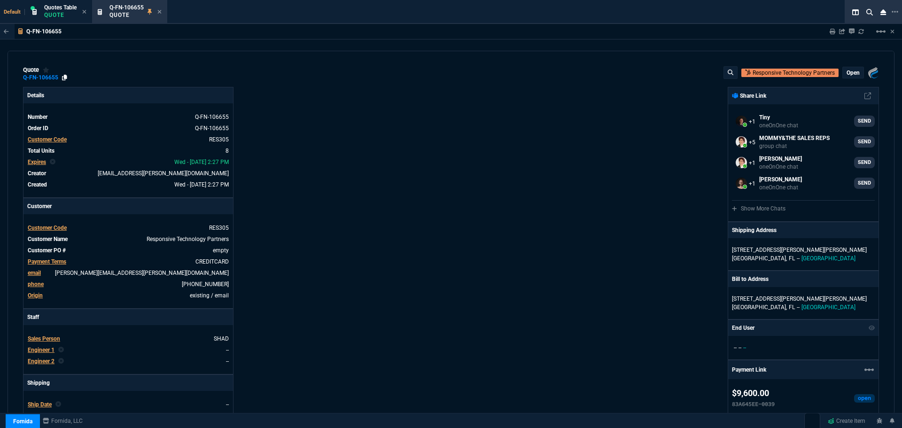
click at [65, 78] on icon at bounding box center [64, 78] width 5 height 6
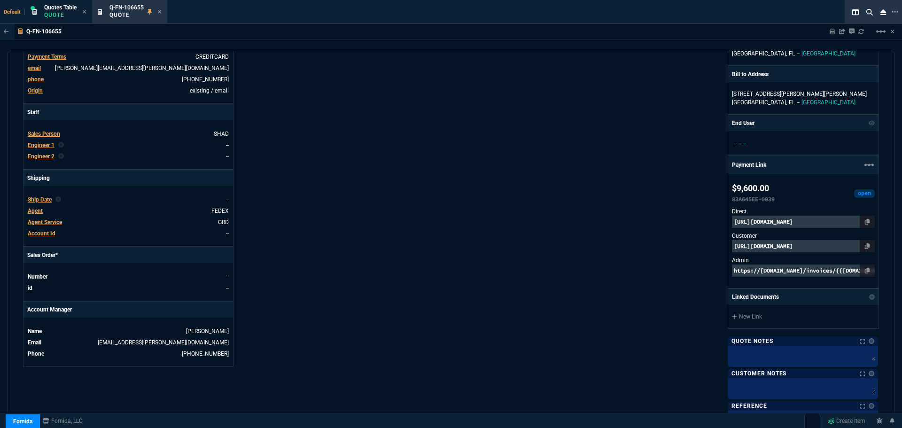
scroll to position [132, 0]
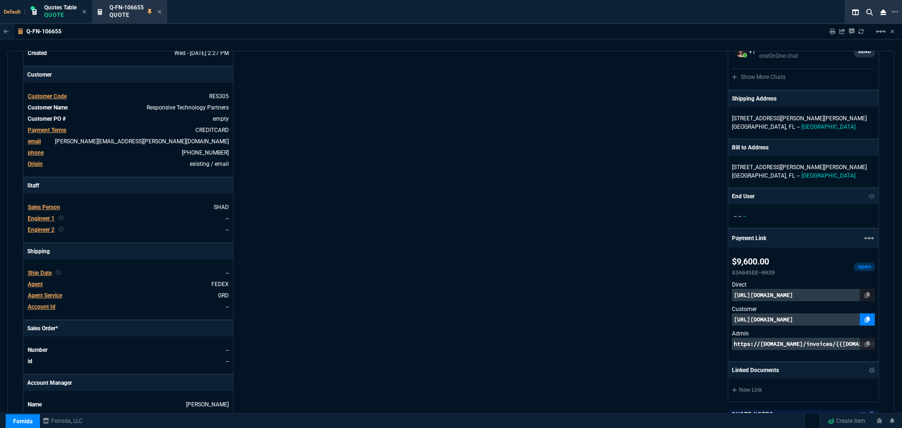
click at [865, 321] on icon at bounding box center [867, 320] width 5 height 6
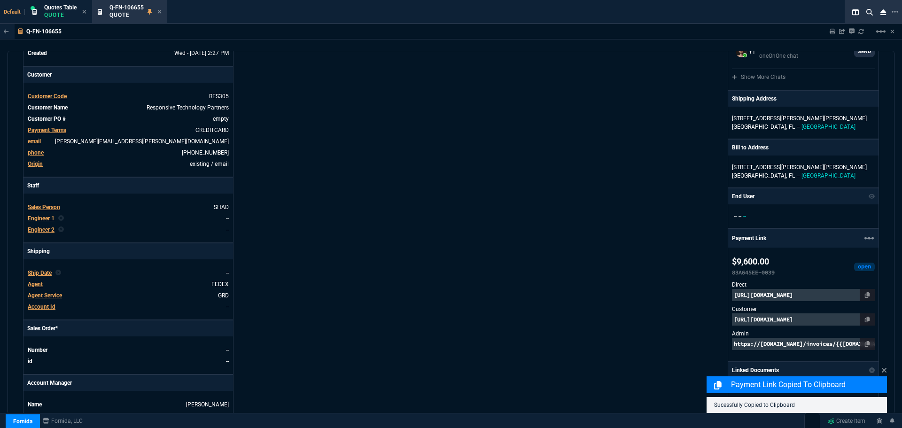
click at [820, 320] on p "https://pay.fornida.com/public/quotes/Q-FN-106655/checkout" at bounding box center [803, 319] width 143 height 12
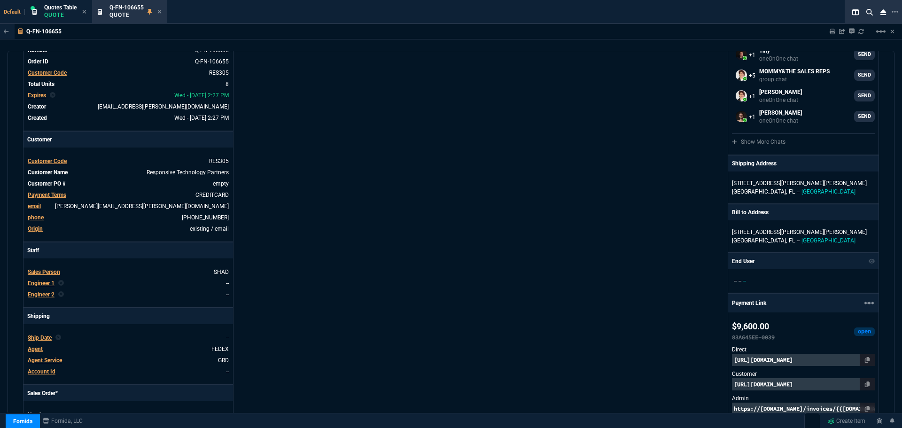
scroll to position [0, 0]
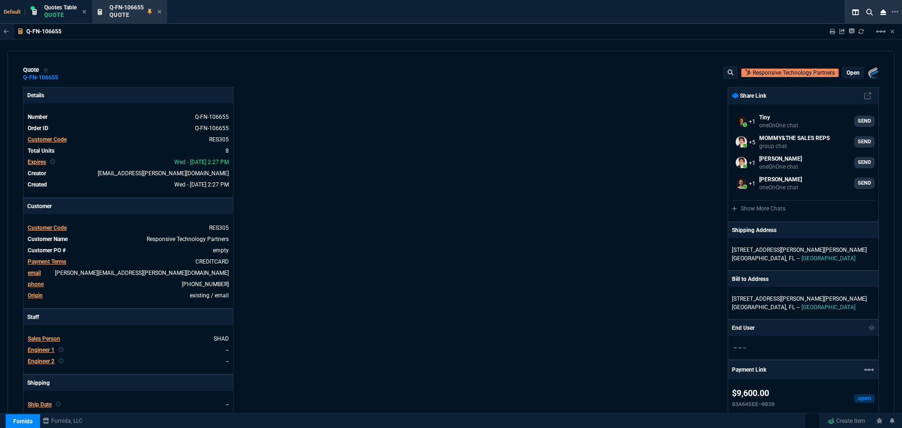
click at [161, 10] on icon at bounding box center [159, 12] width 4 height 6
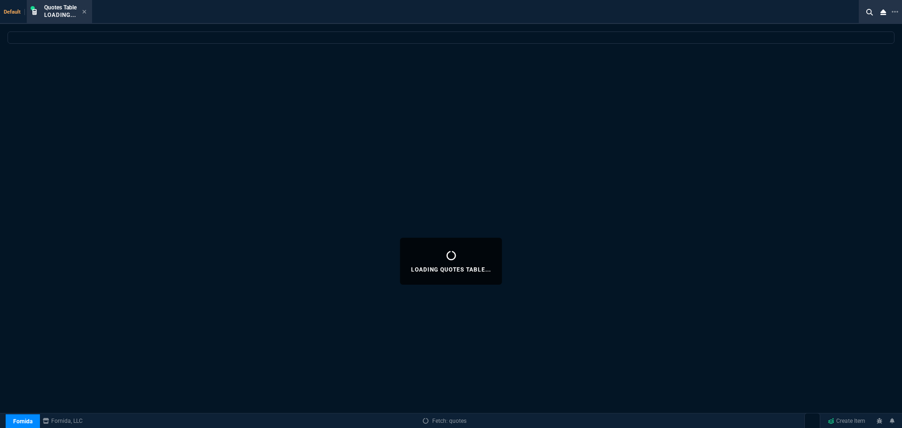
click at [84, 12] on icon at bounding box center [84, 12] width 4 height 6
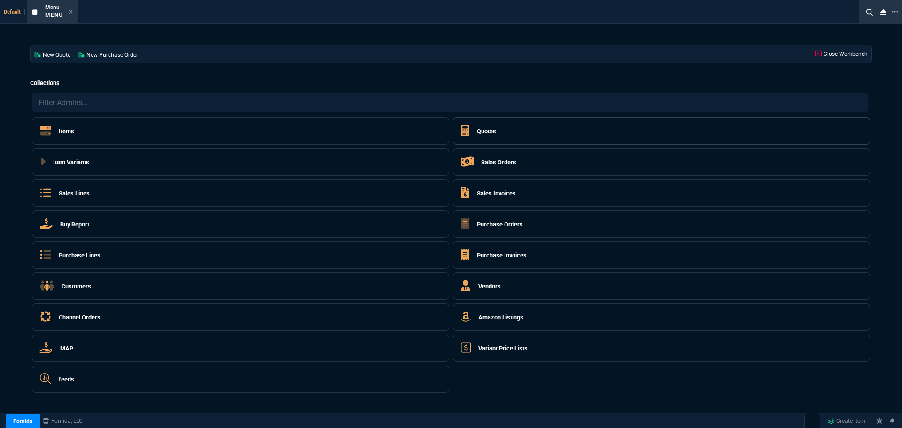
click at [494, 132] on h5 "Quotes" at bounding box center [486, 131] width 19 height 9
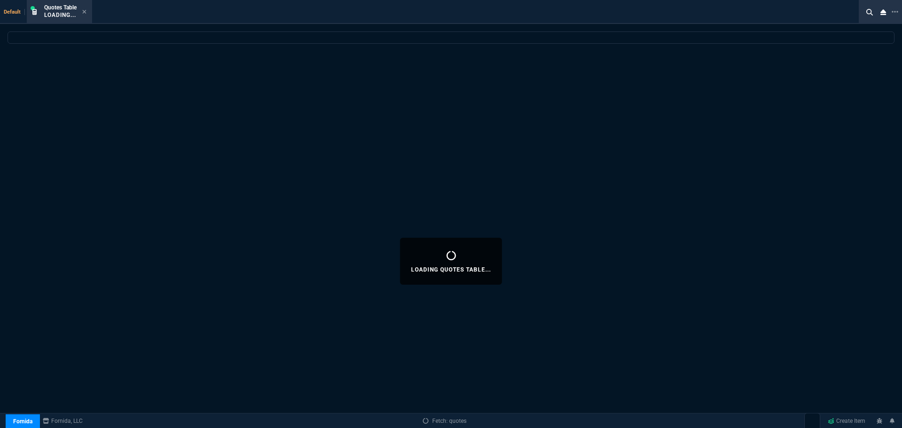
select select
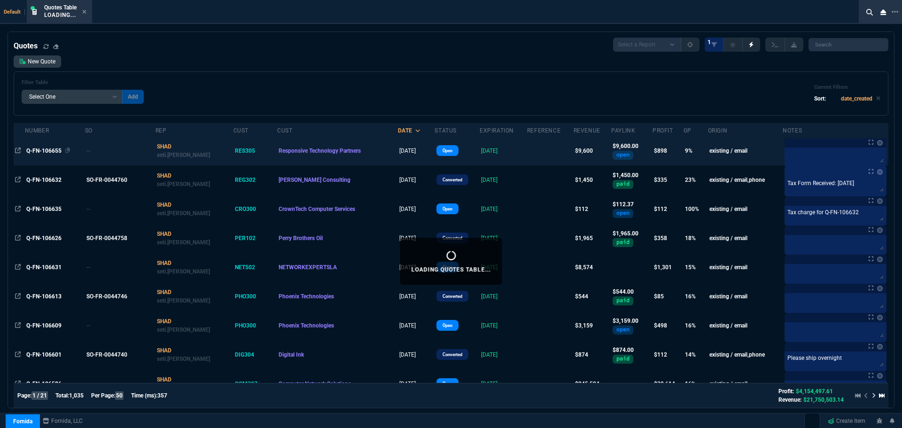
click at [42, 149] on span "Q-FN-106655" at bounding box center [43, 151] width 35 height 7
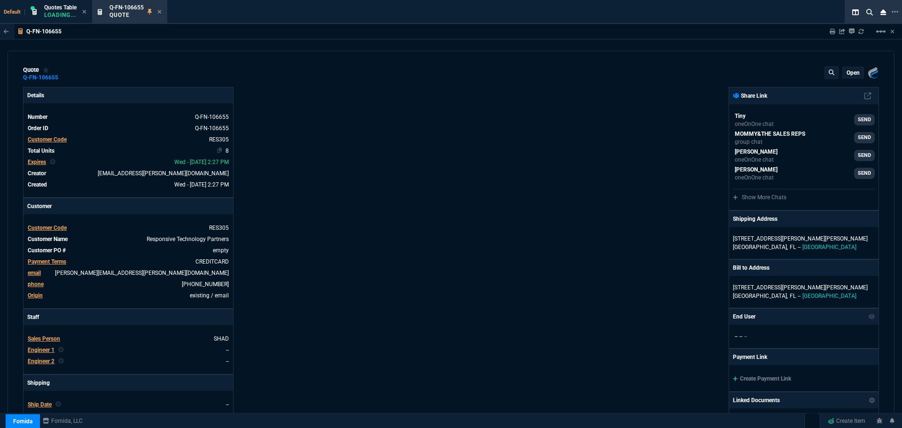
type input "14"
type input "169"
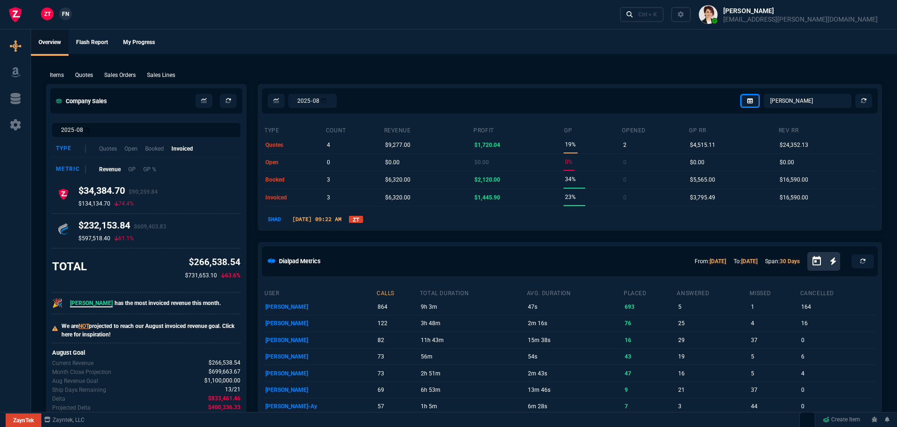
select select "4: SHAD"
select select
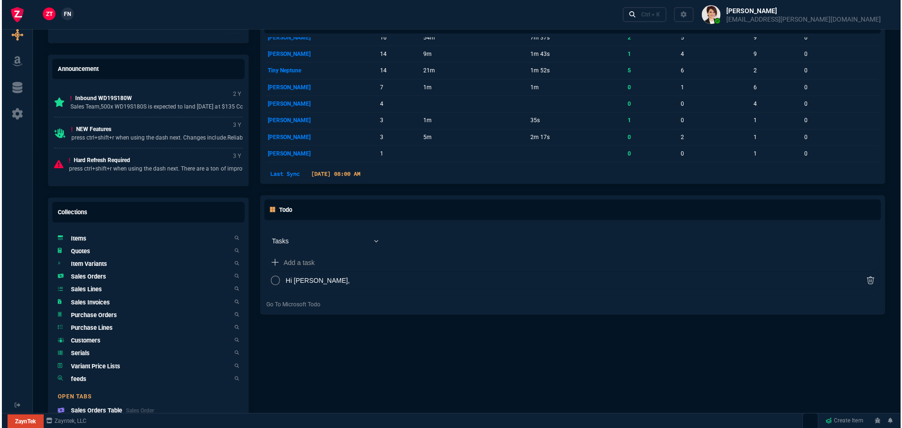
scroll to position [470, 0]
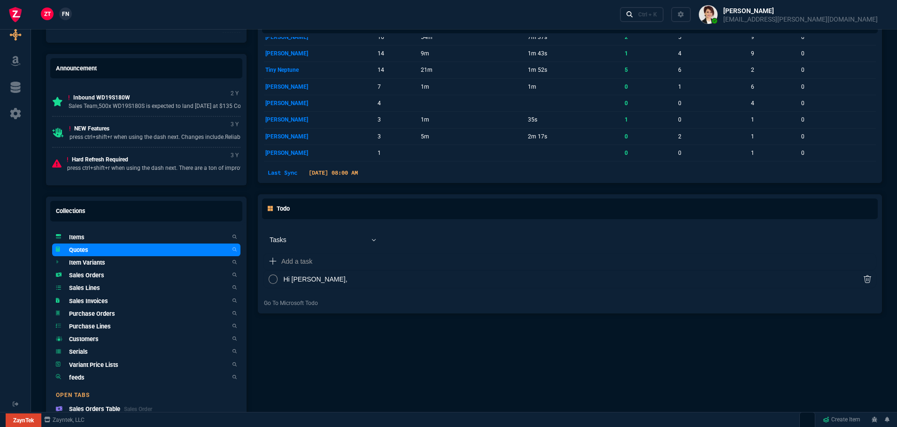
click at [77, 249] on h5 "Quotes" at bounding box center [78, 250] width 19 height 9
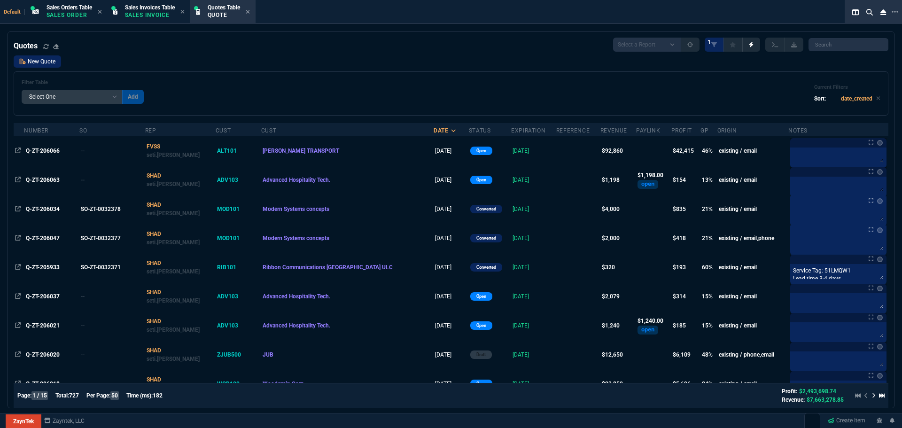
click at [28, 62] on link "New Quote" at bounding box center [37, 61] width 47 height 12
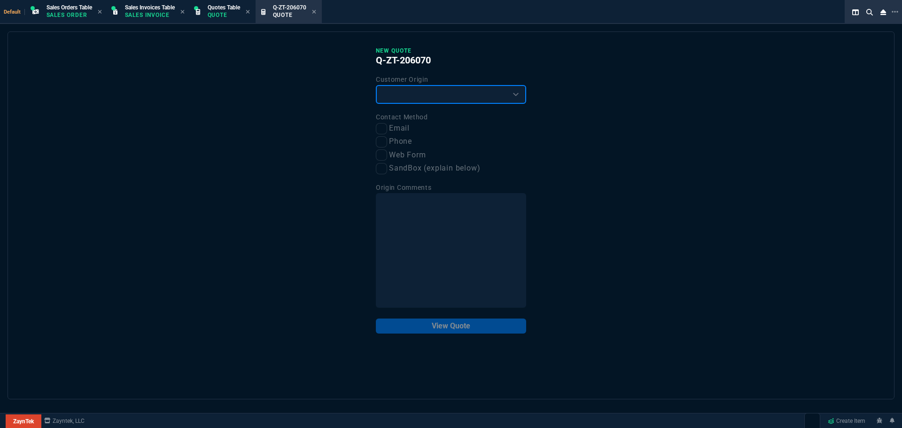
click at [397, 98] on select "Existing Customer Amazon Lead (first order) Website Lead (first order) Called (…" at bounding box center [451, 94] width 150 height 19
select select "existing"
click at [376, 85] on select "Existing Customer Amazon Lead (first order) Website Lead (first order) Called (…" at bounding box center [451, 94] width 150 height 19
click at [383, 131] on input "Email" at bounding box center [381, 128] width 11 height 11
checkbox input "true"
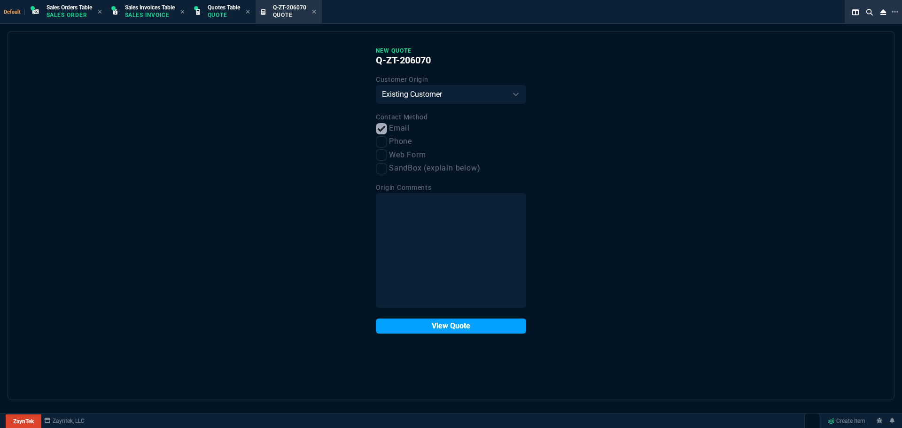
click at [433, 326] on button "View Quote" at bounding box center [451, 325] width 150 height 15
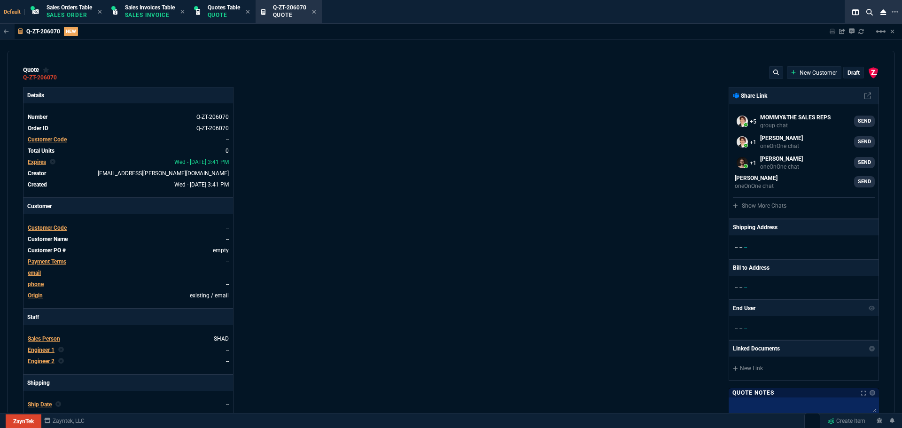
click at [47, 228] on span "Customer Code" at bounding box center [47, 228] width 39 height 7
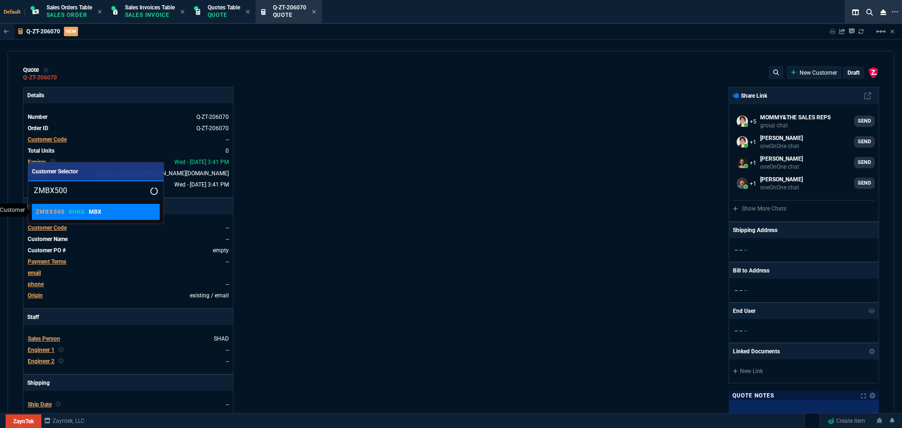
type input "ZMBX500"
click at [90, 210] on p "MBX" at bounding box center [95, 212] width 13 height 8
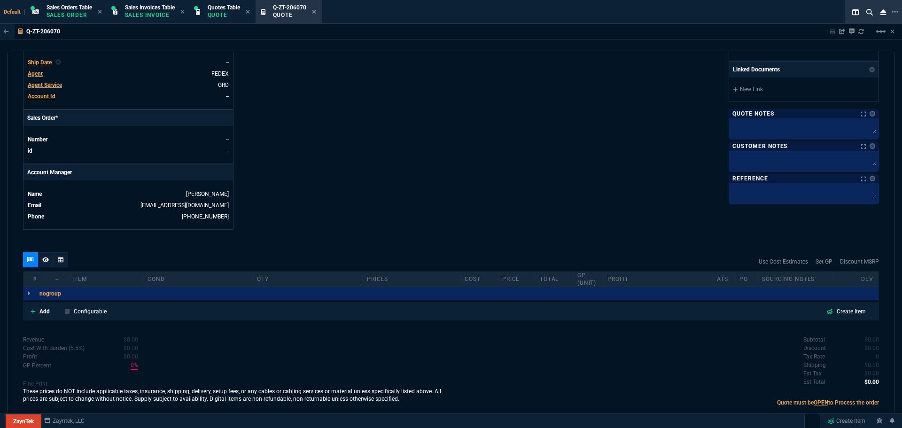
scroll to position [359, 0]
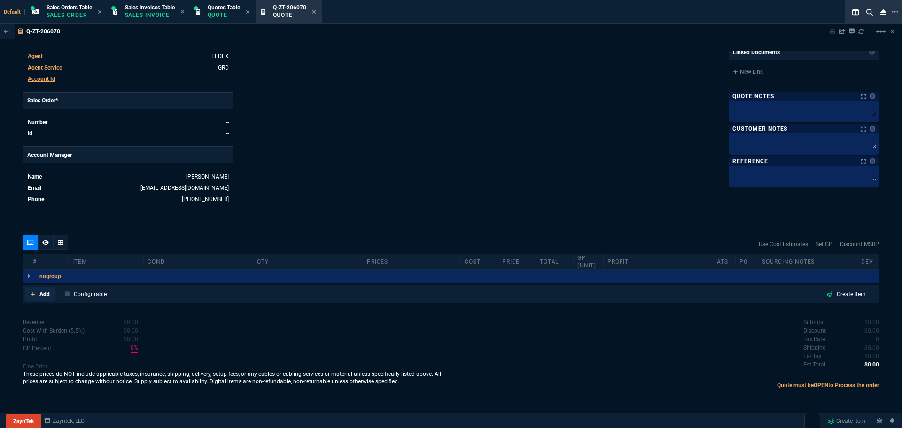
click at [44, 295] on p "Add" at bounding box center [44, 294] width 10 height 8
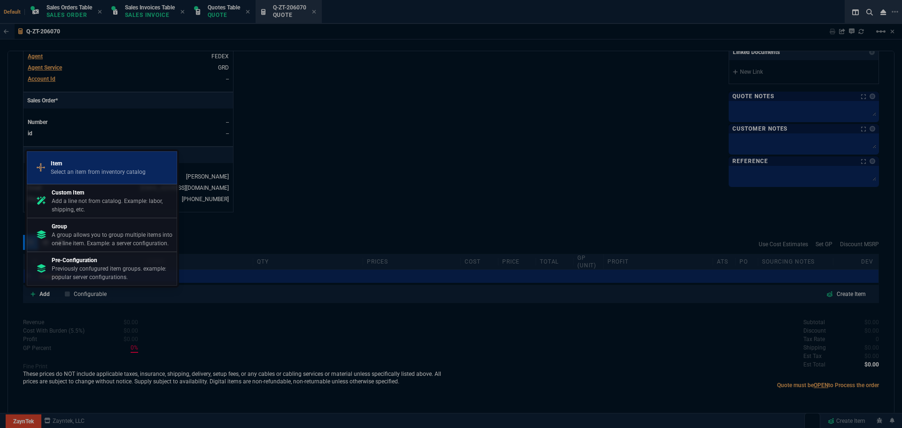
click at [54, 161] on p "Item" at bounding box center [98, 163] width 95 height 8
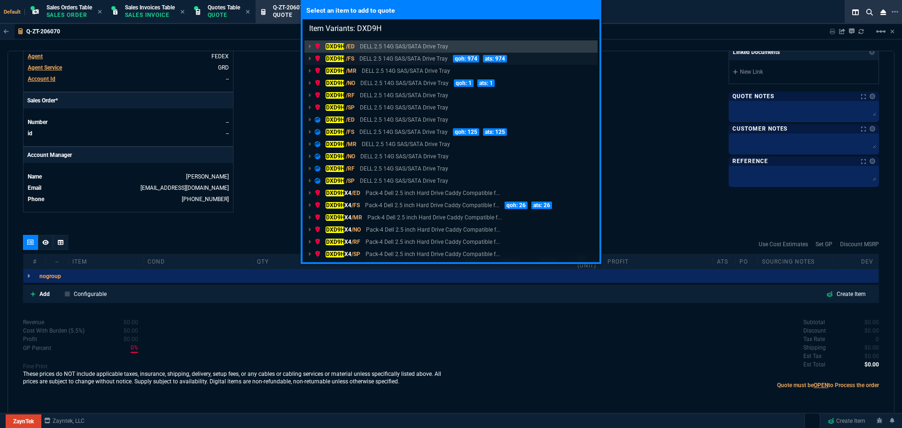
type input "Item Variants: DXD9H"
click at [338, 56] on mark "DXD9H" at bounding box center [335, 58] width 19 height 7
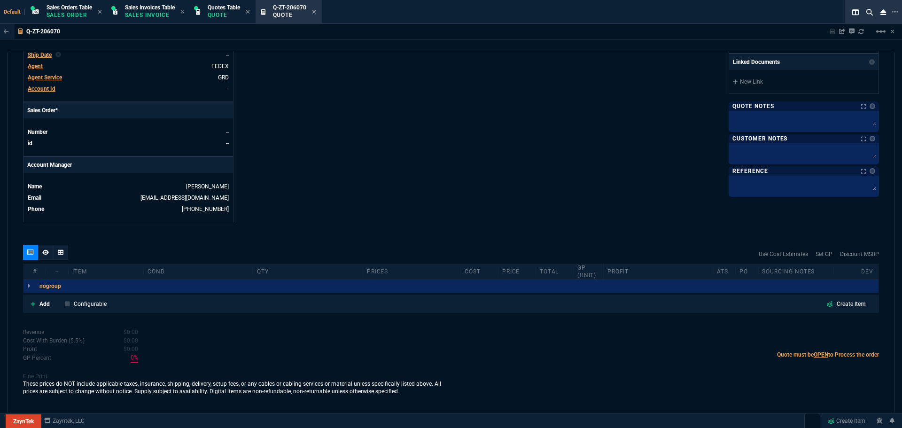
scroll to position [349, 0]
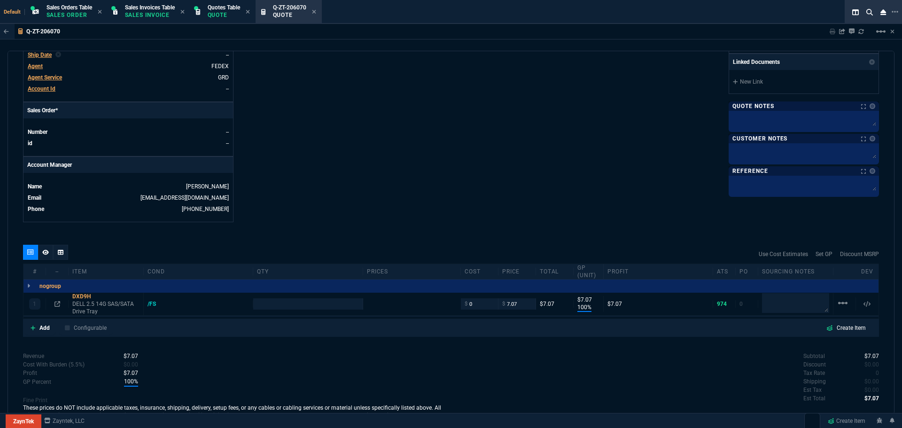
type input "100"
type input "7"
type input "100"
type input "7"
type input "70.18"
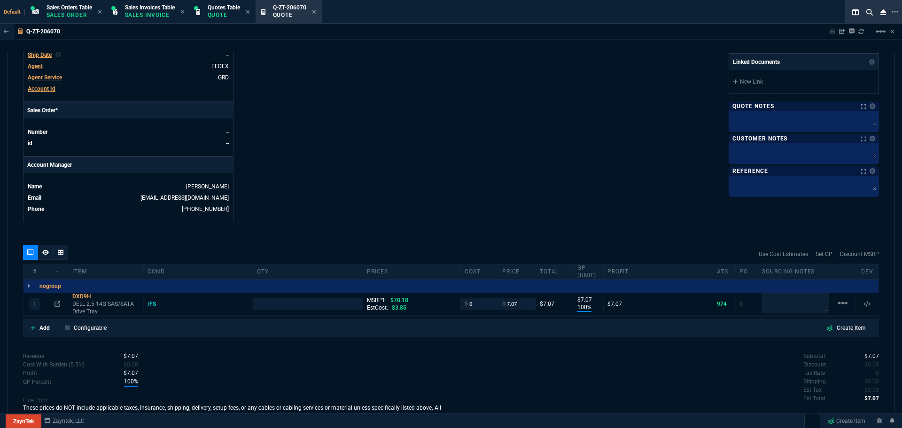
type input "90"
click at [57, 304] on icon at bounding box center [57, 304] width 6 height 6
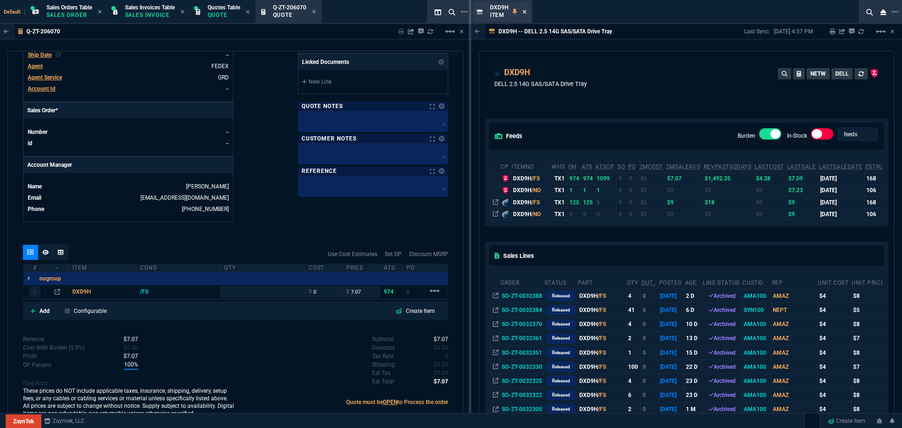
click at [524, 12] on icon at bounding box center [524, 12] width 4 height 6
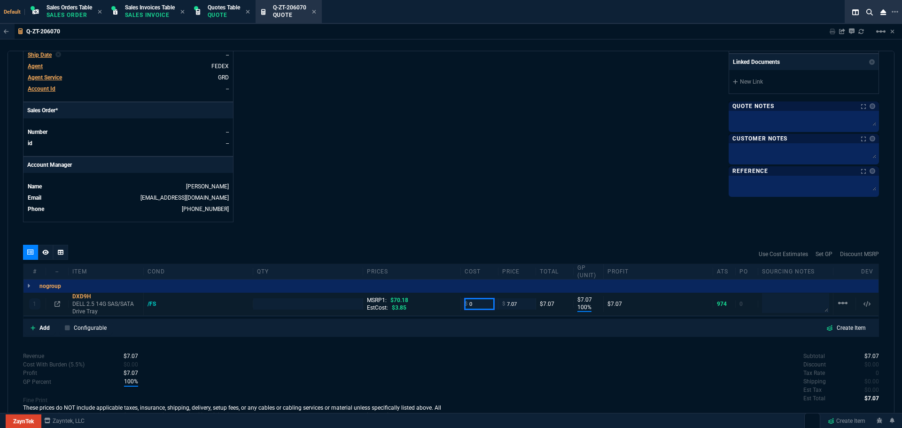
click at [467, 304] on input "0" at bounding box center [480, 303] width 30 height 11
click at [263, 305] on input "number" at bounding box center [307, 303] width 101 height 11
type input "200"
click at [475, 303] on input "0" at bounding box center [480, 303] width 30 height 11
type input "4"
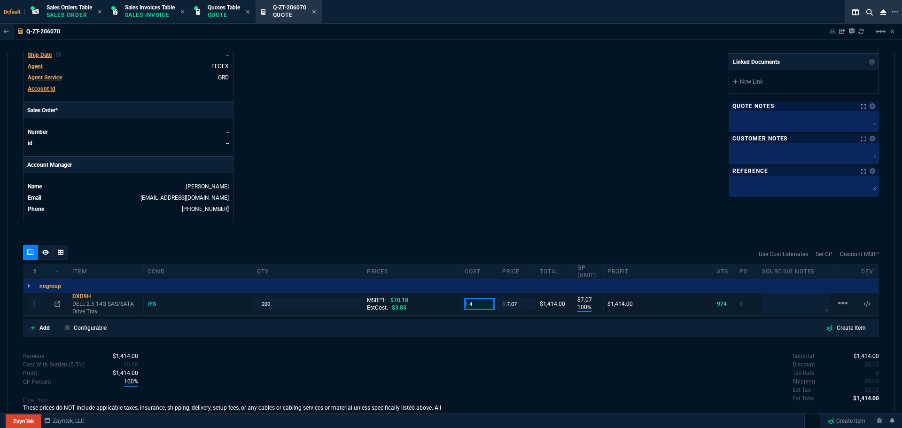
type input "4"
type input "43"
type input "3"
type input "4"
click at [516, 306] on input "7.07" at bounding box center [517, 303] width 30 height 11
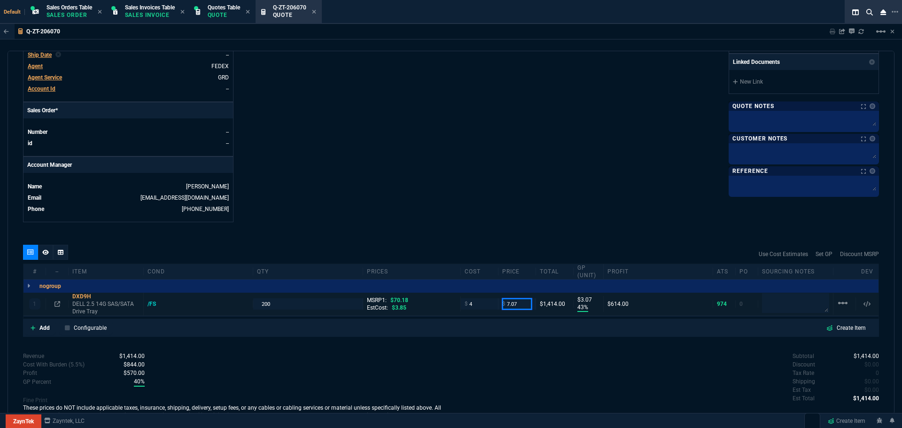
type input "8"
type input "50"
type input "4"
type input "89"
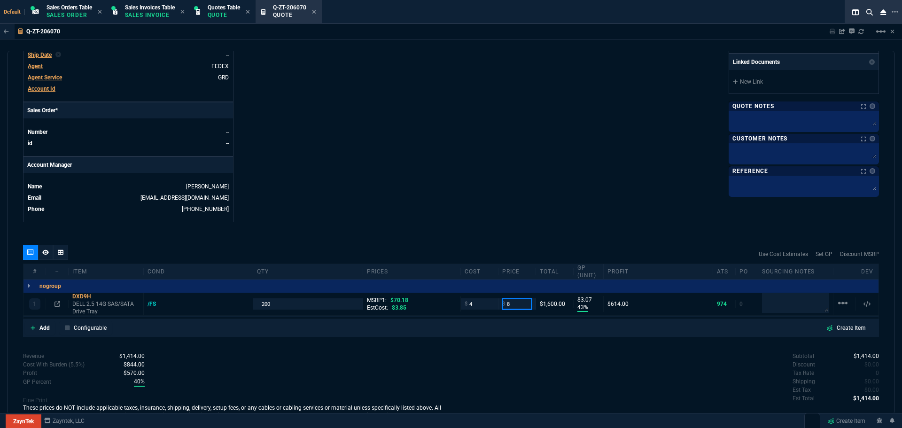
type input "8"
click at [58, 305] on icon at bounding box center [57, 304] width 6 height 6
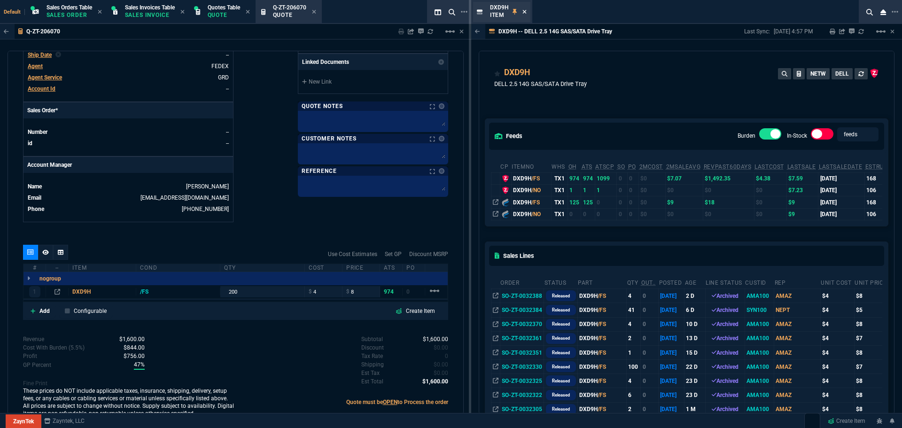
click at [525, 10] on icon at bounding box center [524, 12] width 4 height 4
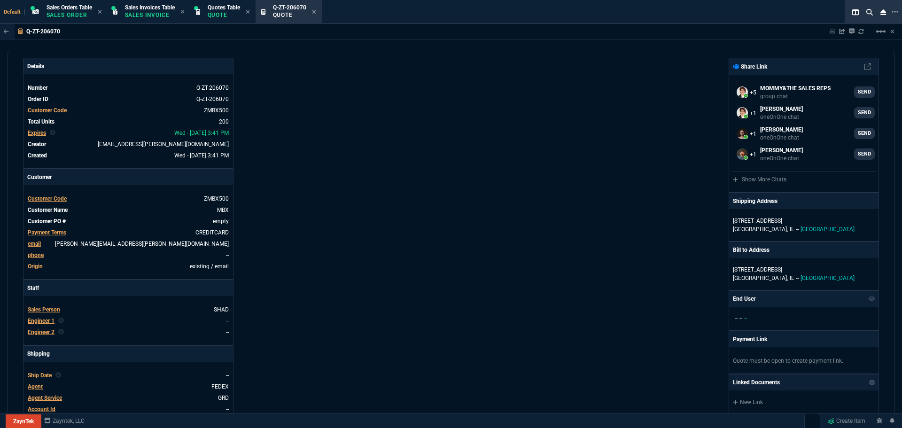
scroll to position [0, 0]
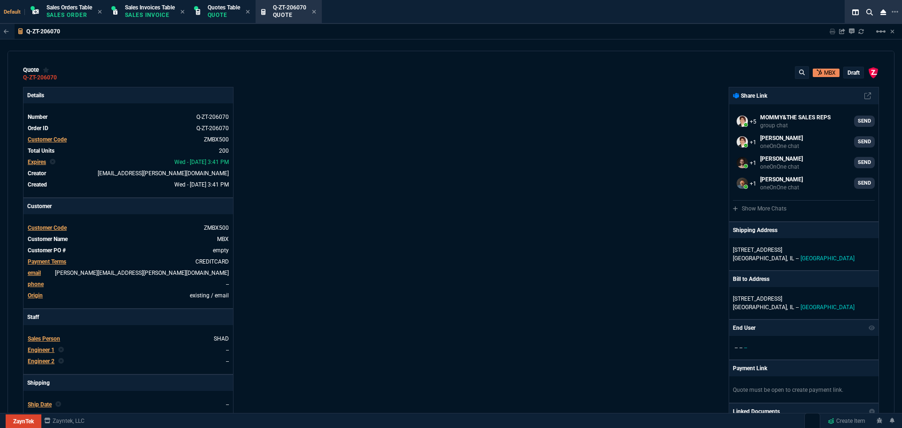
click at [850, 71] on p "draft" at bounding box center [853, 73] width 12 height 8
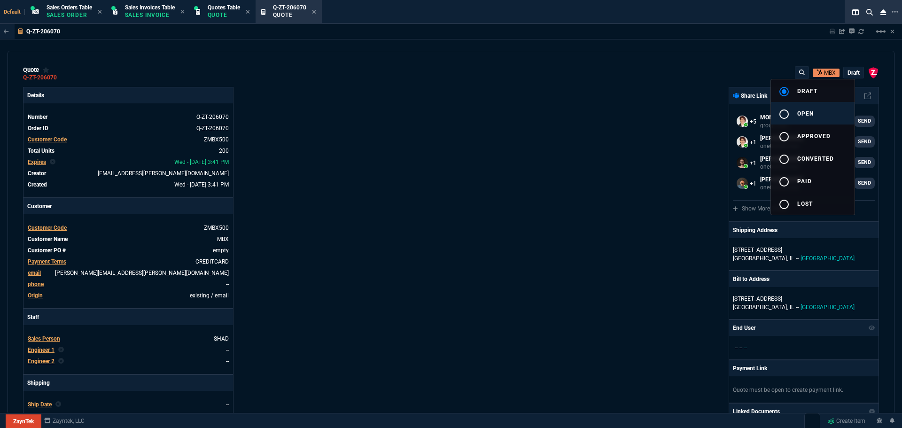
click at [811, 112] on span "open" at bounding box center [805, 113] width 16 height 7
type input "70.18"
type input "50"
type input "4"
type input "89"
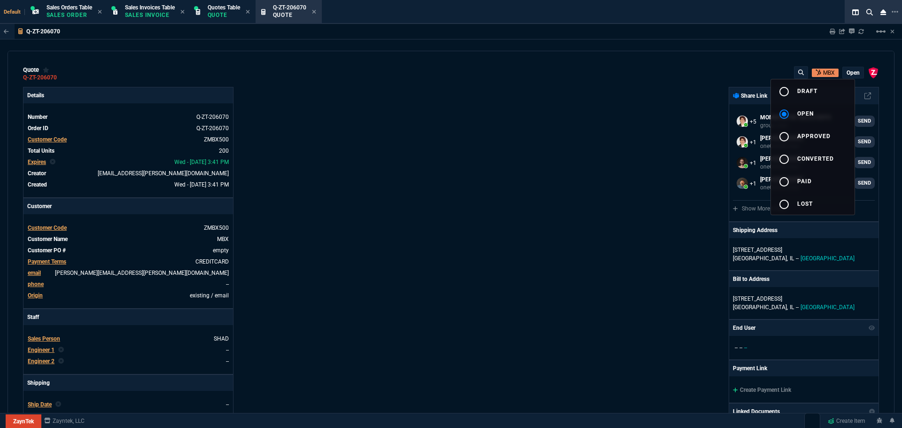
click at [582, 151] on div at bounding box center [451, 214] width 902 height 428
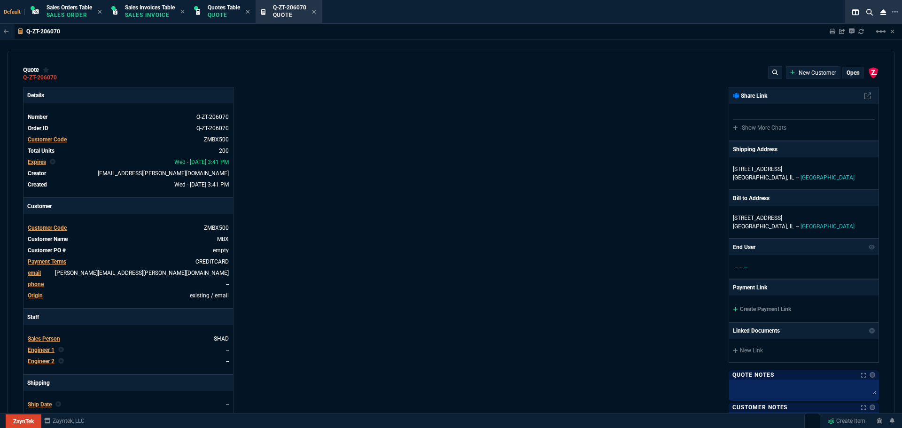
type input "70.18"
type input "50"
type input "4"
type input "89"
select select "4: SHAD"
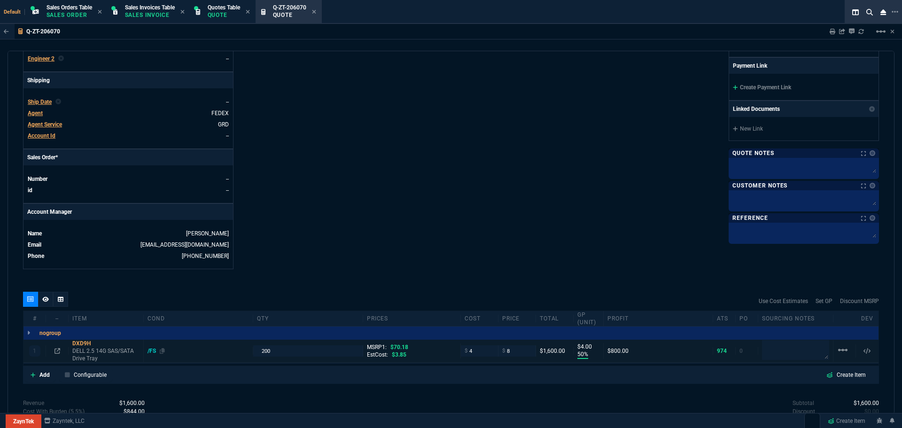
scroll to position [373, 0]
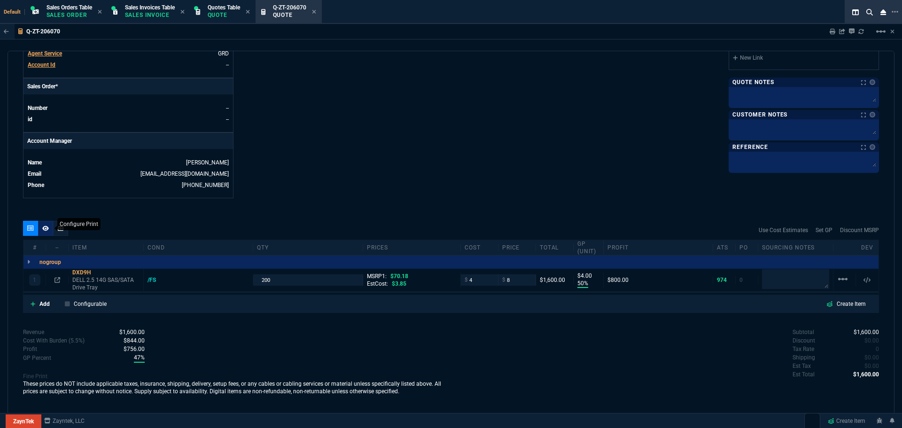
click at [44, 228] on icon at bounding box center [45, 228] width 7 height 6
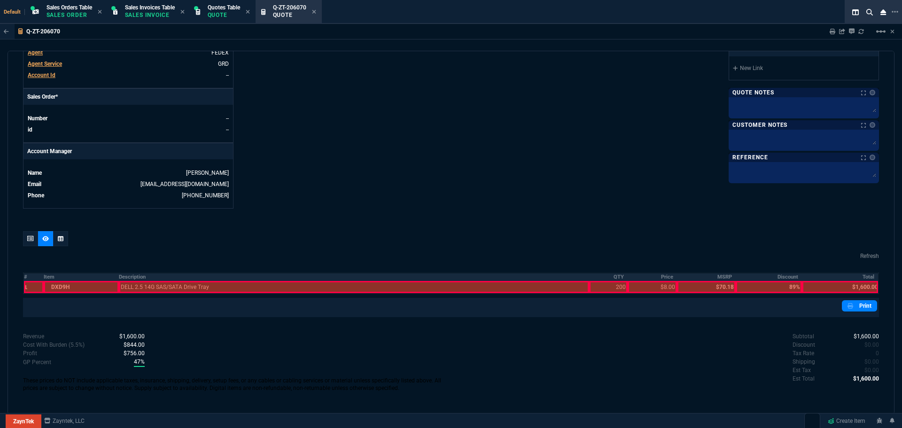
click at [23, 277] on th "#" at bounding box center [33, 277] width 20 height 8
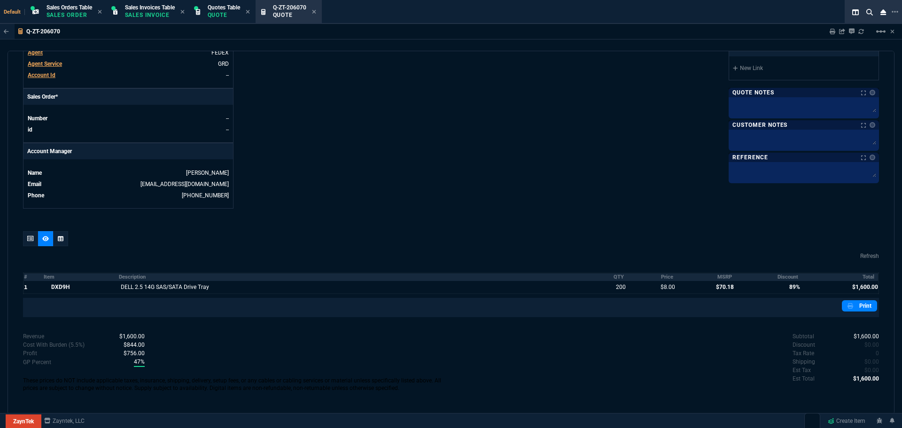
click at [778, 275] on th "Discount" at bounding box center [769, 277] width 66 height 8
click at [717, 278] on th "MSRP" at bounding box center [706, 277] width 59 height 8
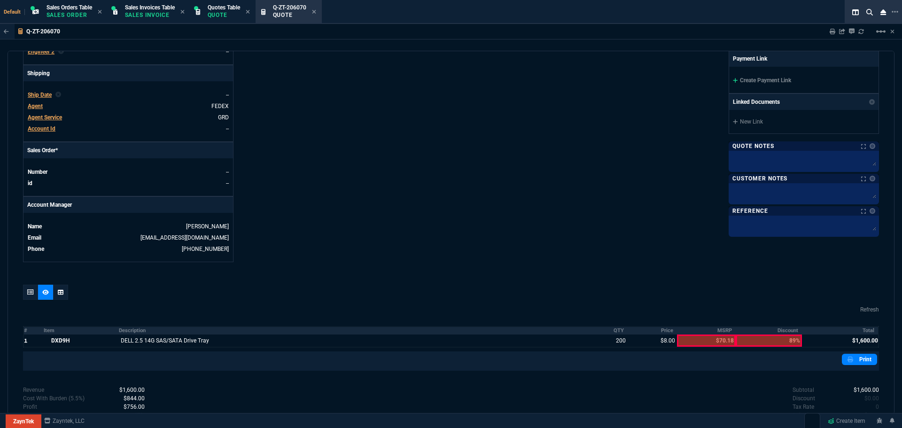
scroll to position [175, 0]
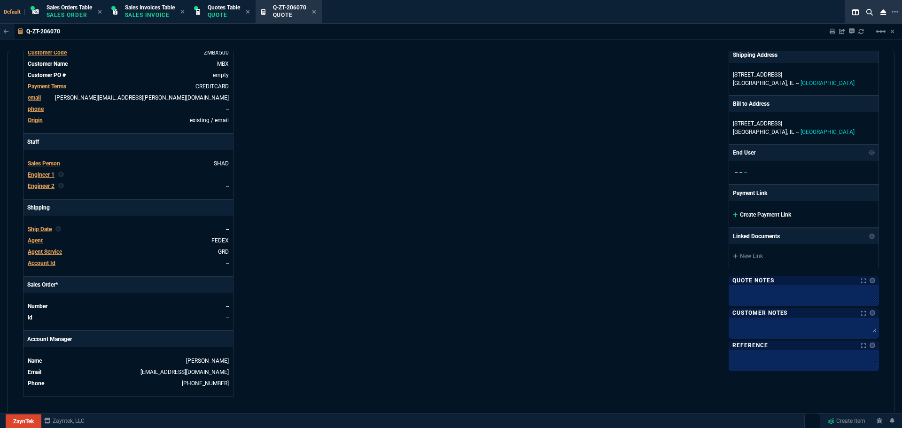
click at [771, 215] on link "Create Payment Link" at bounding box center [762, 214] width 58 height 7
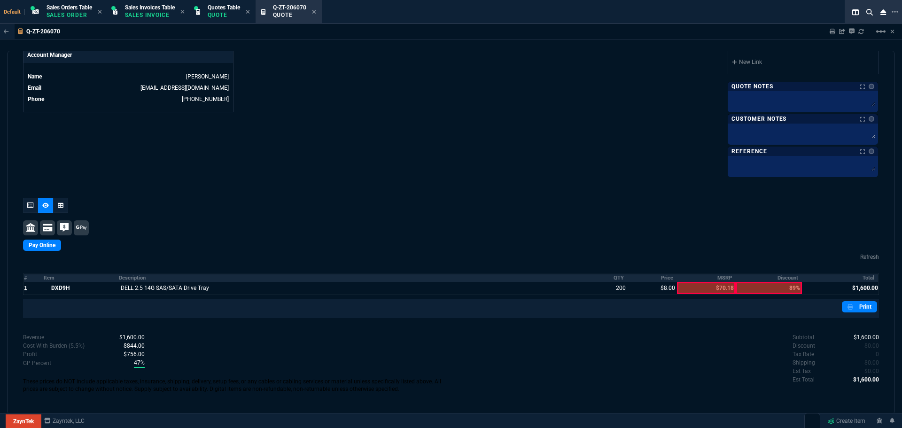
scroll to position [460, 0]
click at [854, 306] on link "Print" at bounding box center [859, 305] width 35 height 11
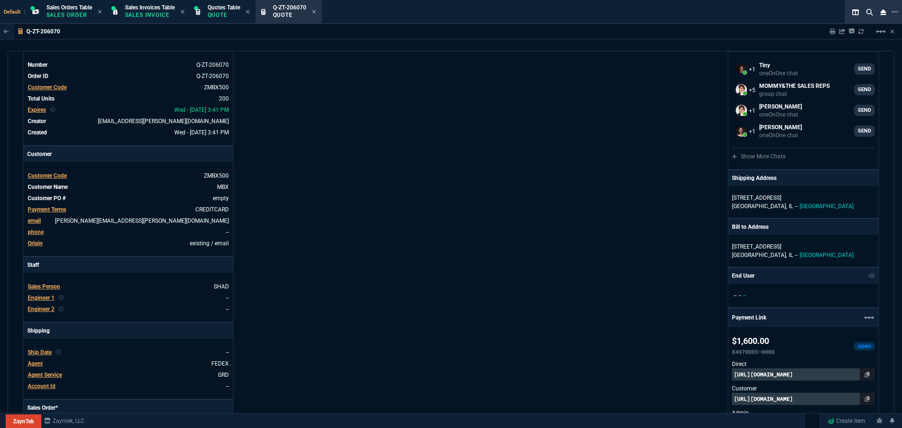
scroll to position [0, 0]
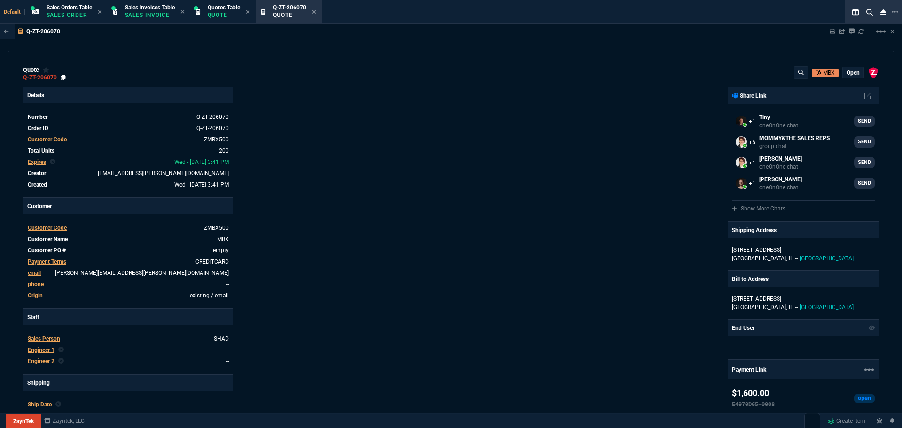
click at [64, 77] on icon at bounding box center [63, 78] width 5 height 6
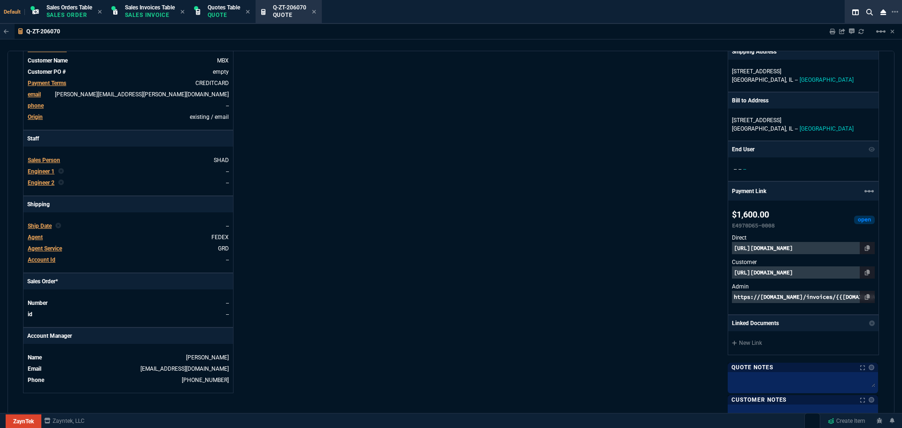
scroll to position [235, 0]
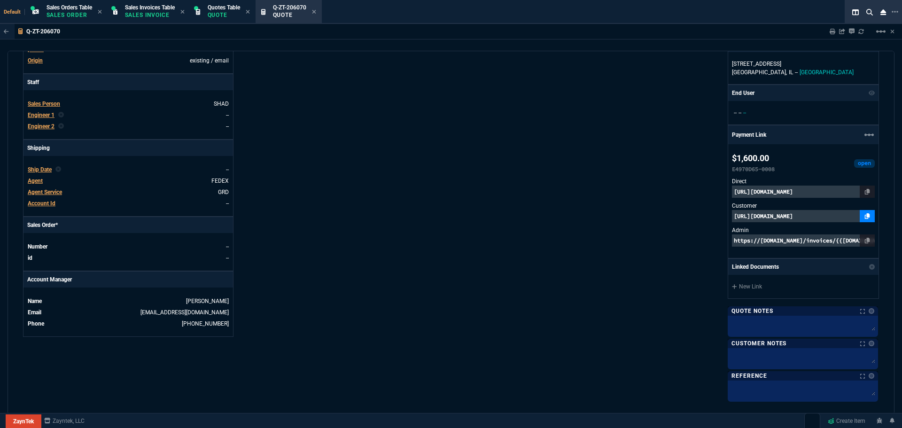
click at [865, 215] on icon at bounding box center [867, 216] width 5 height 6
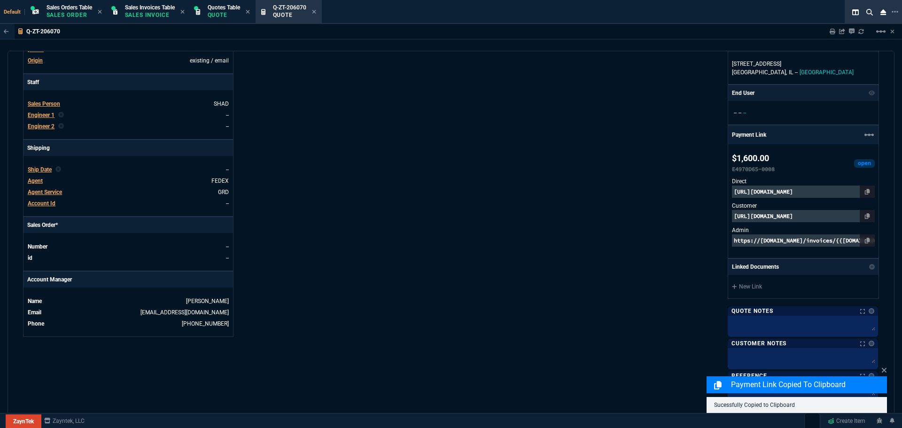
click at [817, 217] on p "https://pay.zayntek.com/public/quotes/Q-ZT-206070/checkout" at bounding box center [803, 216] width 143 height 12
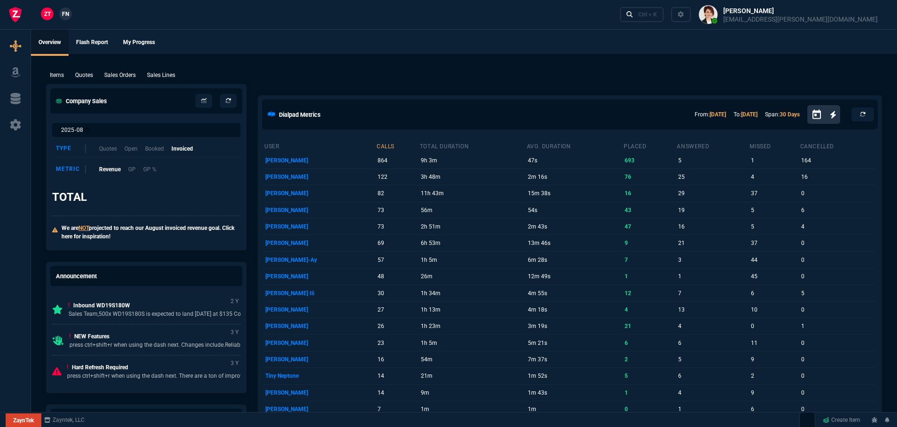
select select "4: SHAD"
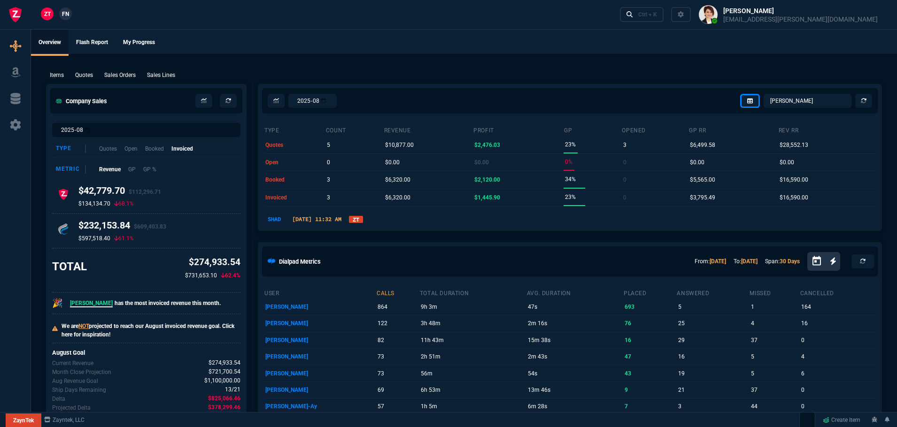
type input "70.18"
type input "50"
type input "4"
type input "89"
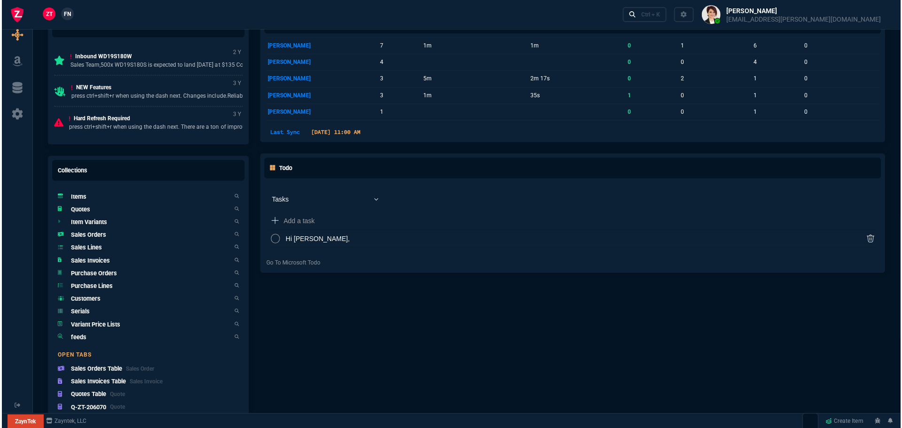
scroll to position [517, 0]
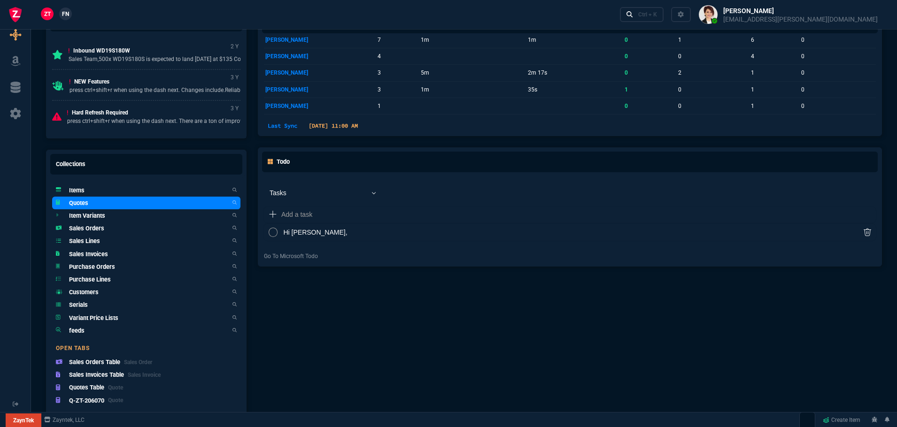
click at [69, 202] on h5 "Quotes" at bounding box center [78, 203] width 19 height 9
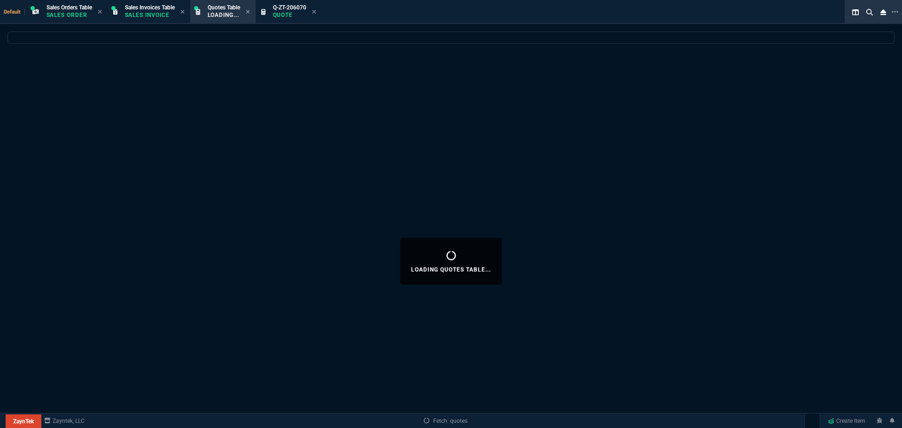
select select
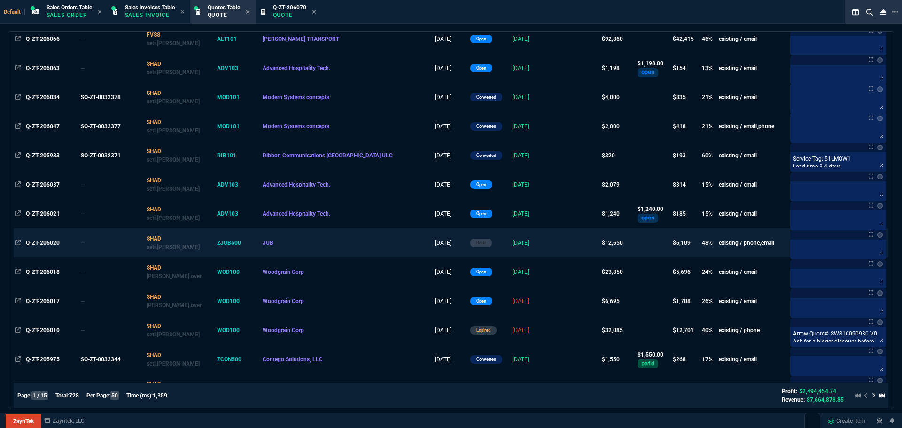
scroll to position [0, 0]
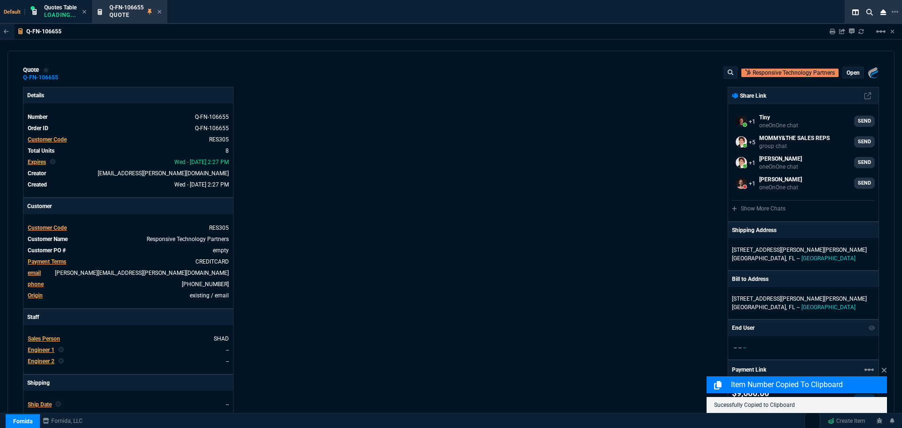
select select "4: SHAD"
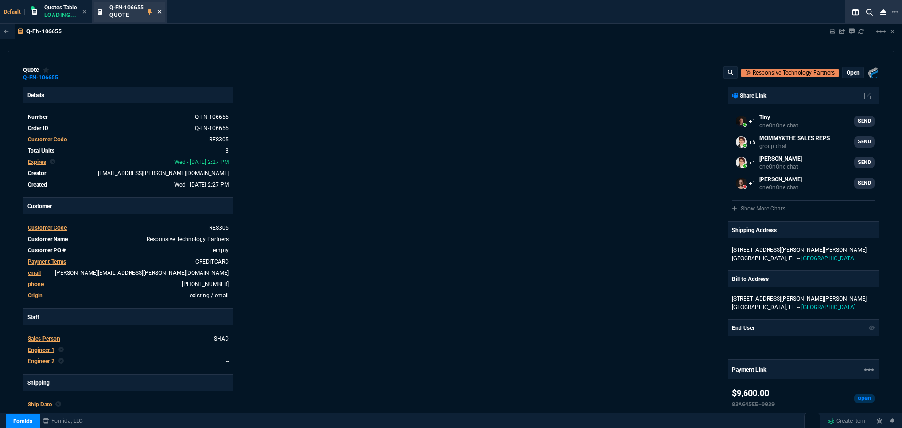
click at [161, 11] on icon at bounding box center [159, 12] width 4 height 6
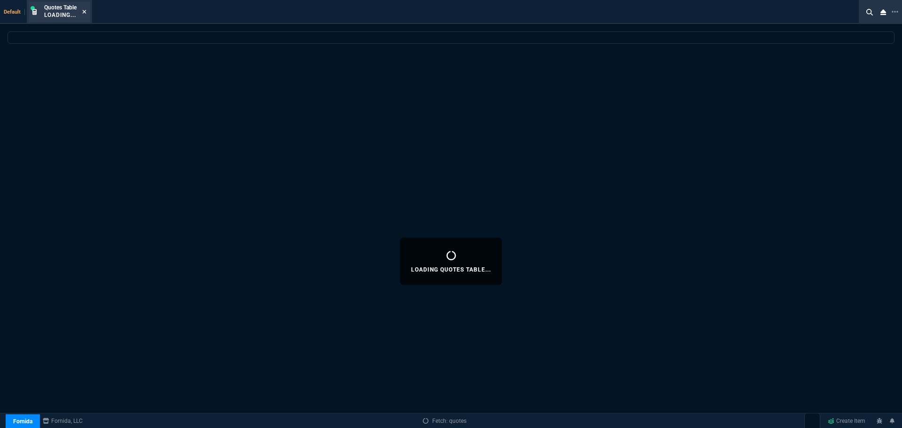
select select
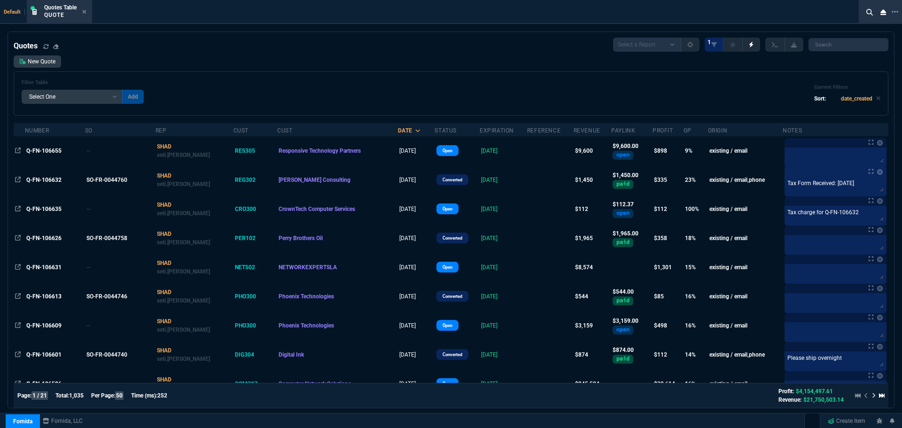
click at [84, 11] on icon at bounding box center [84, 12] width 4 height 6
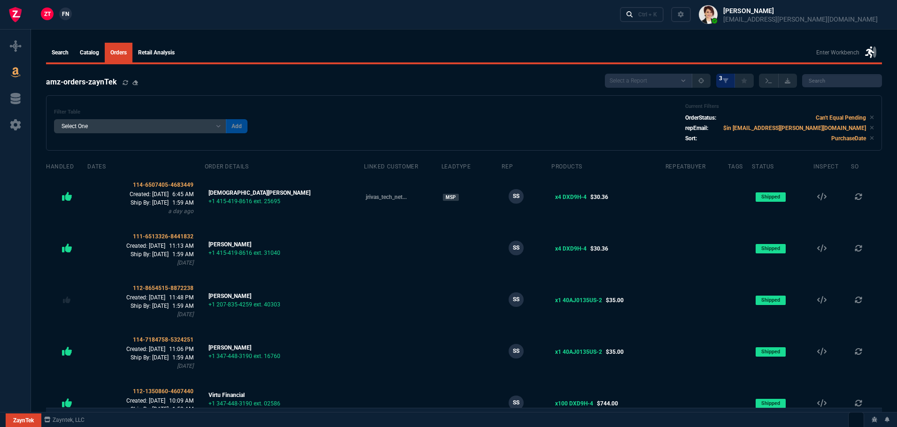
select select
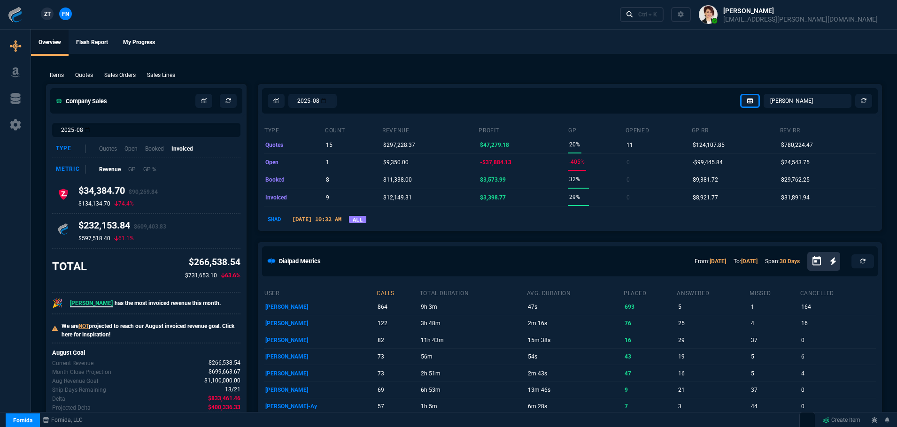
select select "4: SHAD"
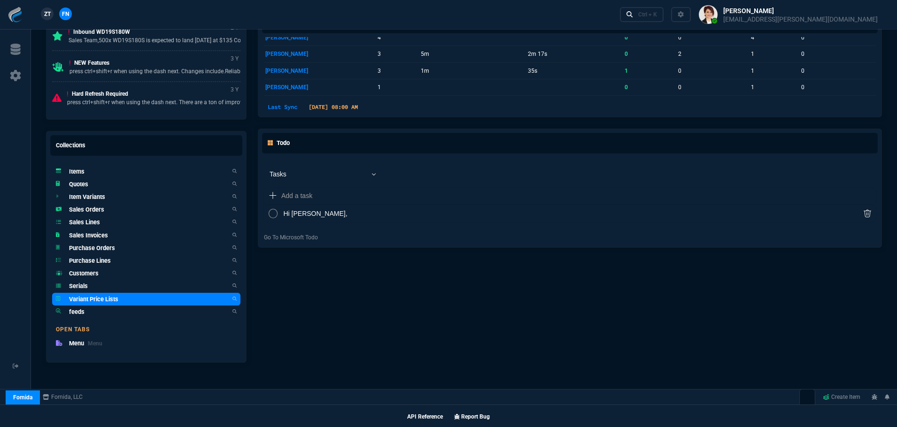
scroll to position [536, 0]
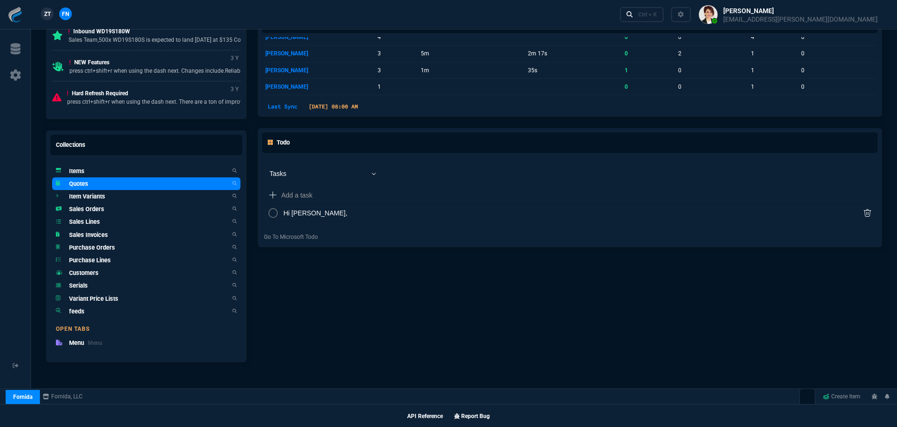
click at [79, 187] on h5 "Quotes" at bounding box center [78, 183] width 19 height 9
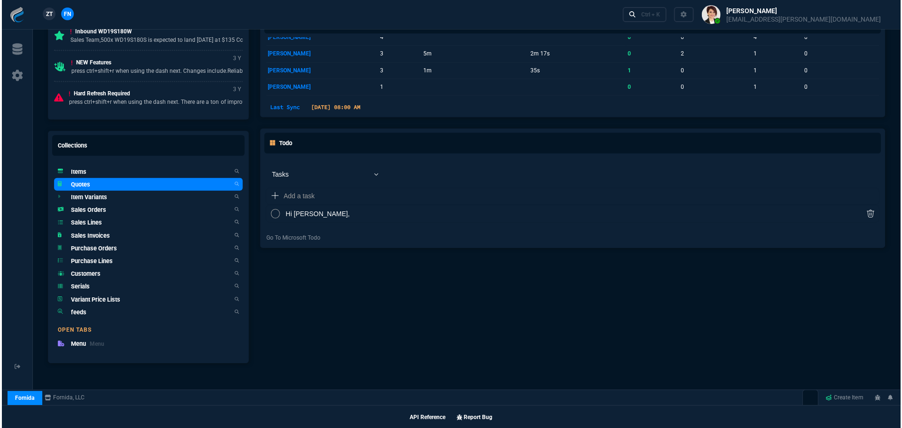
scroll to position [536, 0]
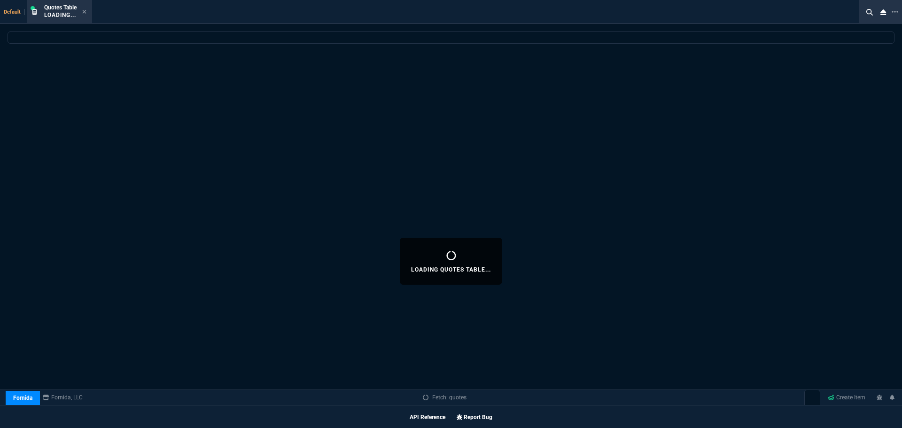
select select
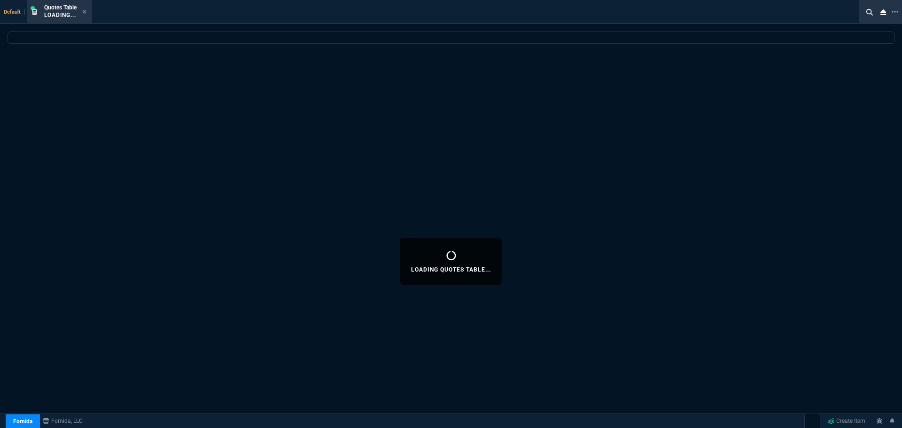
select select "4: SHAD"
select select
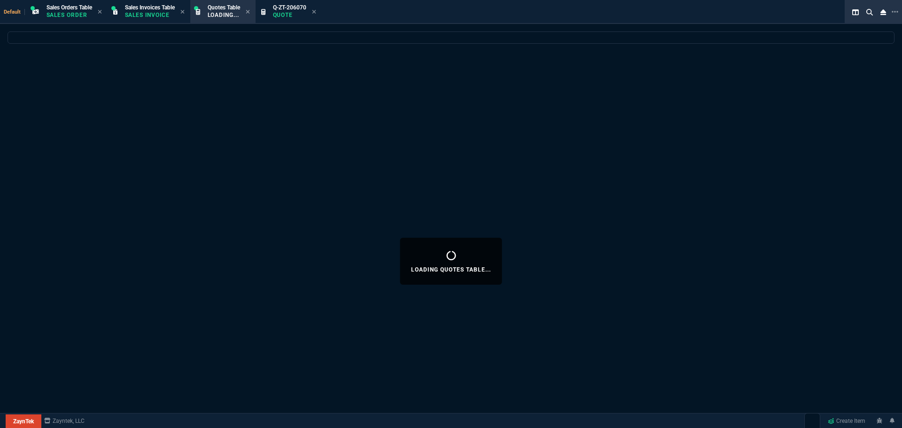
select select "4: SHAD"
select select
select select "4: SHAD"
select select
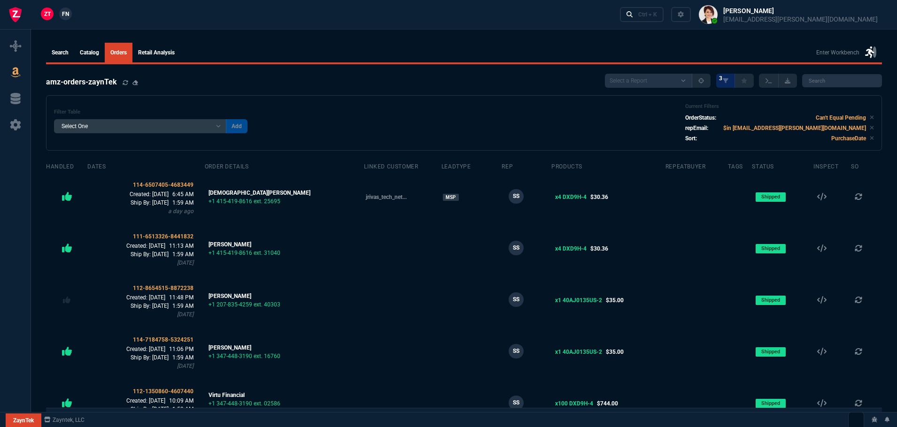
select select
